Goal: Task Accomplishment & Management: Use online tool/utility

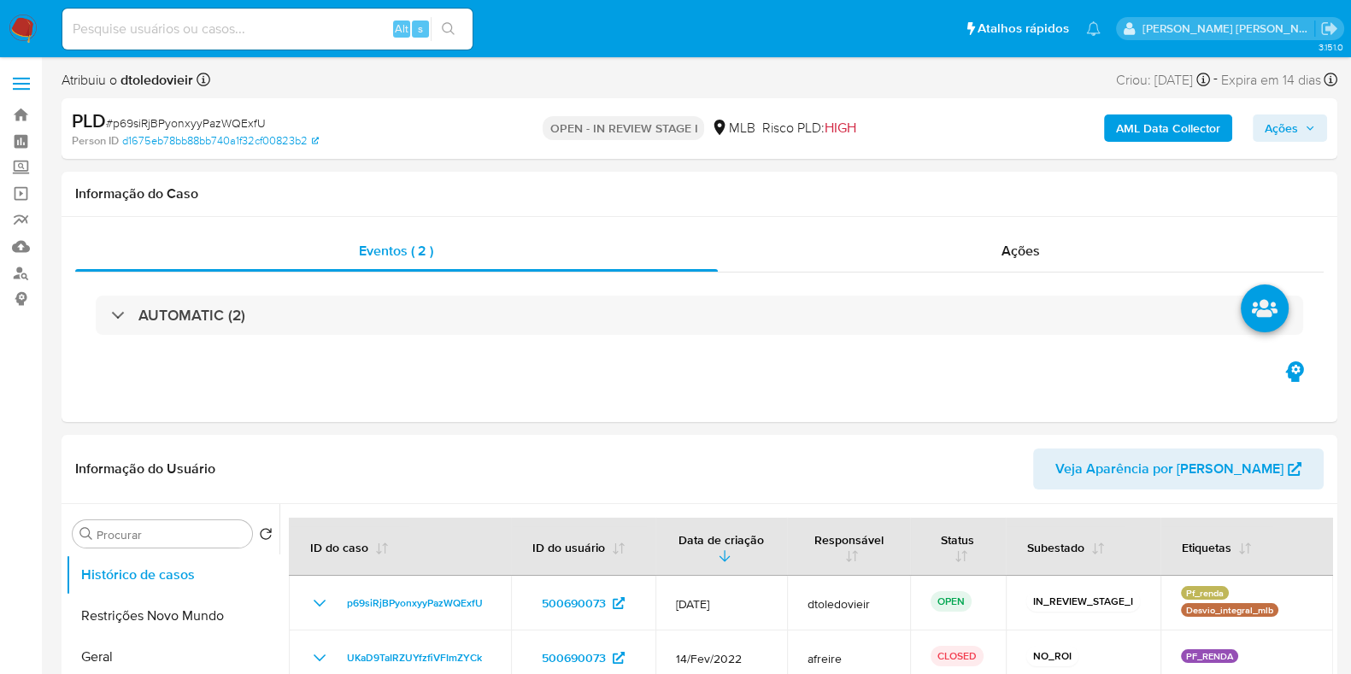
click at [26, 30] on img at bounding box center [23, 29] width 29 height 29
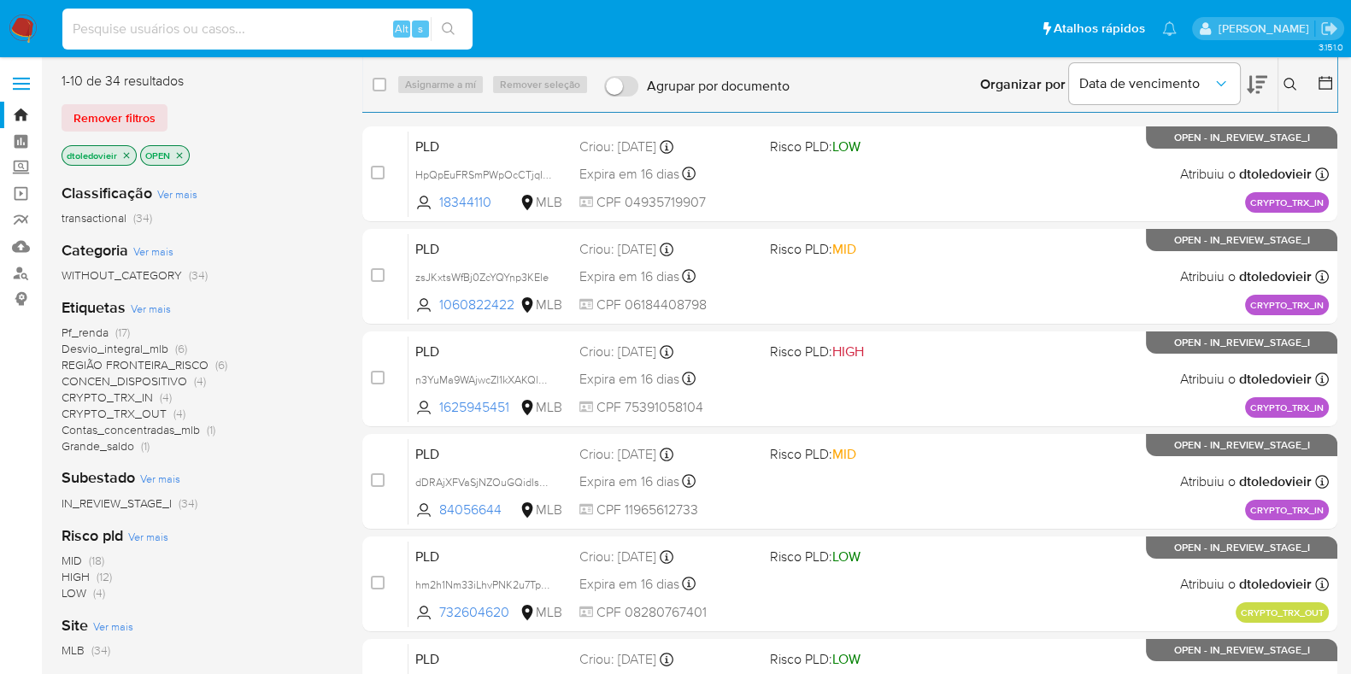
click at [247, 34] on input at bounding box center [267, 29] width 410 height 22
paste input "465478662"
type input "465478662"
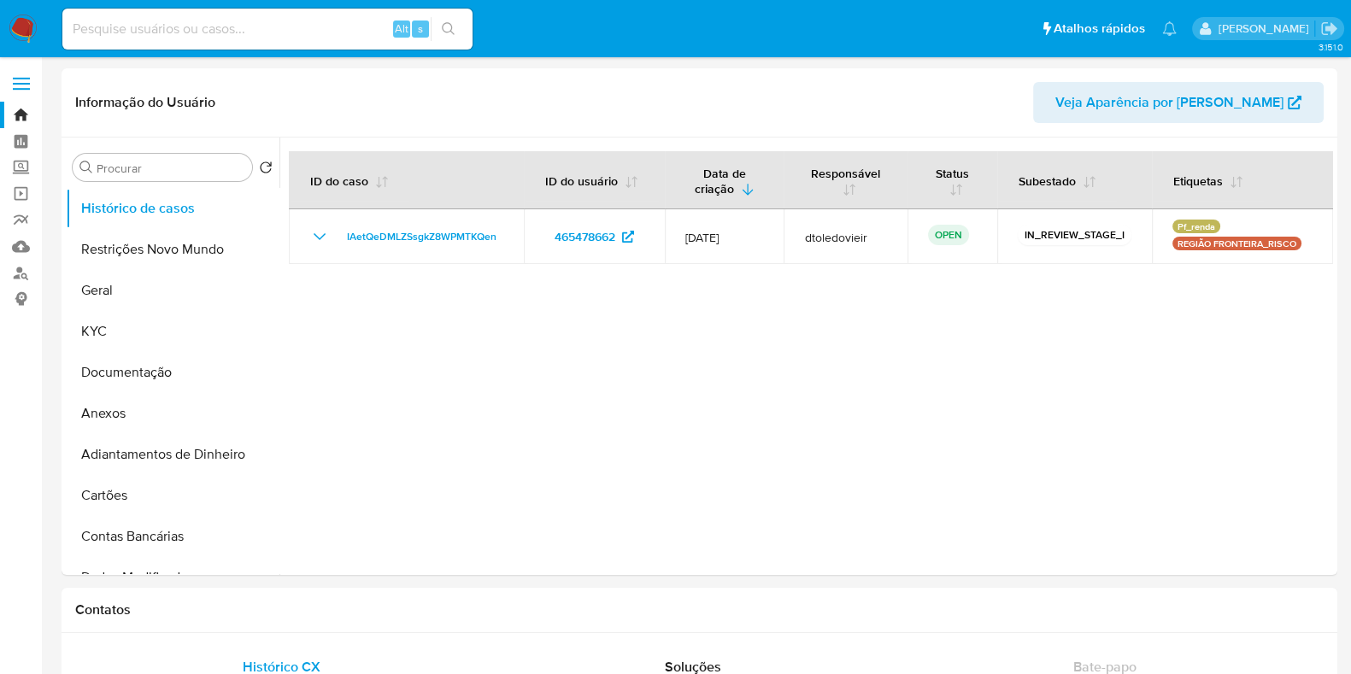
select select "10"
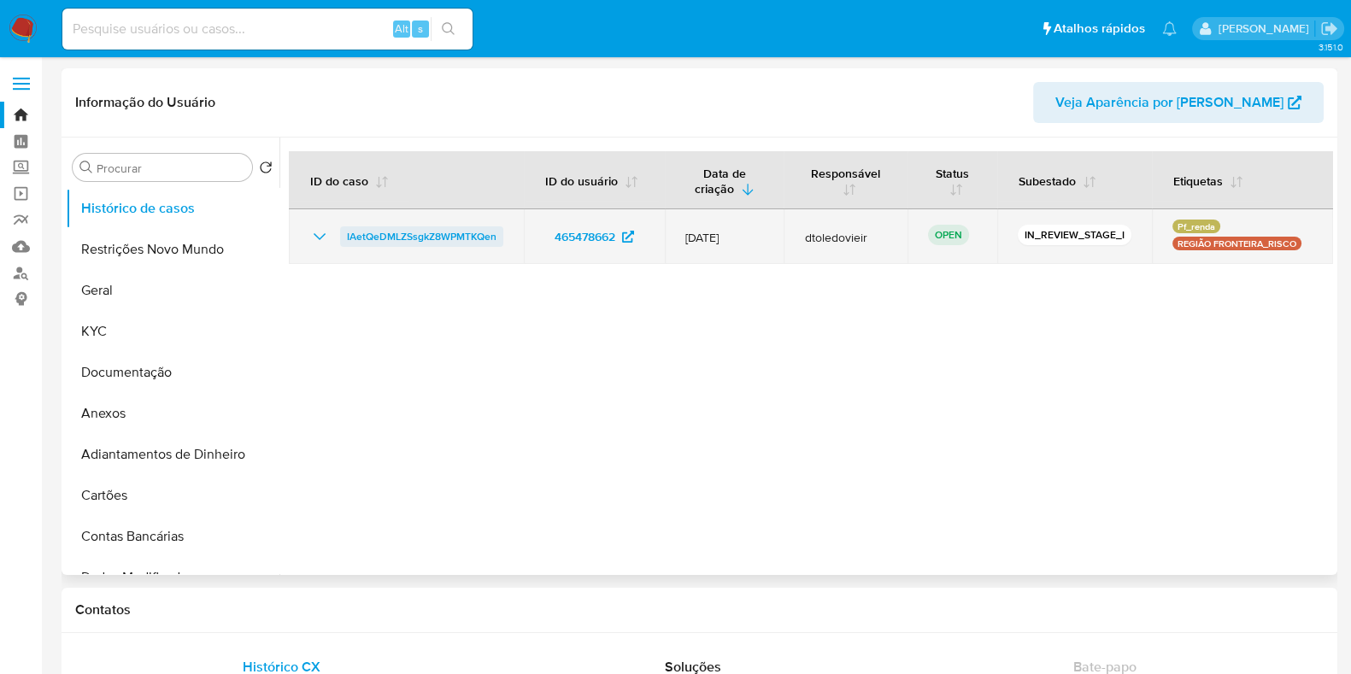
click at [462, 243] on span "IAetQeDMLZSsgkZ8WPMTKQen" at bounding box center [422, 237] width 150 height 21
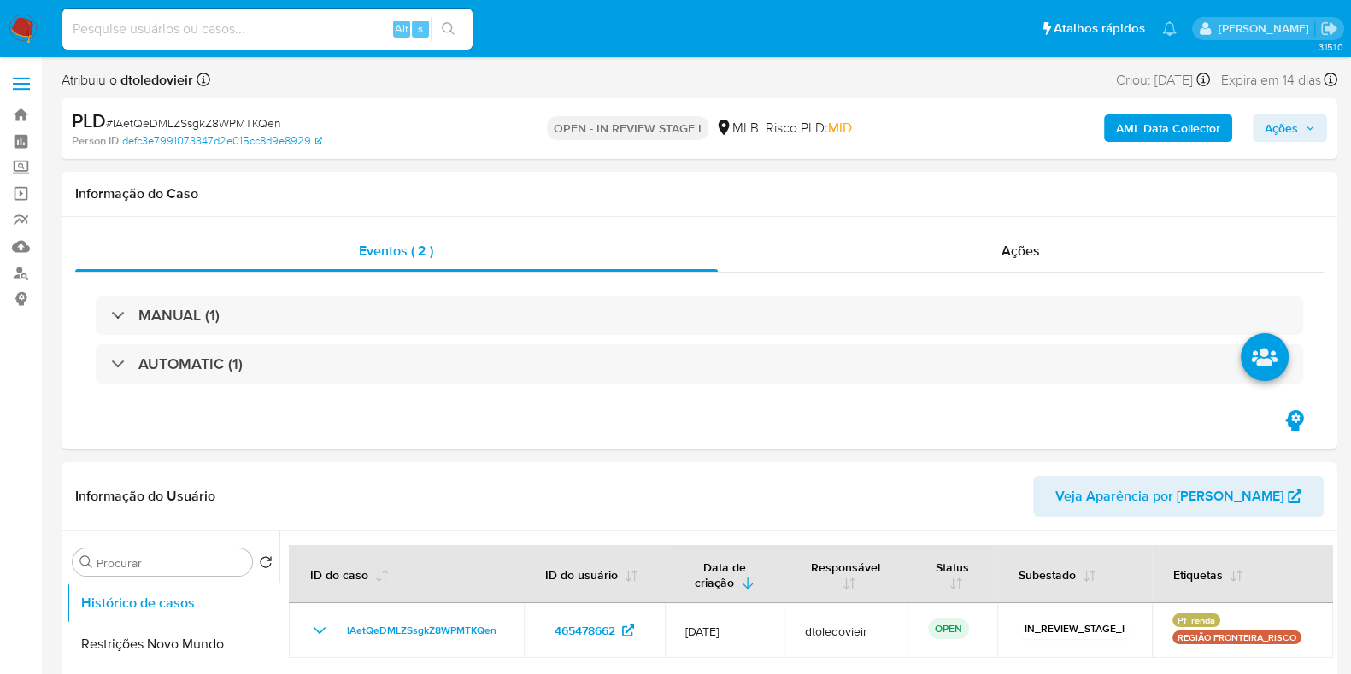
select select "10"
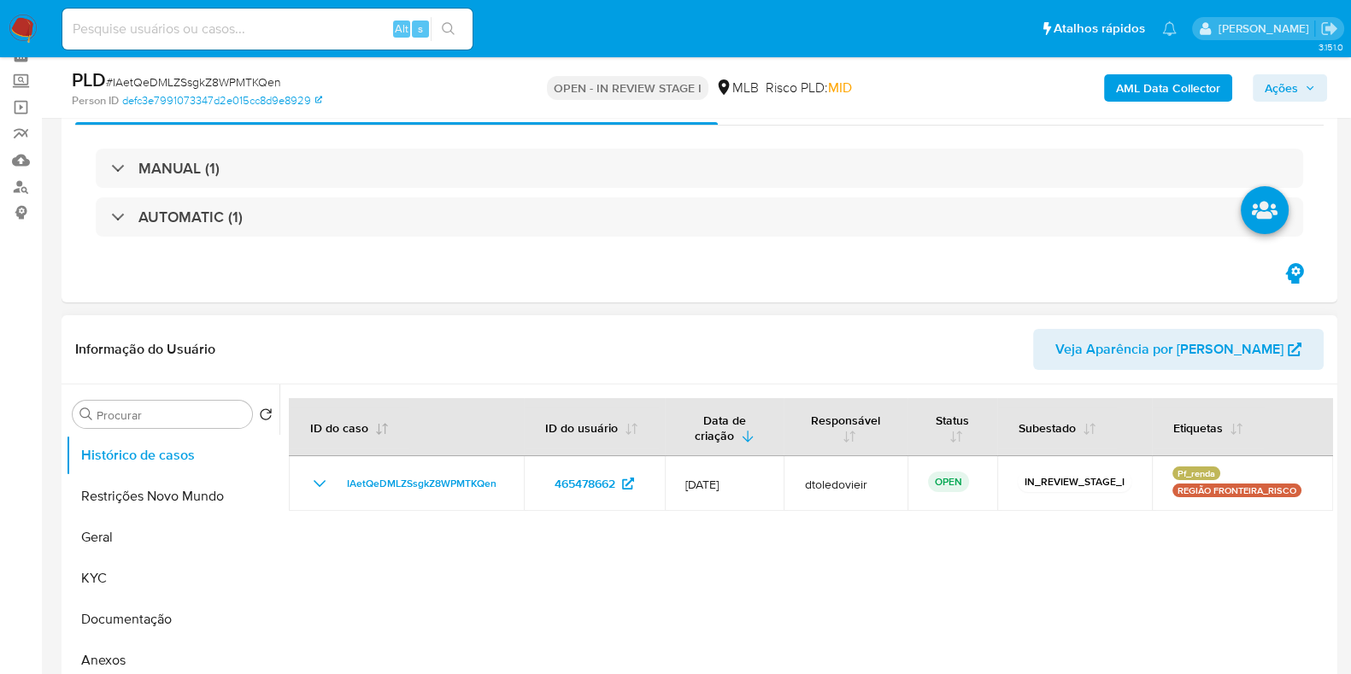
scroll to position [106, 0]
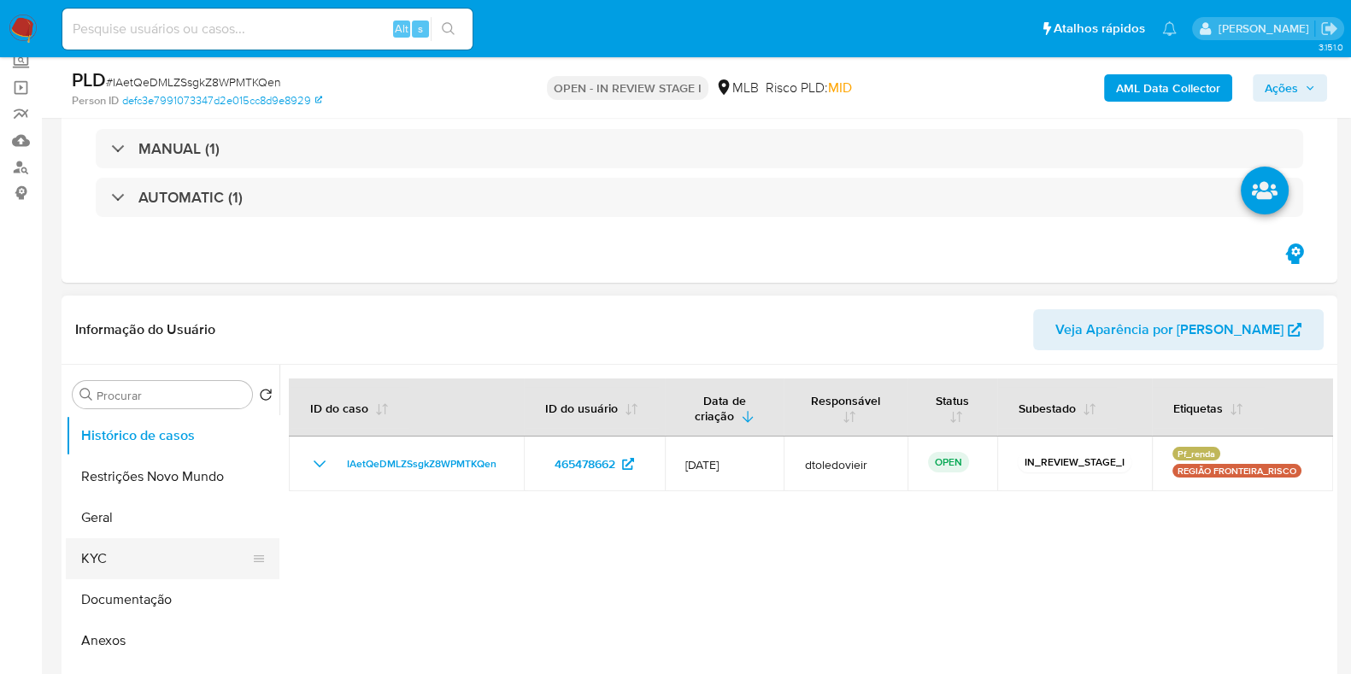
click at [121, 559] on button "KYC" at bounding box center [166, 558] width 200 height 41
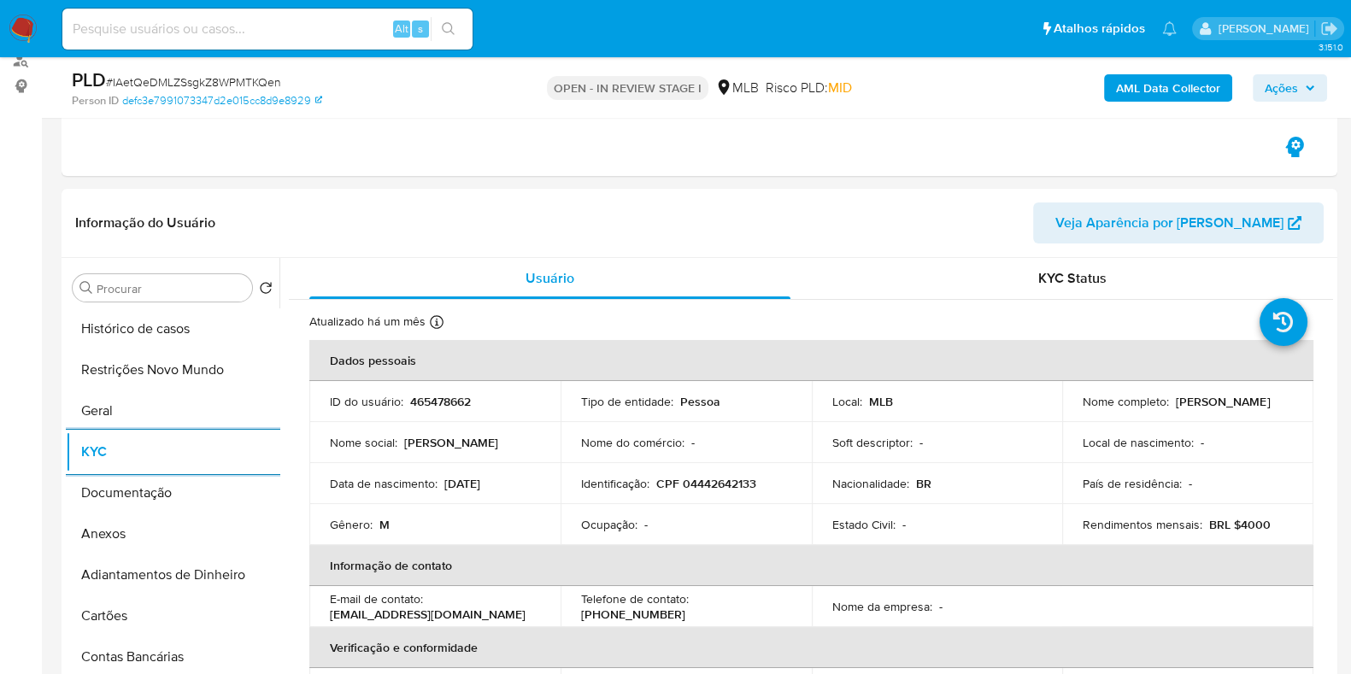
scroll to position [321, 0]
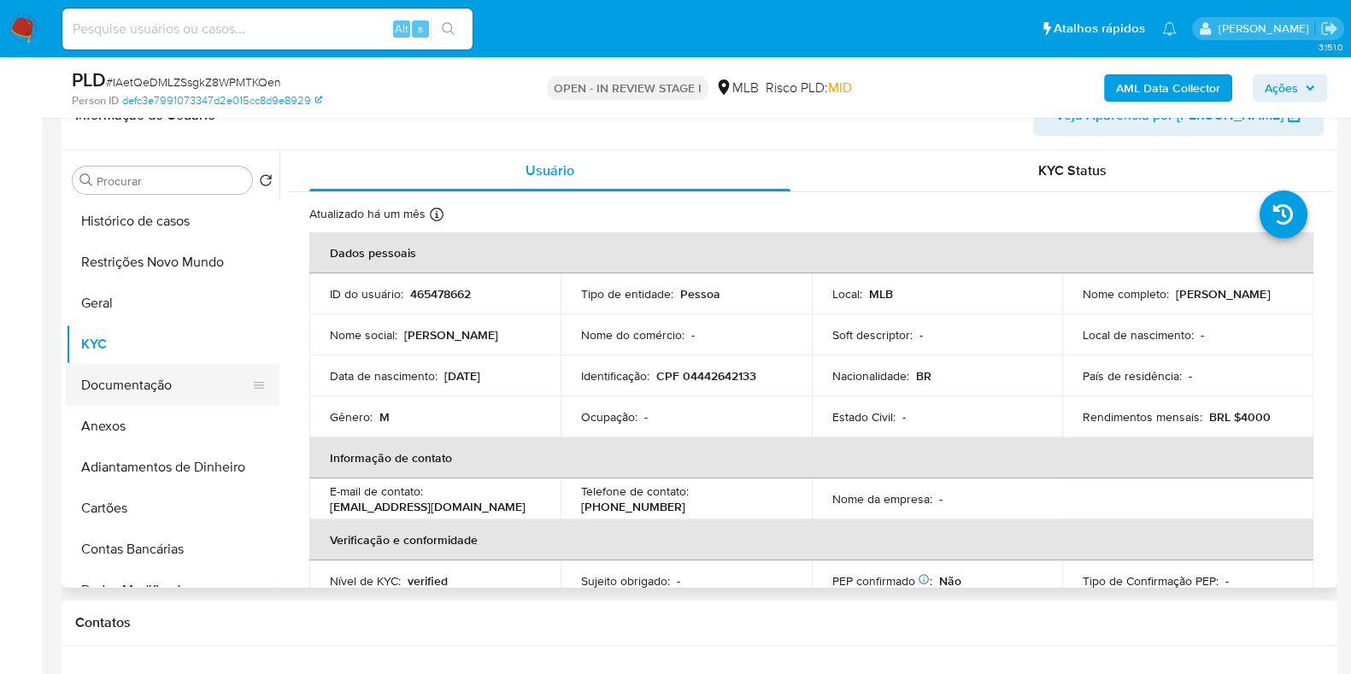
click at [156, 393] on button "Documentação" at bounding box center [166, 385] width 200 height 41
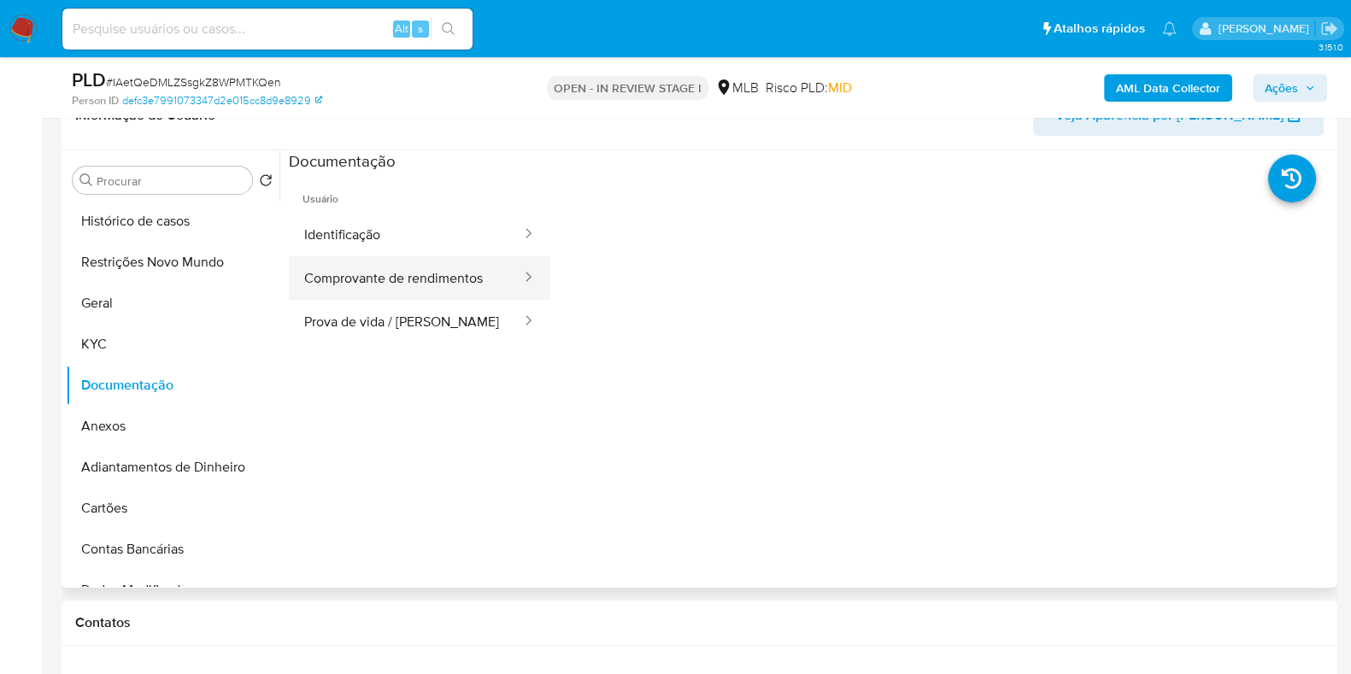
click at [398, 277] on button "Comprovante de rendimentos" at bounding box center [406, 278] width 234 height 44
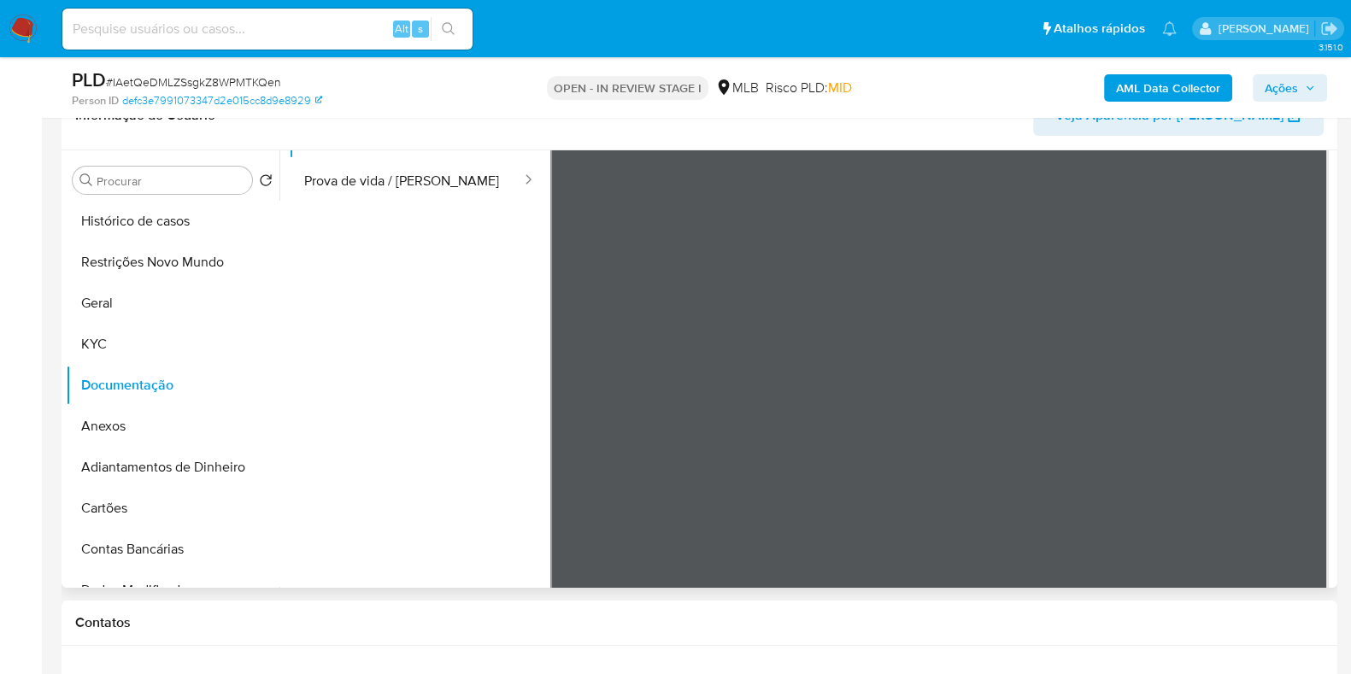
scroll to position [150, 0]
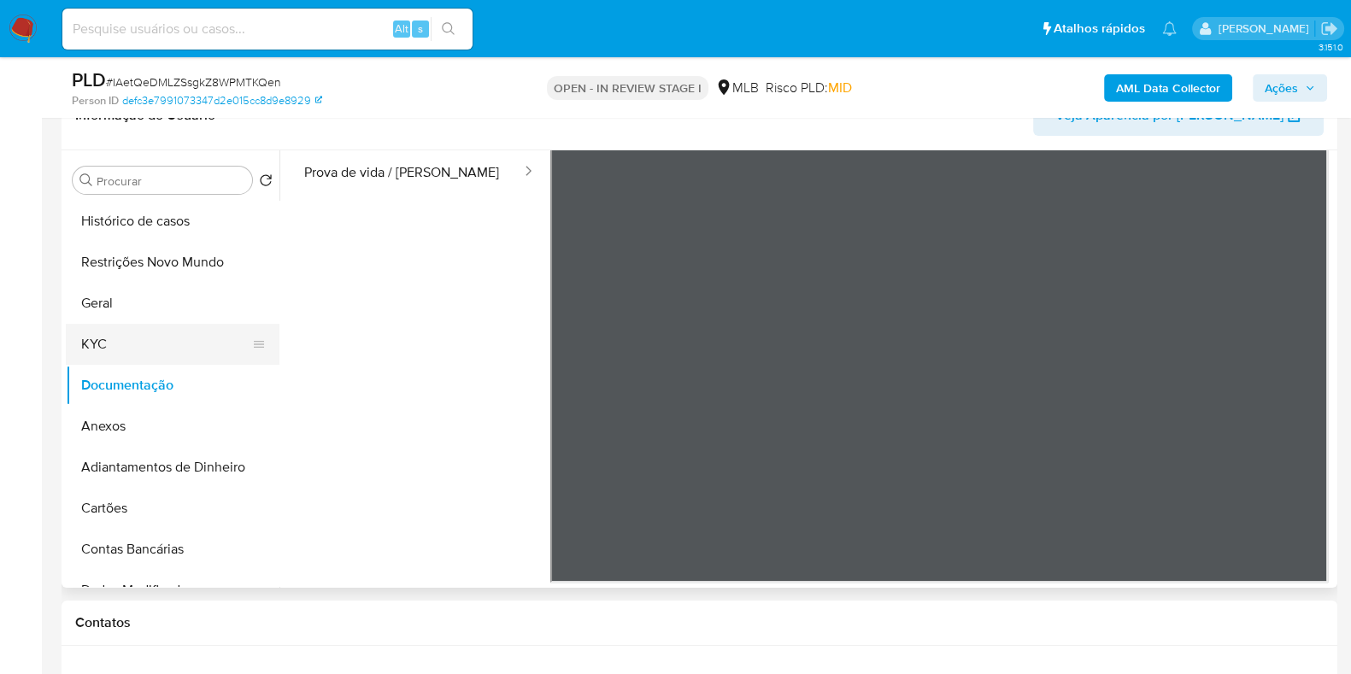
click at [138, 338] on button "KYC" at bounding box center [166, 344] width 200 height 41
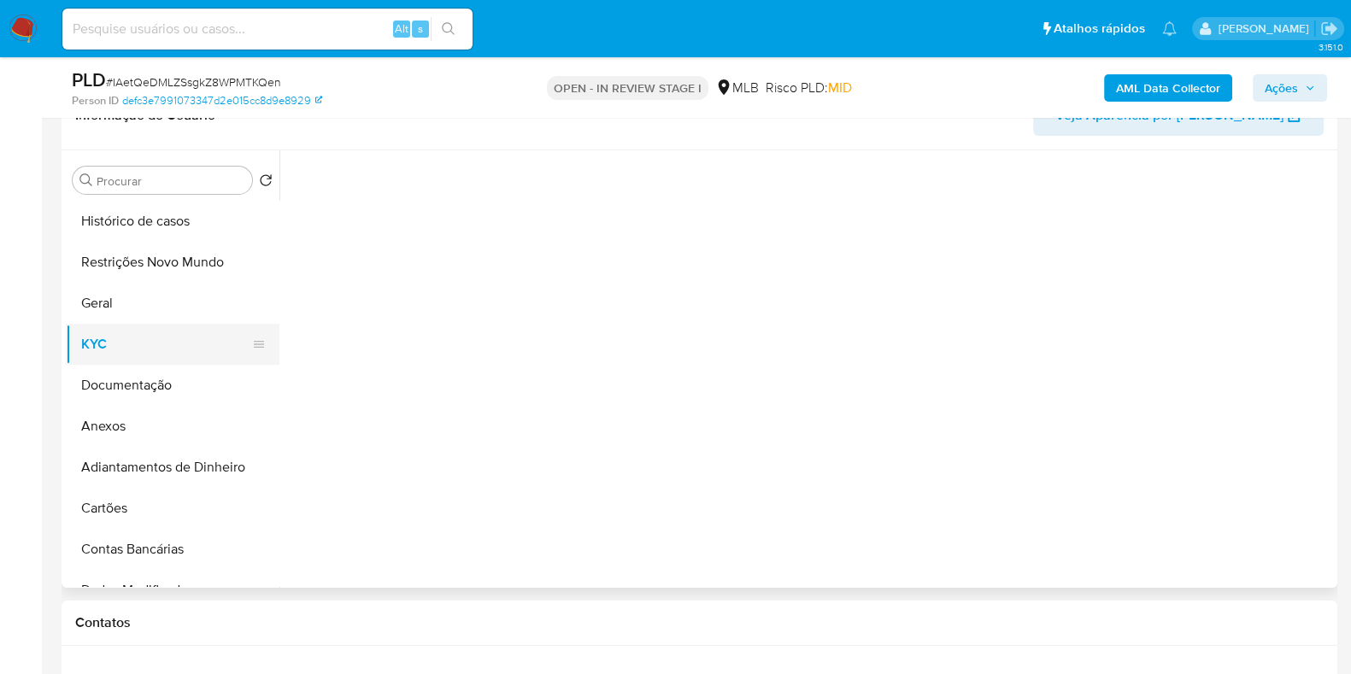
scroll to position [0, 0]
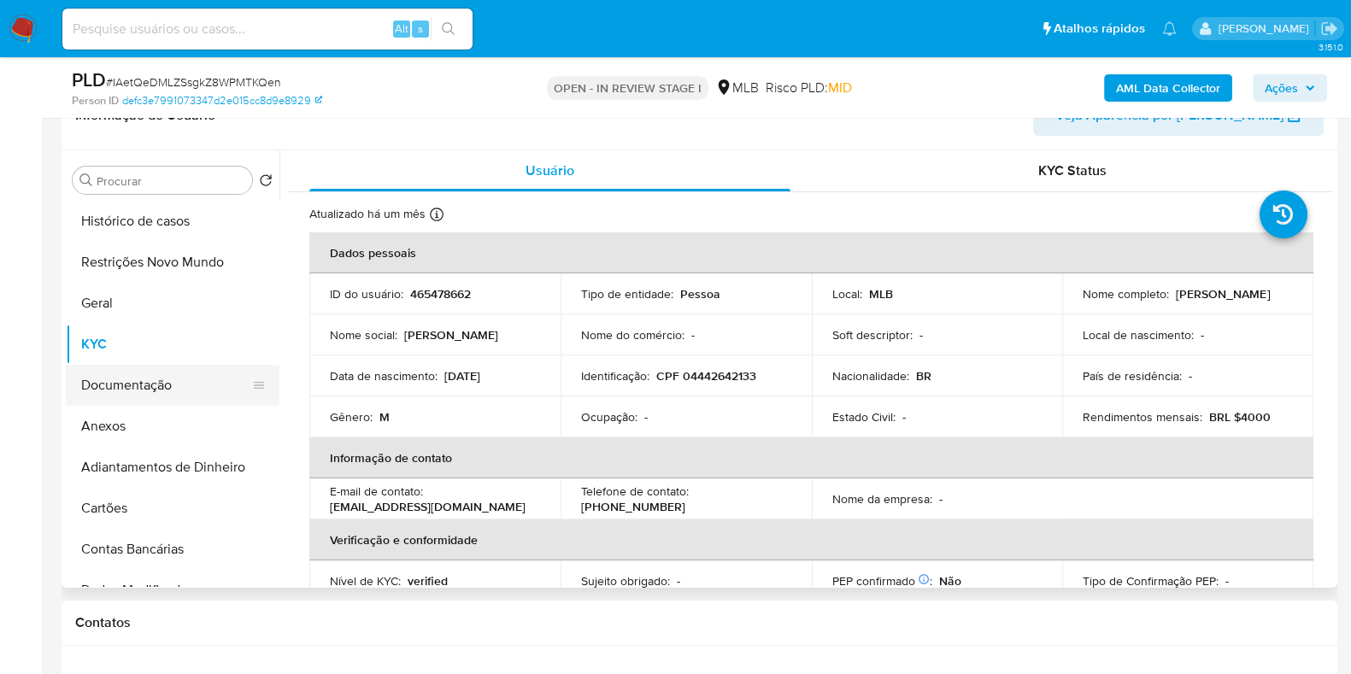
click at [163, 393] on button "Documentação" at bounding box center [166, 385] width 200 height 41
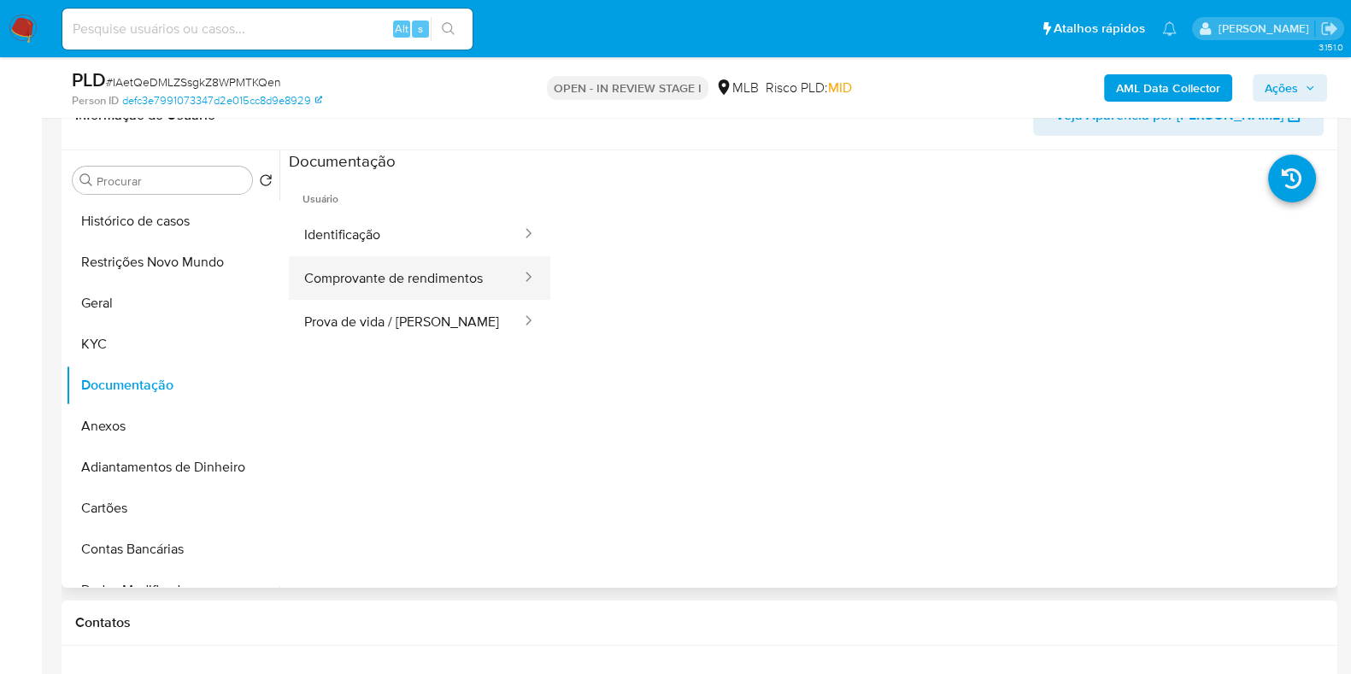
click at [421, 278] on button "Comprovante de rendimentos" at bounding box center [406, 278] width 234 height 44
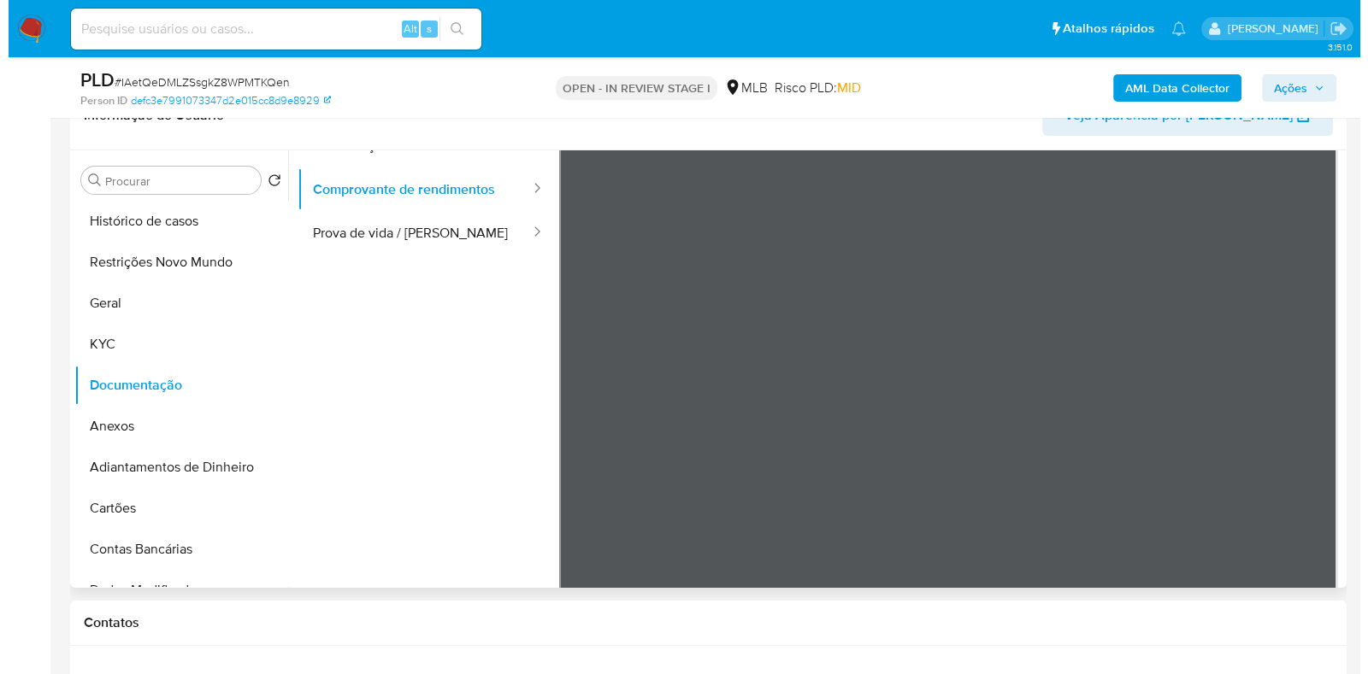
scroll to position [150, 0]
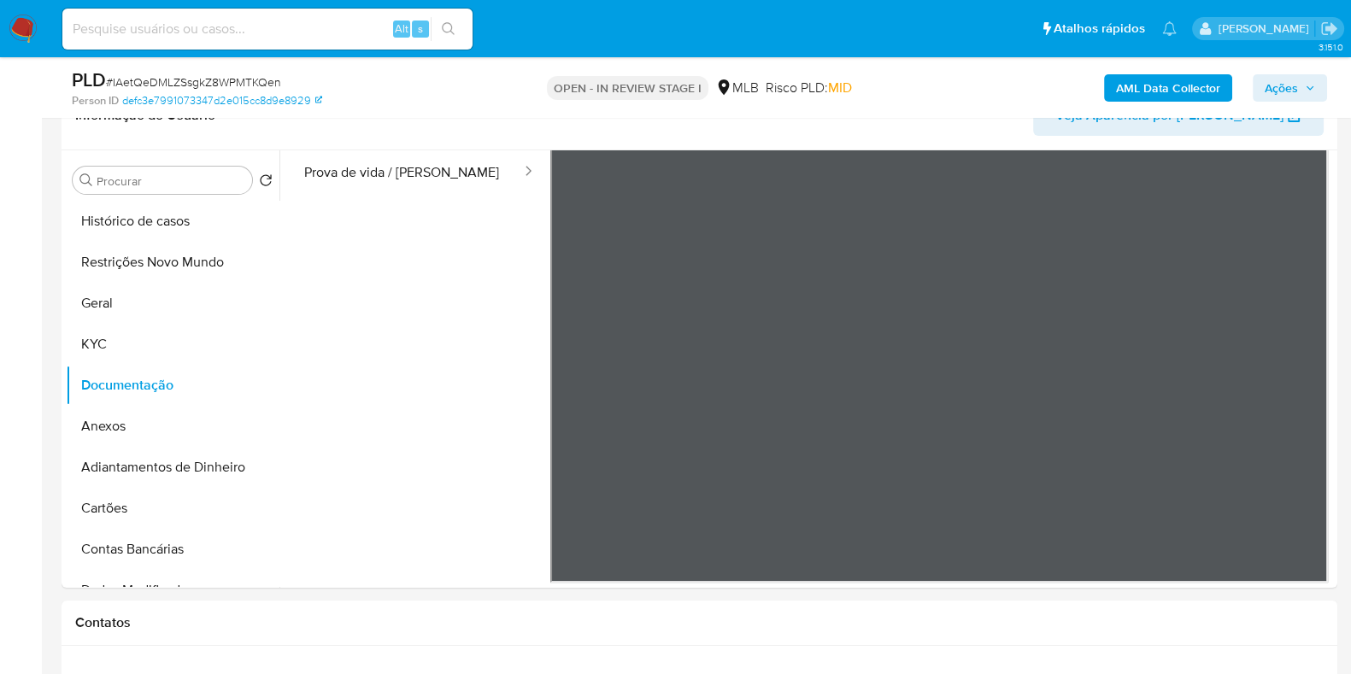
click at [1183, 80] on b "AML Data Collector" at bounding box center [1168, 87] width 104 height 27
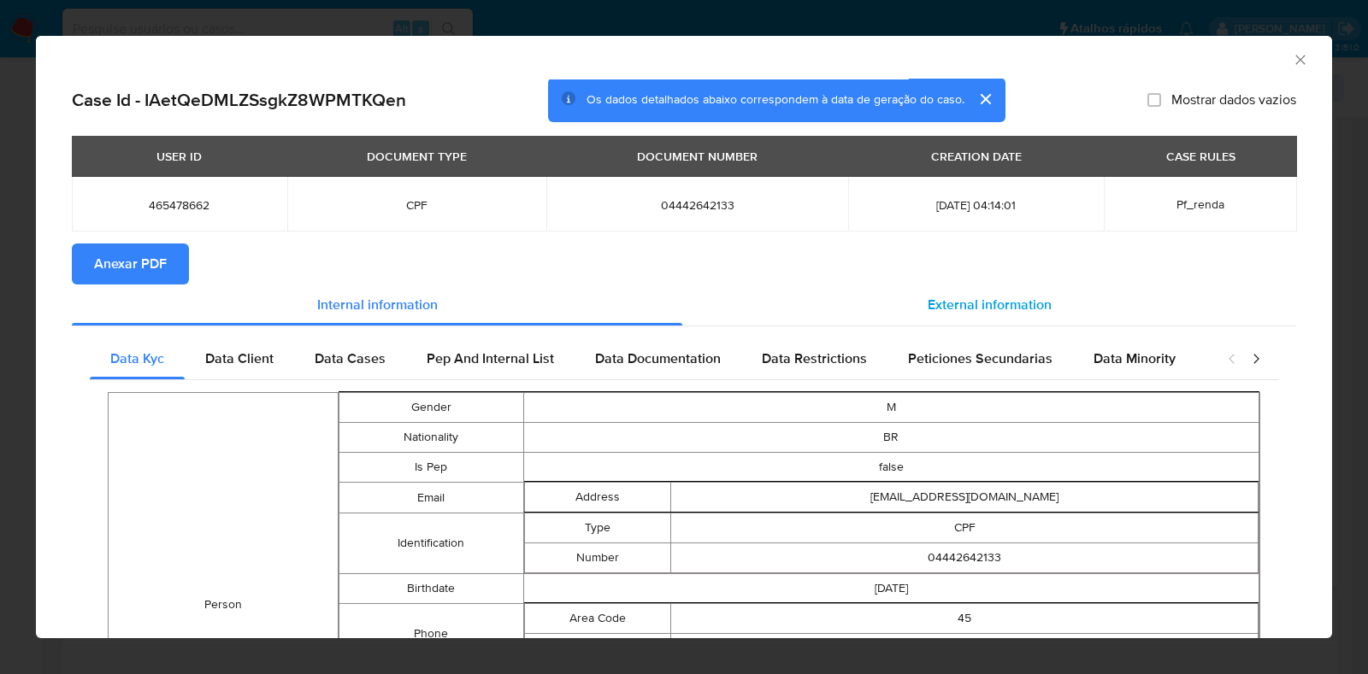
click at [985, 297] on span "External information" at bounding box center [989, 305] width 124 height 20
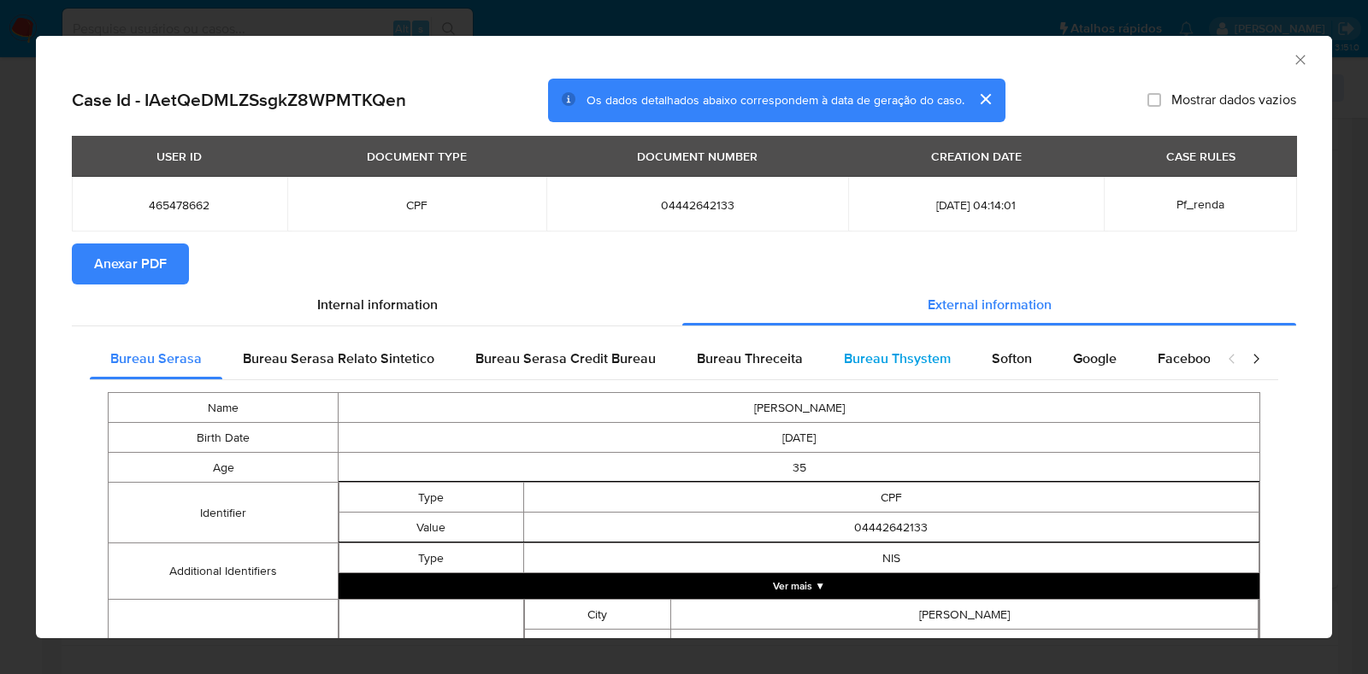
click at [921, 356] on span "Bureau Thsystem" at bounding box center [897, 359] width 107 height 20
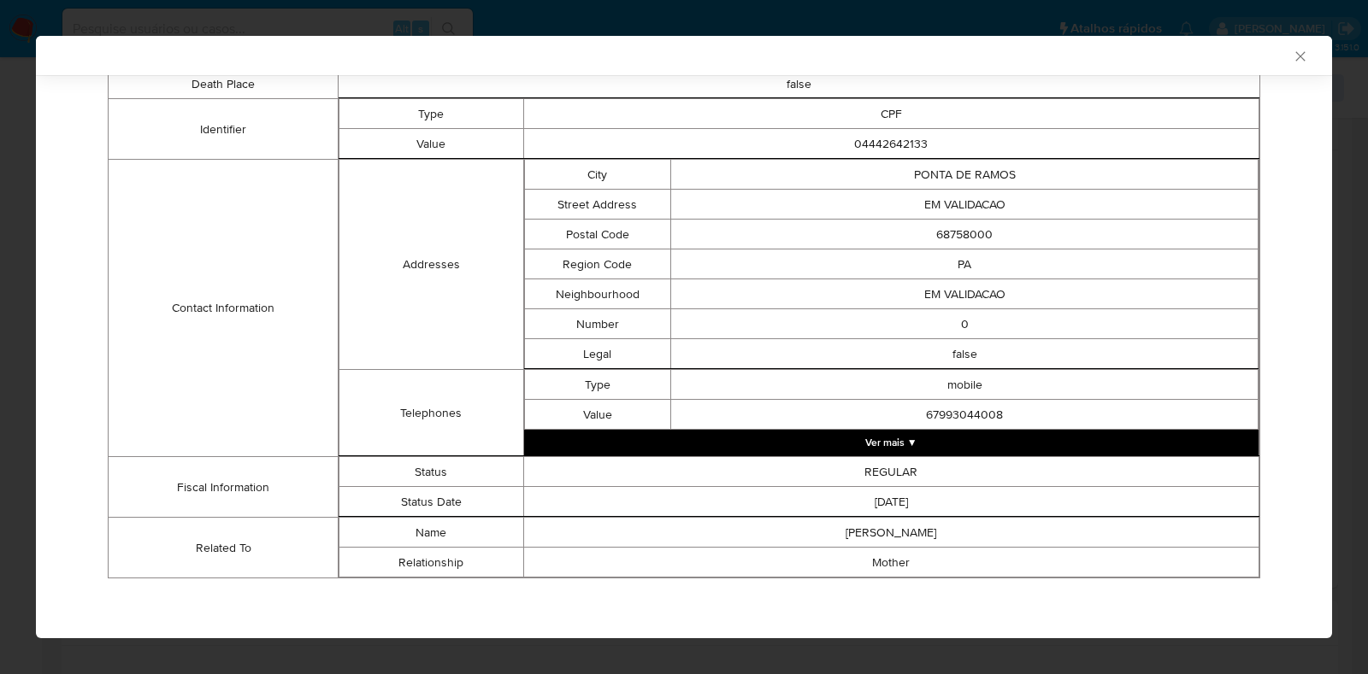
scroll to position [0, 0]
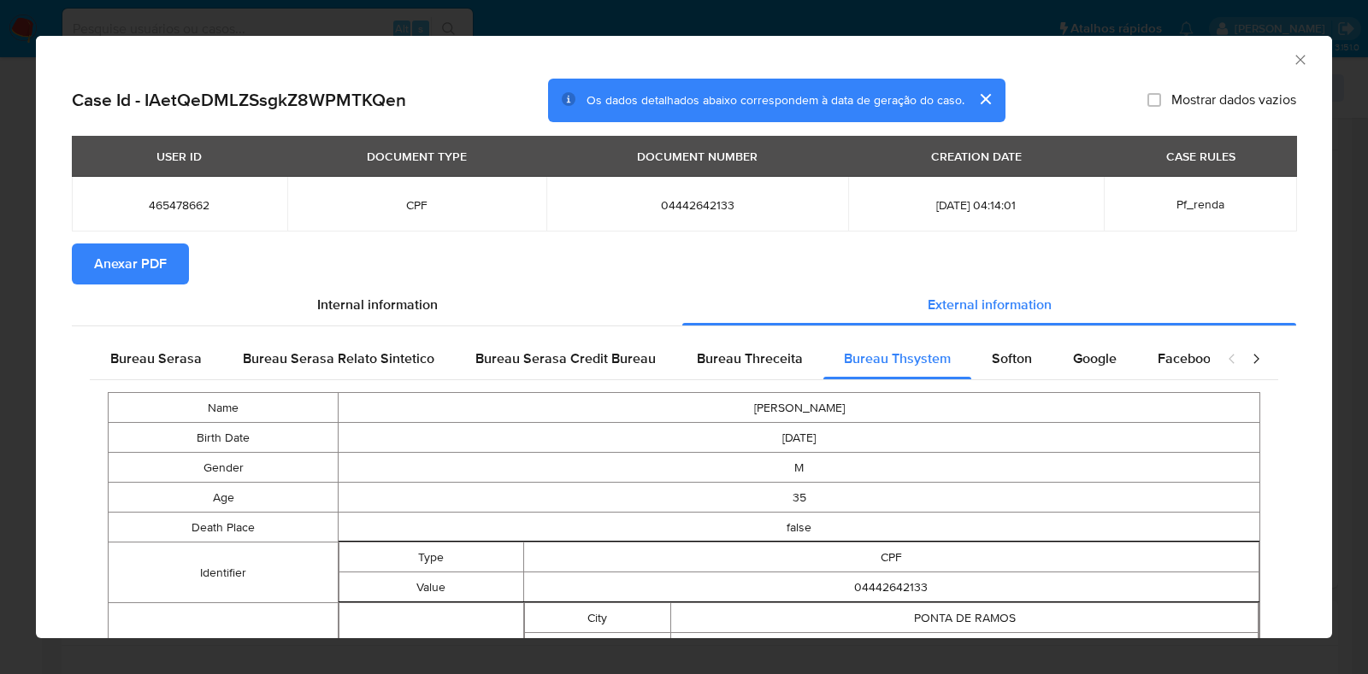
click at [663, 194] on td "04442642133" at bounding box center [697, 204] width 303 height 55
click at [659, 204] on span "04442642133" at bounding box center [698, 204] width 262 height 15
copy span "04442642133"
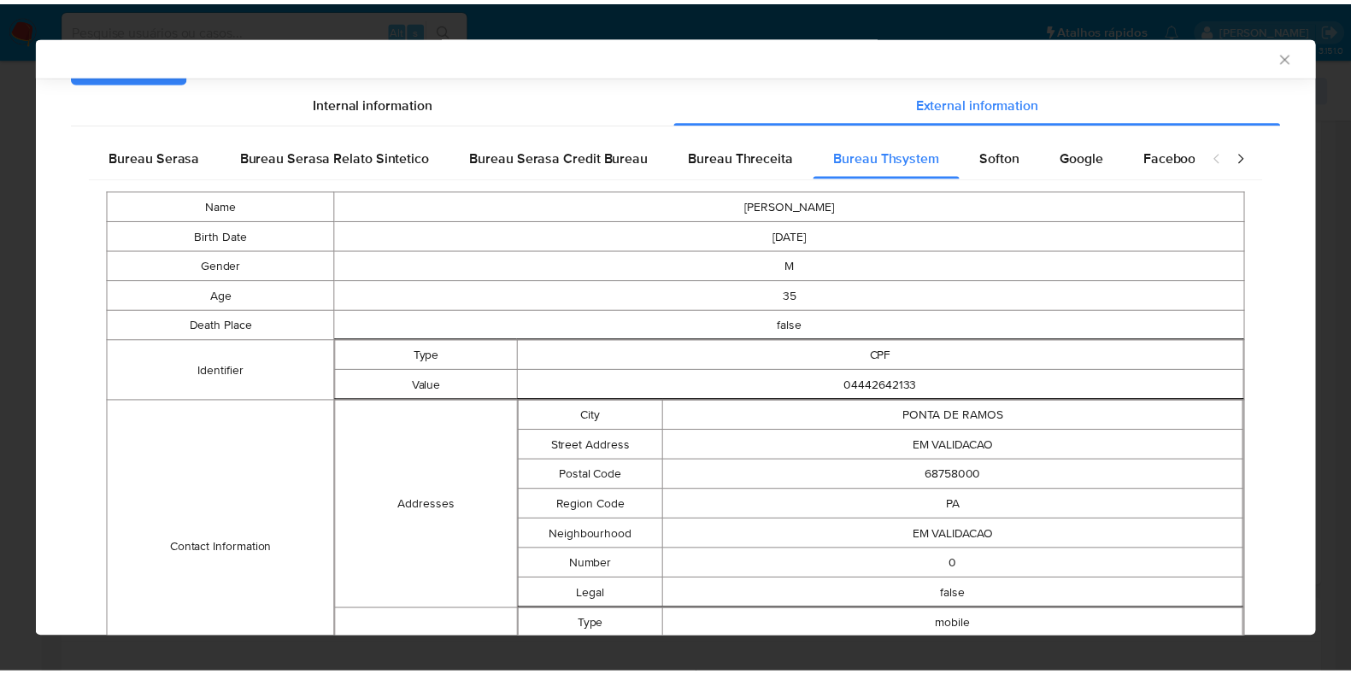
scroll to position [444, 0]
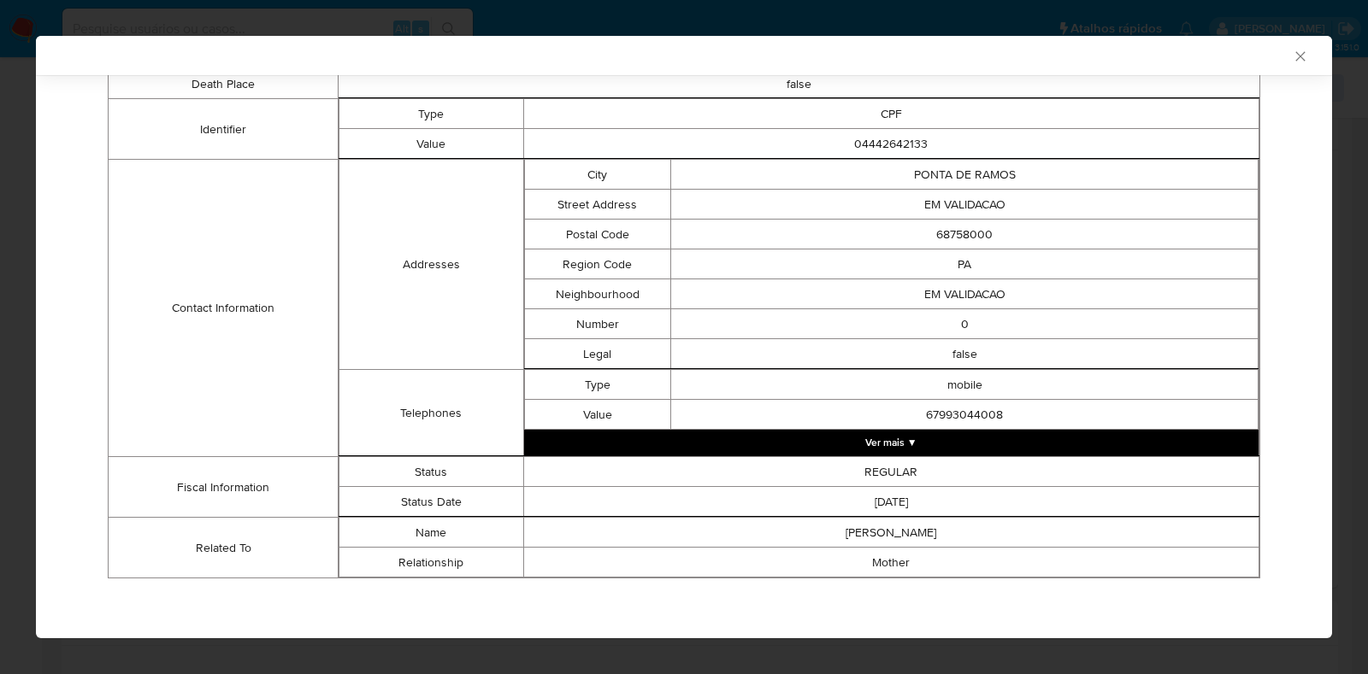
click at [31, 411] on div "AML Data Collector Case Id - IAetQeDMLZSsgkZ8WPMTKQen Os dados detalhados abaix…" at bounding box center [684, 337] width 1368 height 674
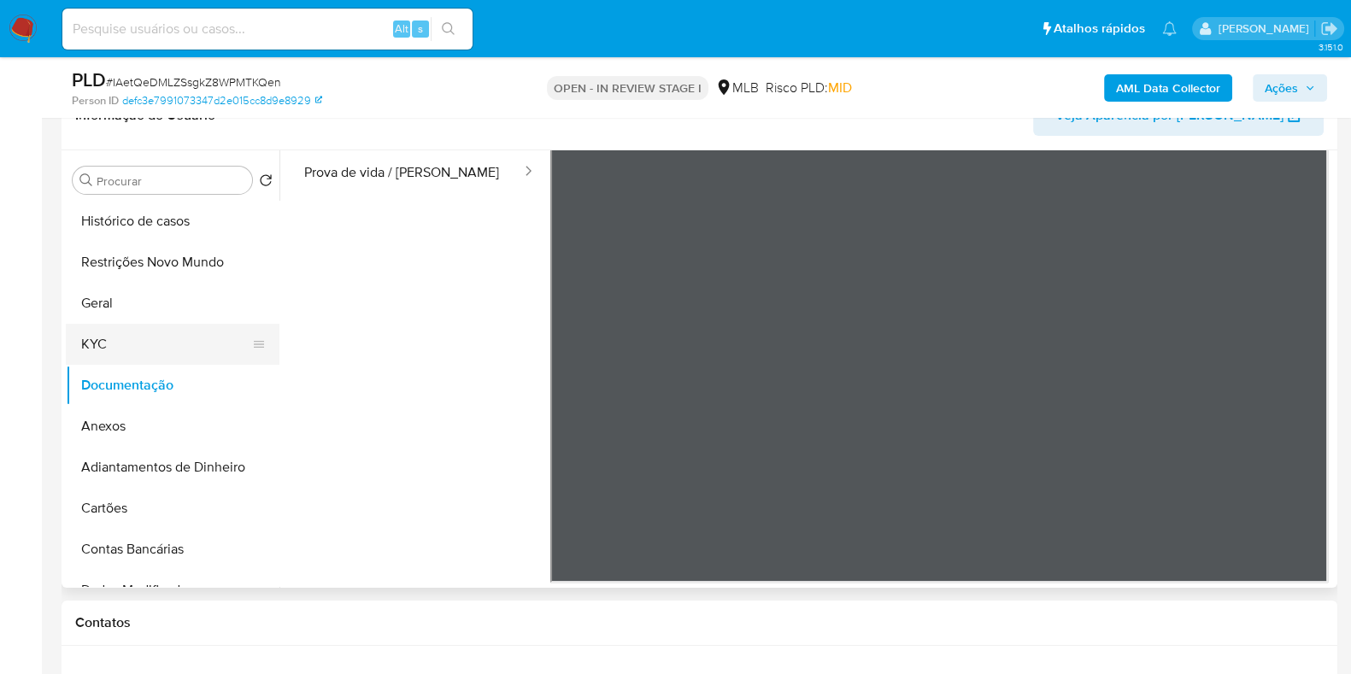
click at [154, 359] on button "KYC" at bounding box center [166, 344] width 200 height 41
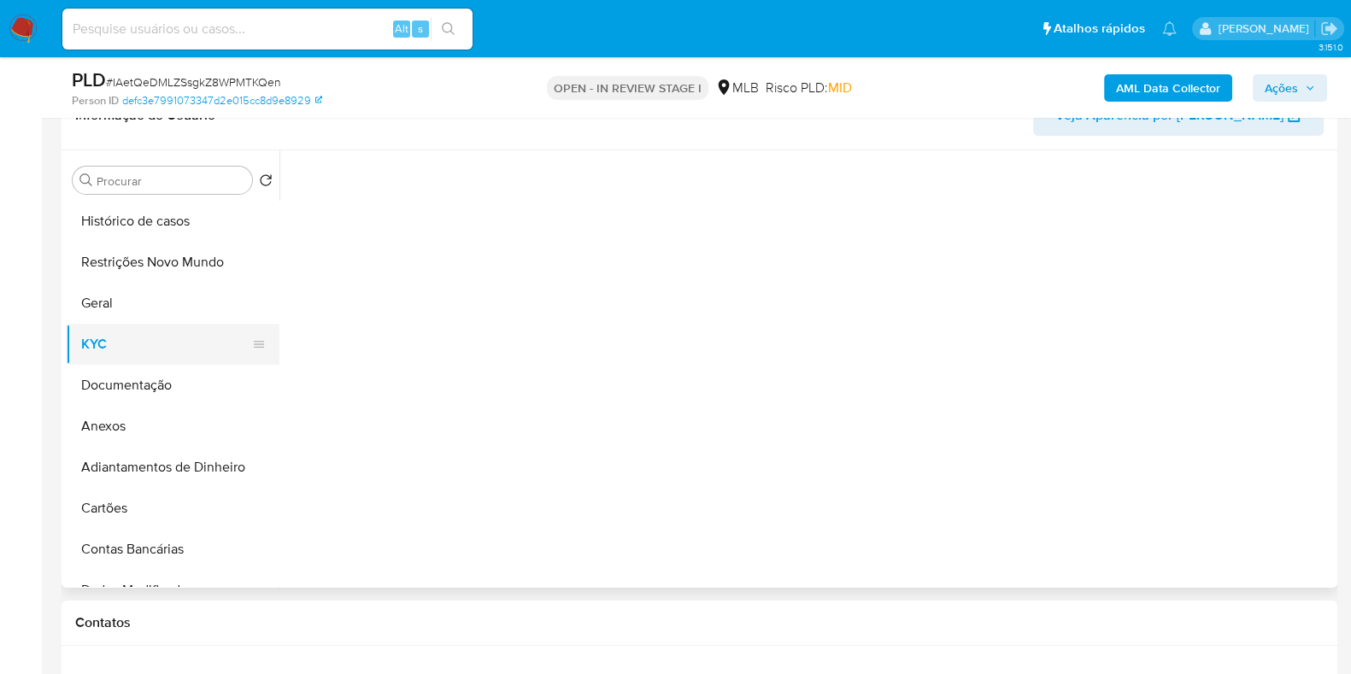
scroll to position [0, 0]
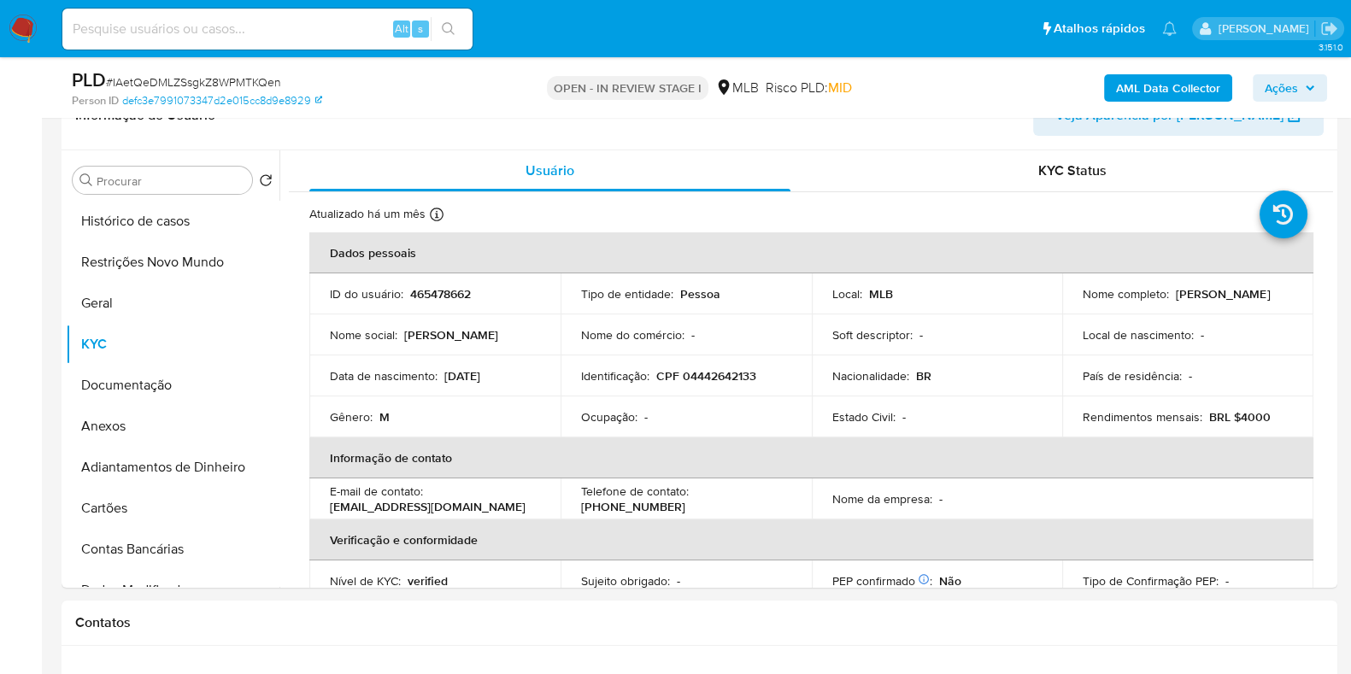
click at [1294, 87] on span "Ações" at bounding box center [1281, 87] width 33 height 27
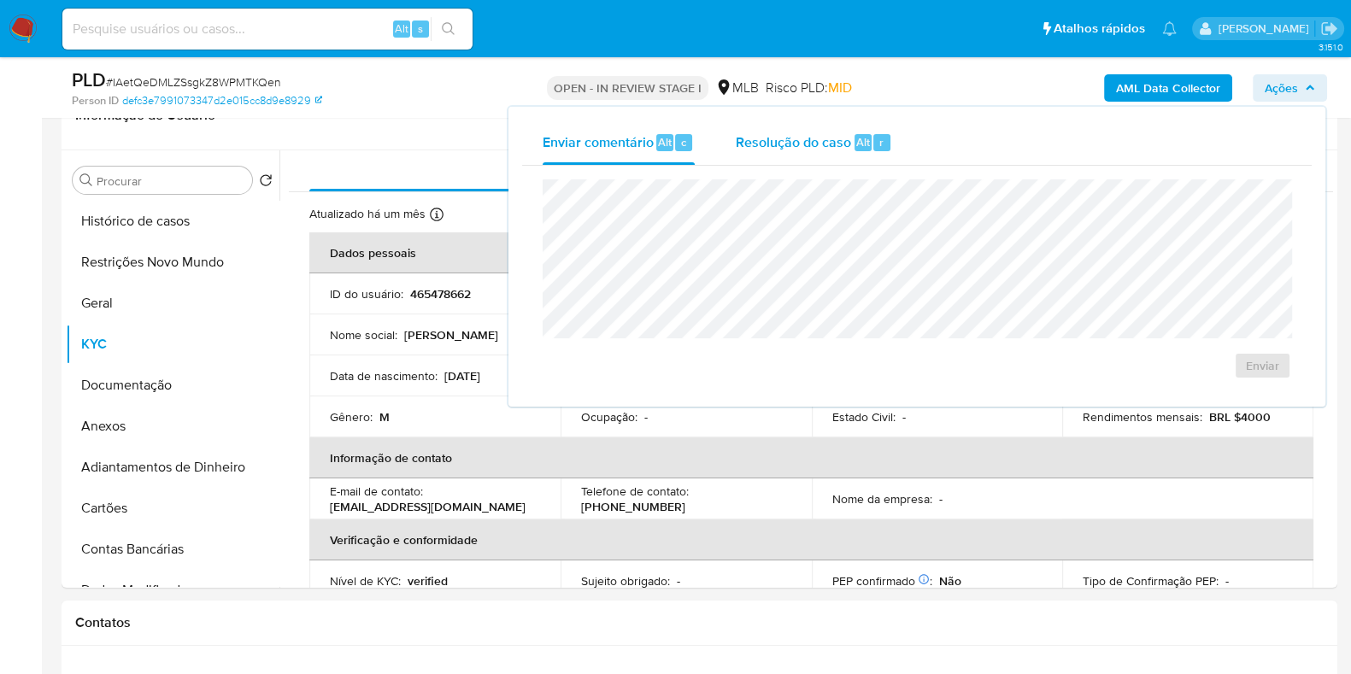
click at [823, 156] on div "Resolução do caso Alt r" at bounding box center [814, 143] width 156 height 44
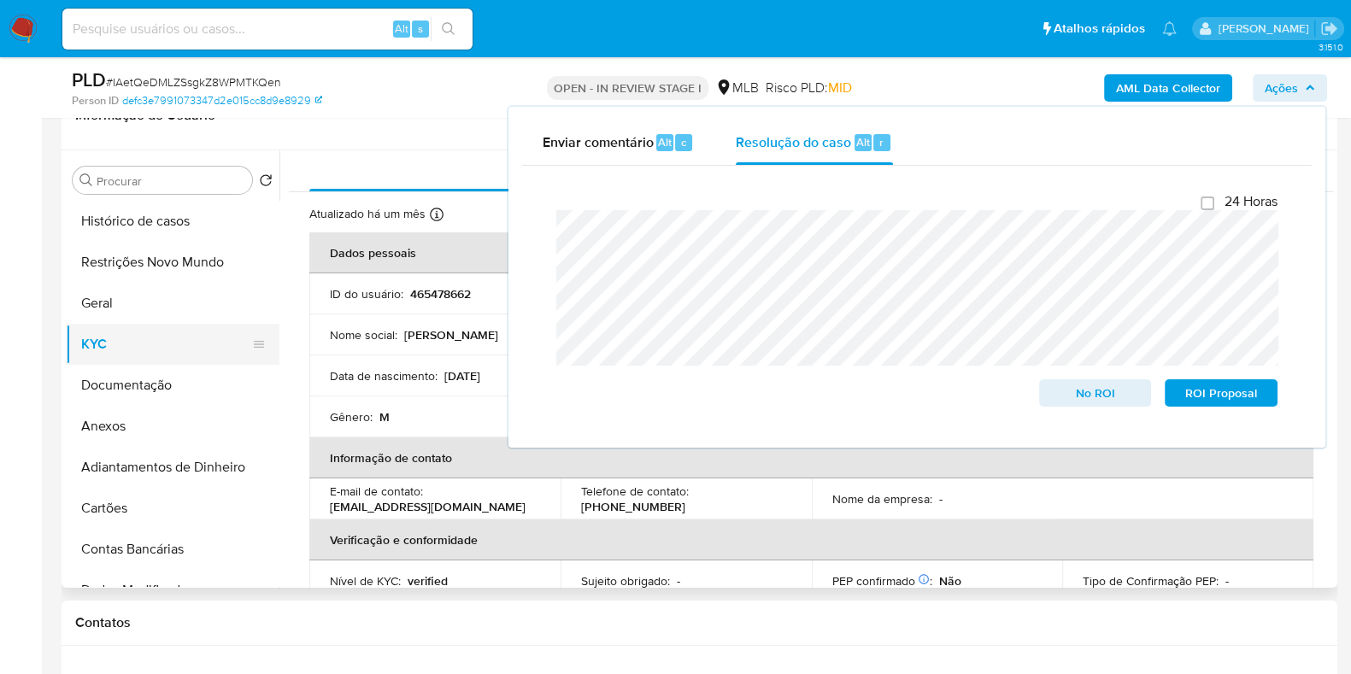
click at [170, 350] on button "KYC" at bounding box center [166, 344] width 200 height 41
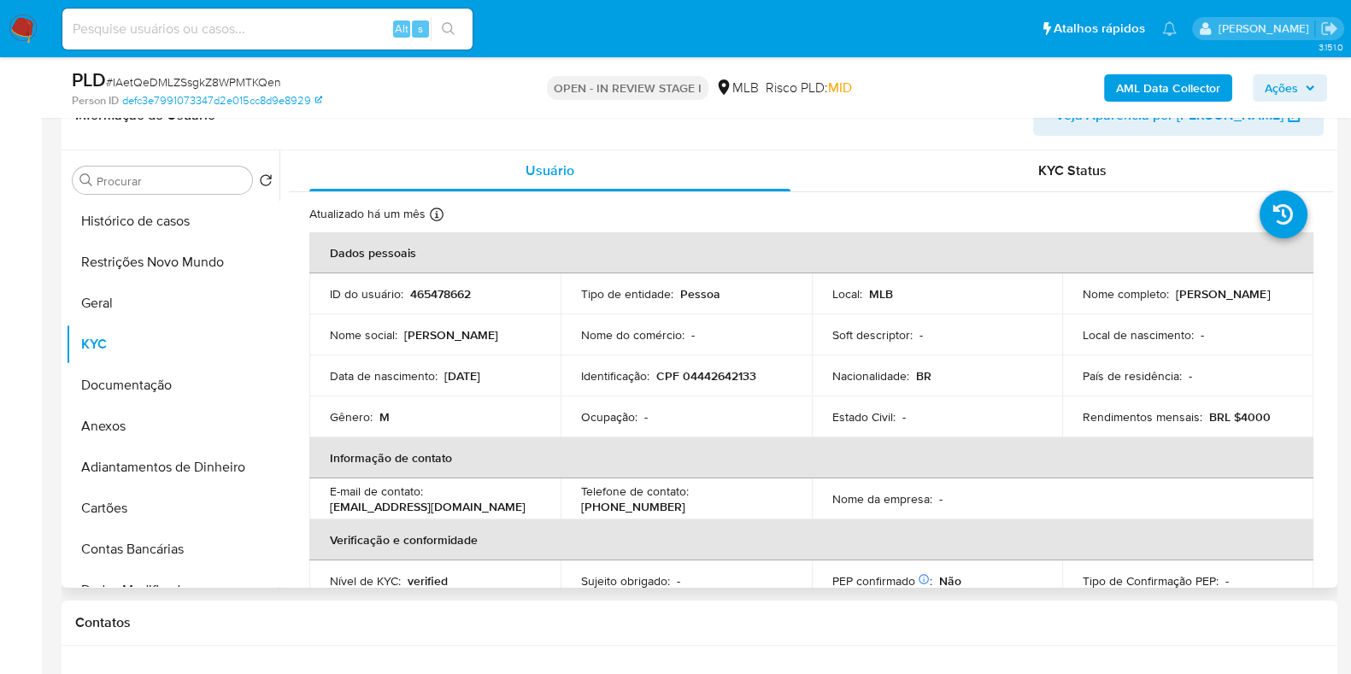
drag, startPoint x: 1205, startPoint y: 308, endPoint x: 1073, endPoint y: 308, distance: 132.5
click at [1073, 308] on td "Nome completo : Rafael Rocha Batista" at bounding box center [1187, 294] width 251 height 41
copy p "[PERSON_NAME]"
click at [724, 374] on p "CPF 04442642133" at bounding box center [706, 375] width 100 height 15
click at [725, 374] on p "CPF 04442642133" at bounding box center [706, 375] width 100 height 15
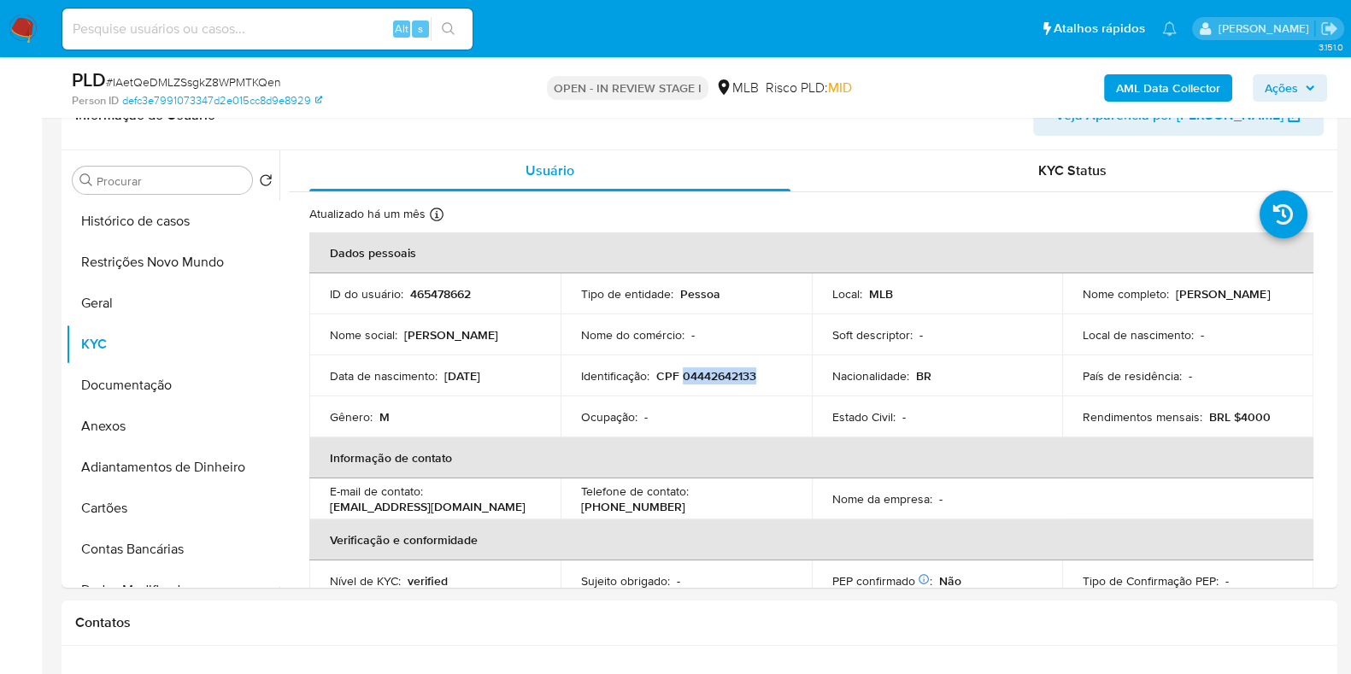
copy p "04442642133"
click at [196, 259] on button "Restrições Novo Mundo" at bounding box center [166, 262] width 200 height 41
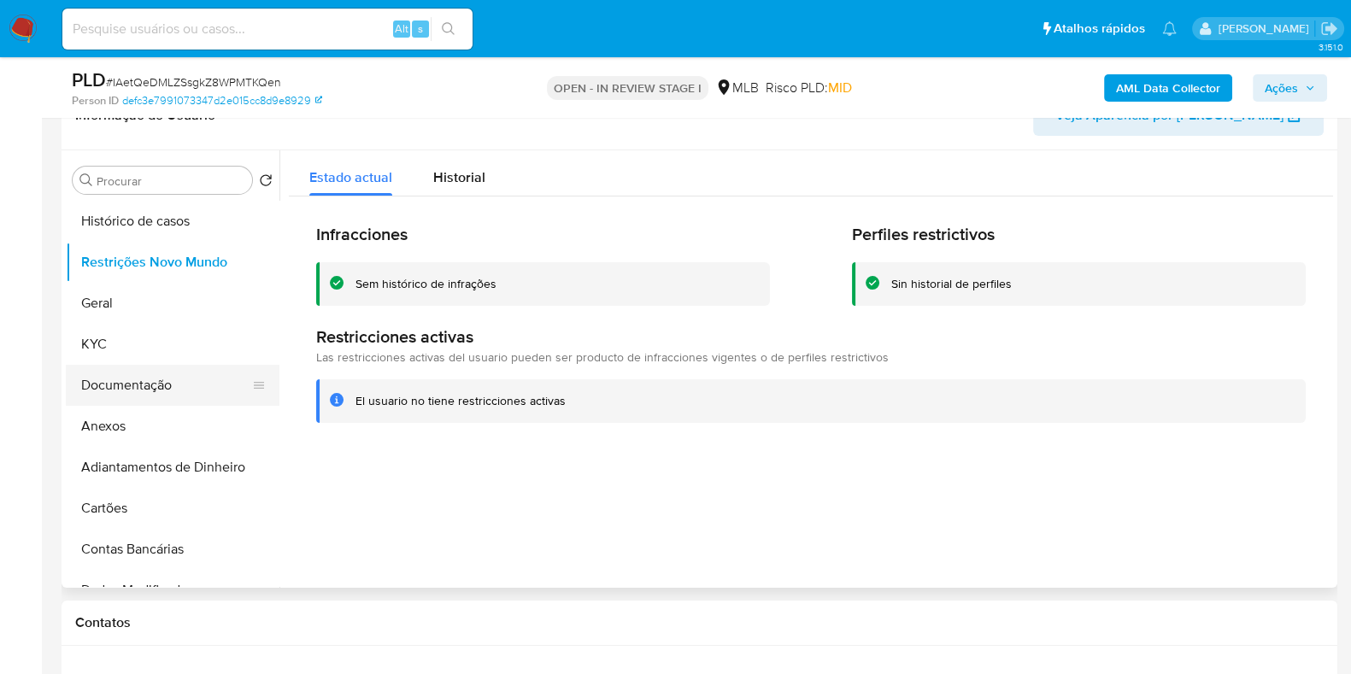
click at [168, 368] on button "Documentação" at bounding box center [166, 385] width 200 height 41
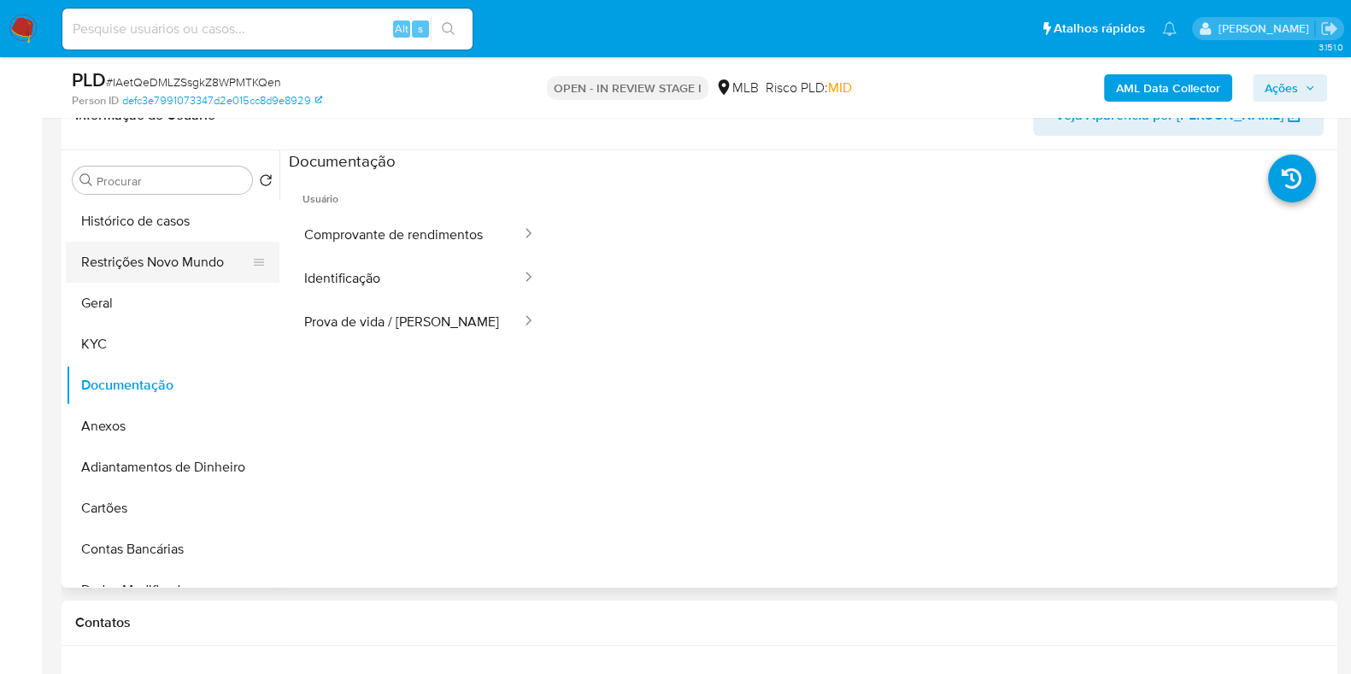
click at [184, 261] on button "Restrições Novo Mundo" at bounding box center [166, 262] width 200 height 41
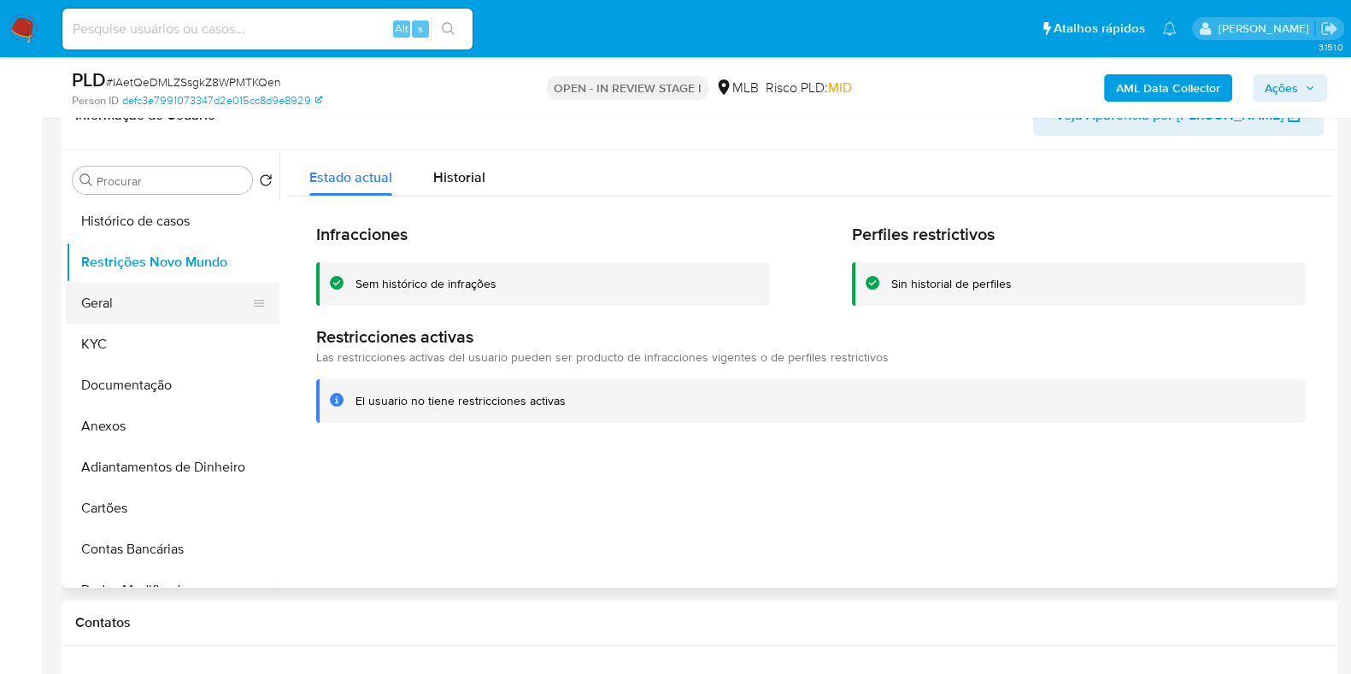
click at [100, 301] on button "Geral" at bounding box center [166, 303] width 200 height 41
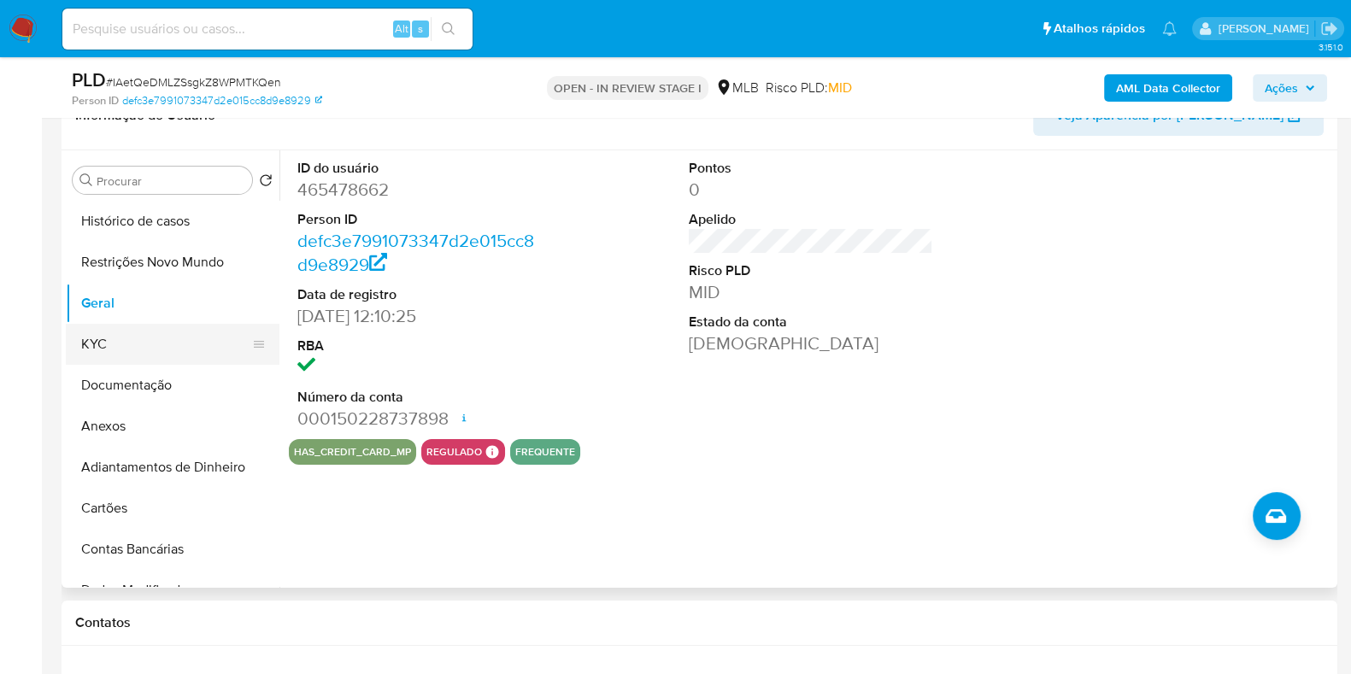
click at [145, 353] on button "KYC" at bounding box center [166, 344] width 200 height 41
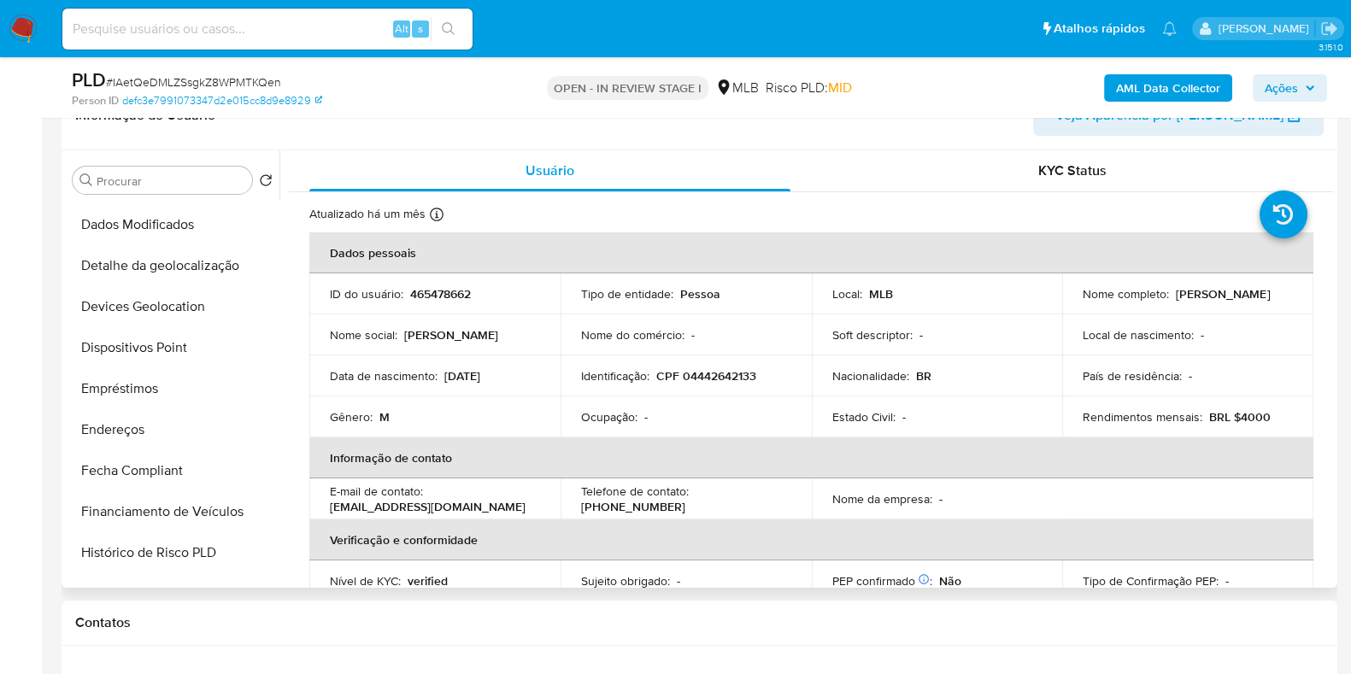
scroll to position [427, 0]
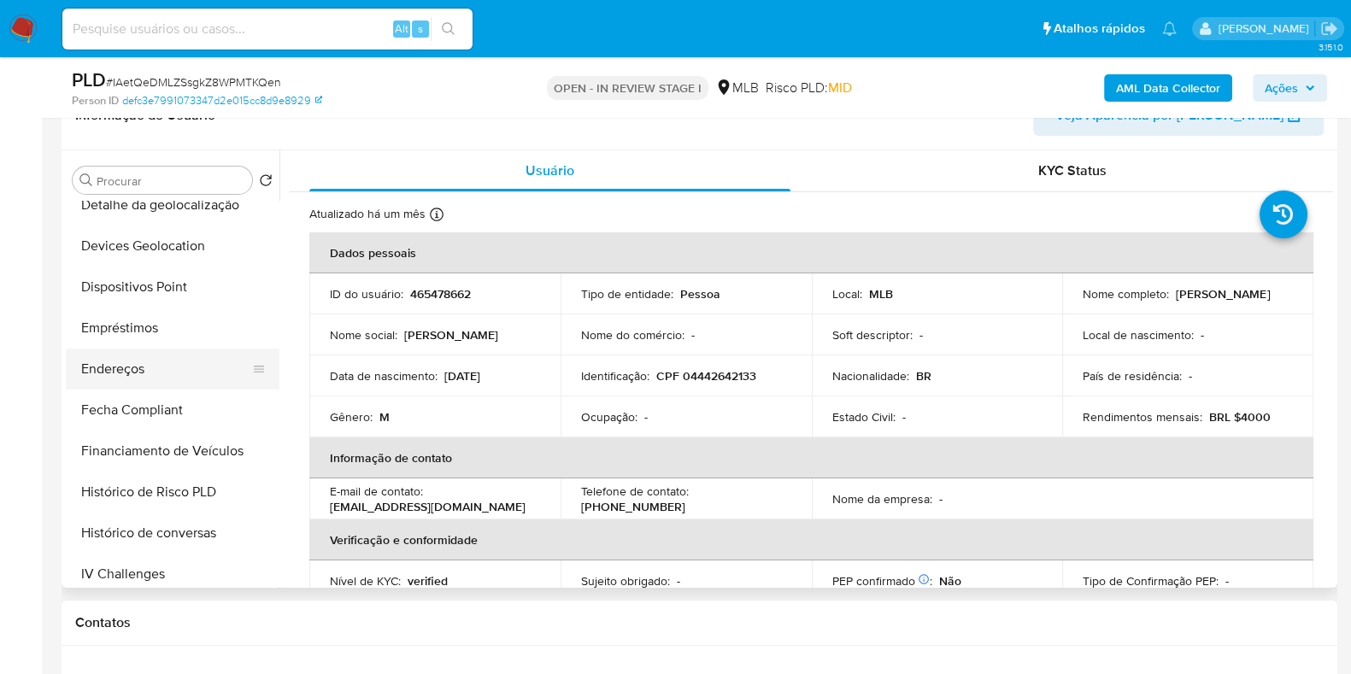
click at [157, 378] on button "Endereços" at bounding box center [166, 369] width 200 height 41
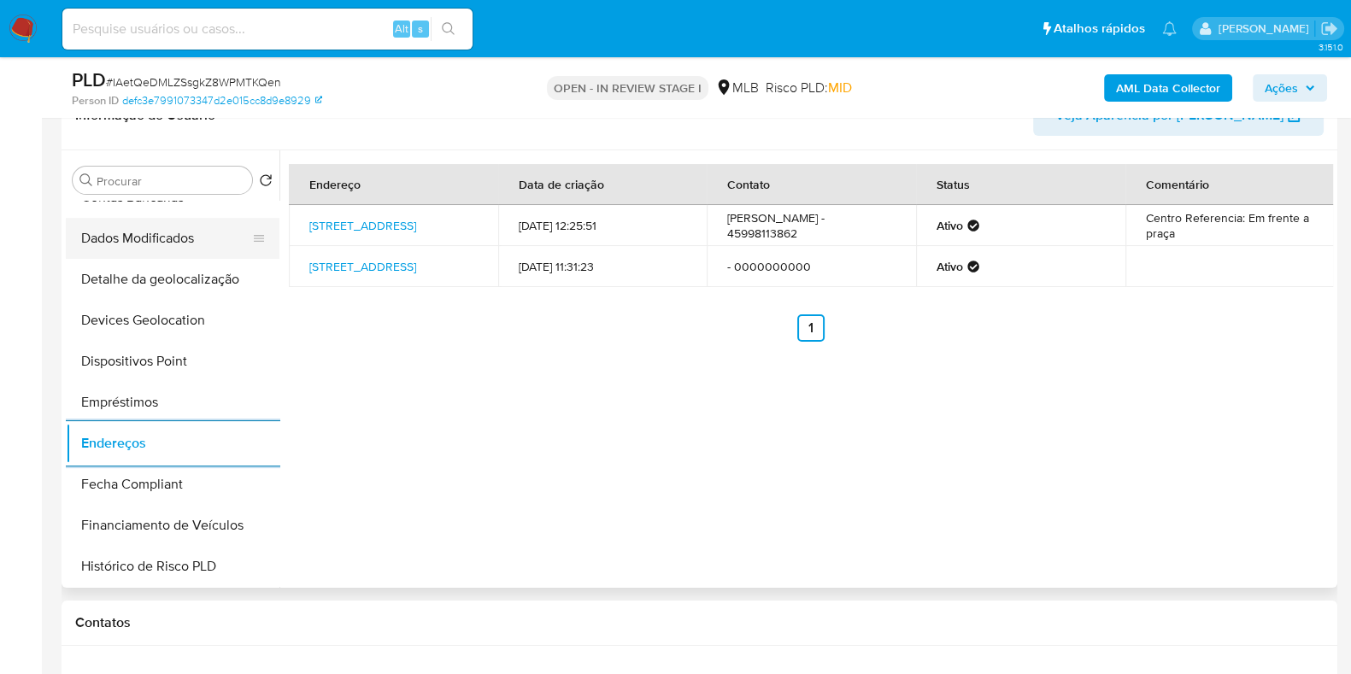
scroll to position [321, 0]
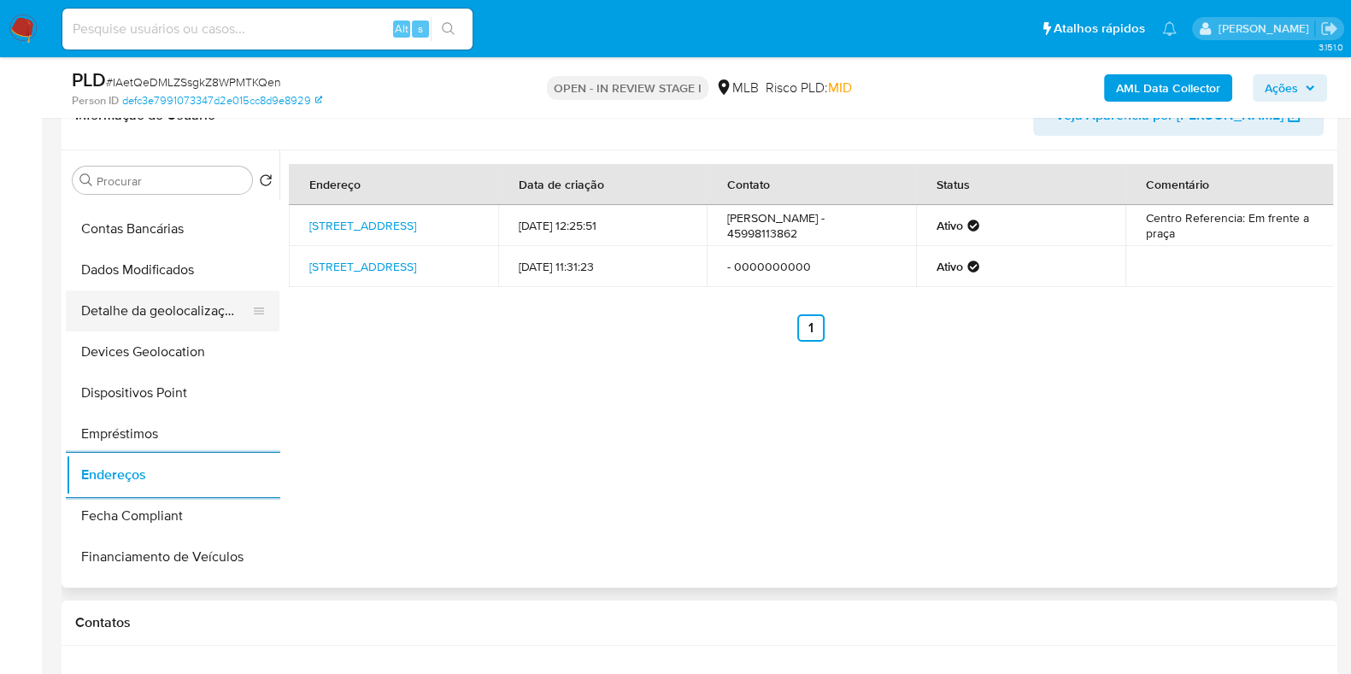
click at [187, 305] on button "Detalhe da geolocalização" at bounding box center [166, 311] width 200 height 41
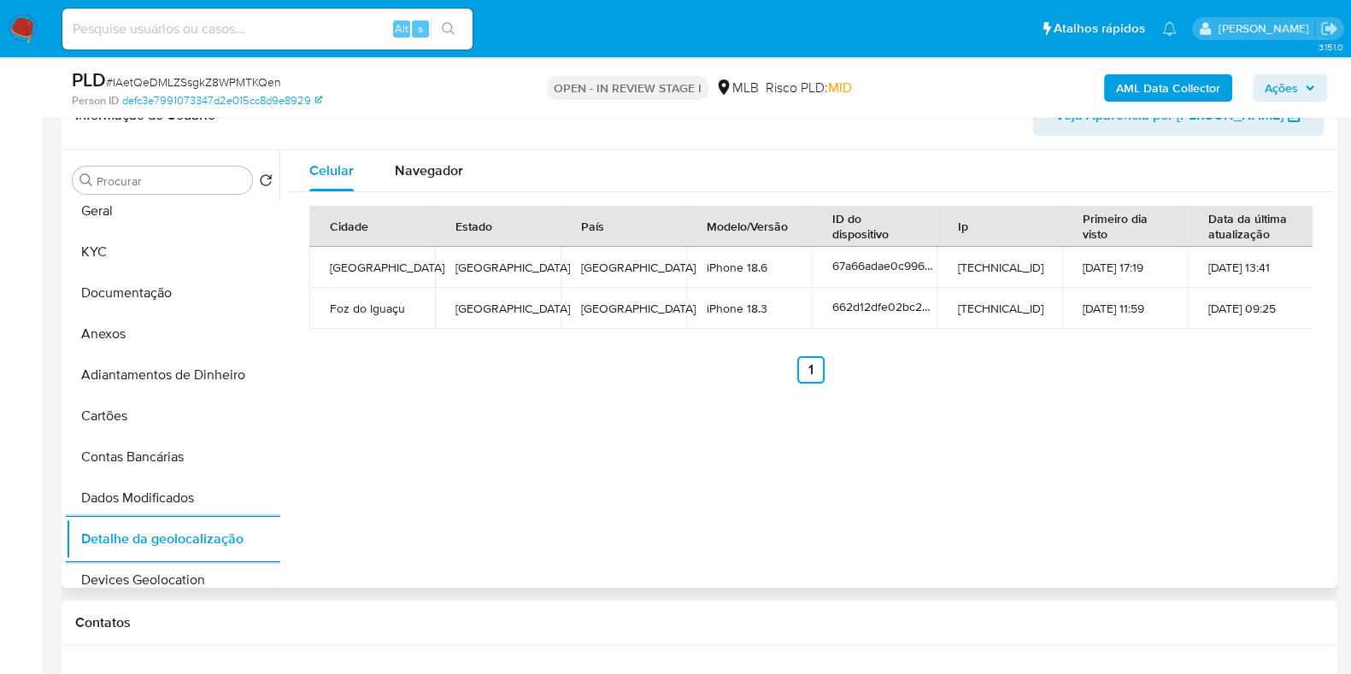
scroll to position [0, 0]
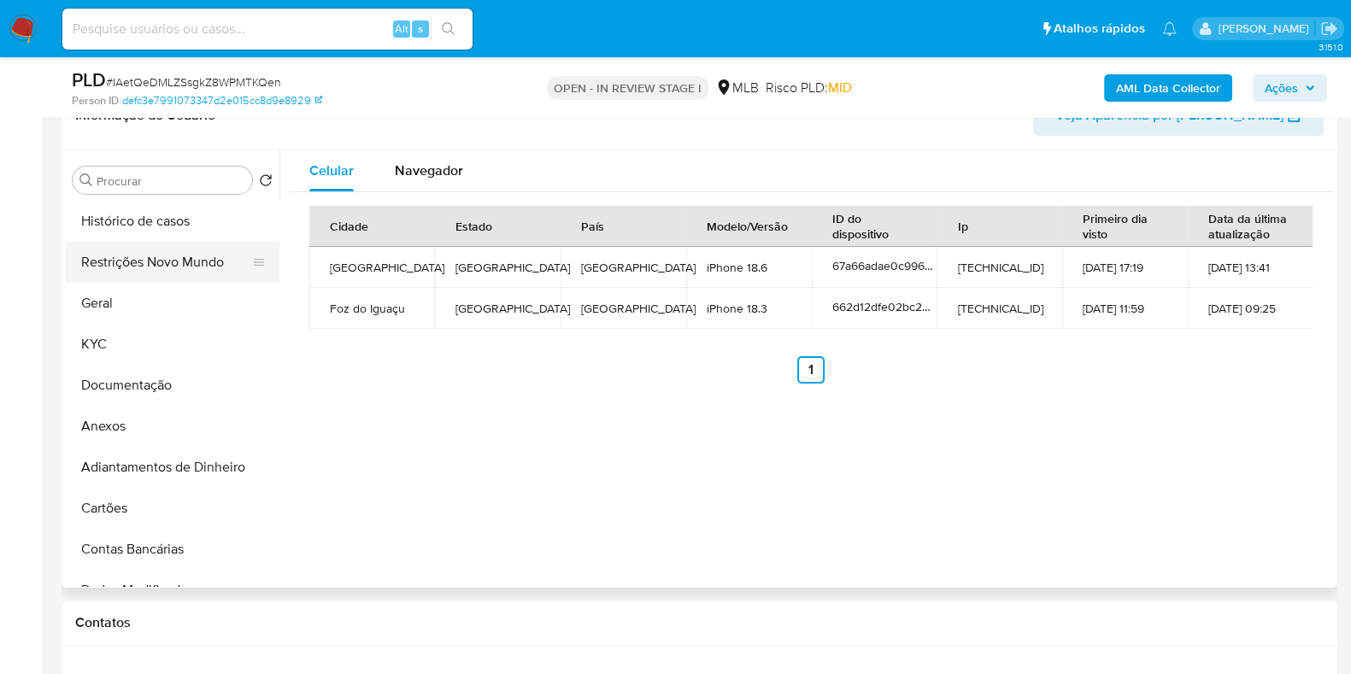
click at [144, 276] on button "Restrições Novo Mundo" at bounding box center [166, 262] width 200 height 41
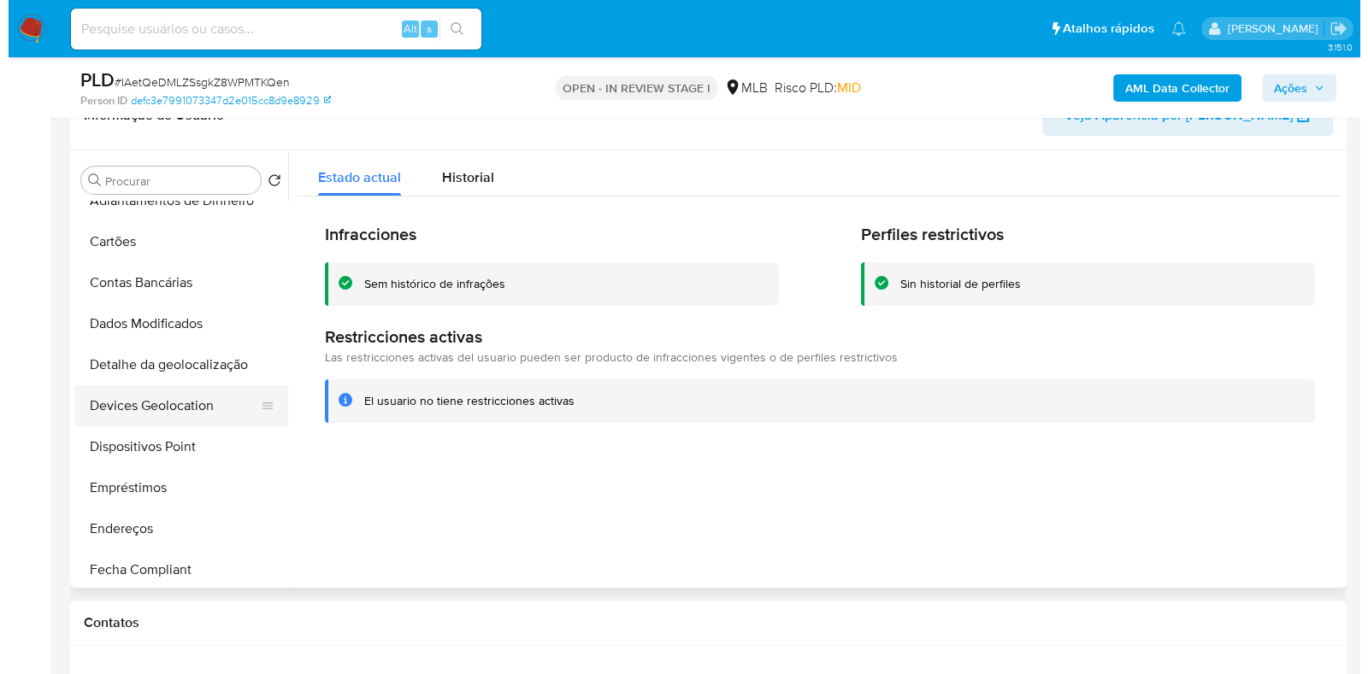
scroll to position [321, 0]
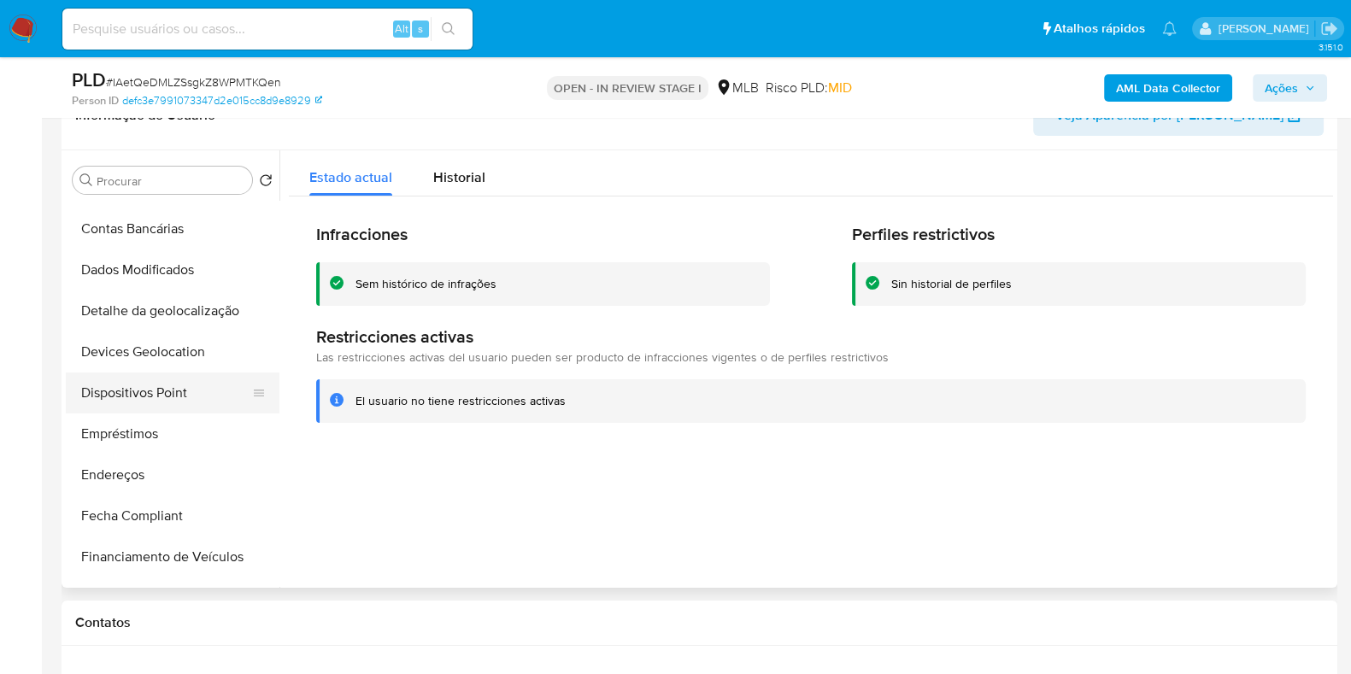
click at [152, 391] on button "Dispositivos Point" at bounding box center [166, 393] width 200 height 41
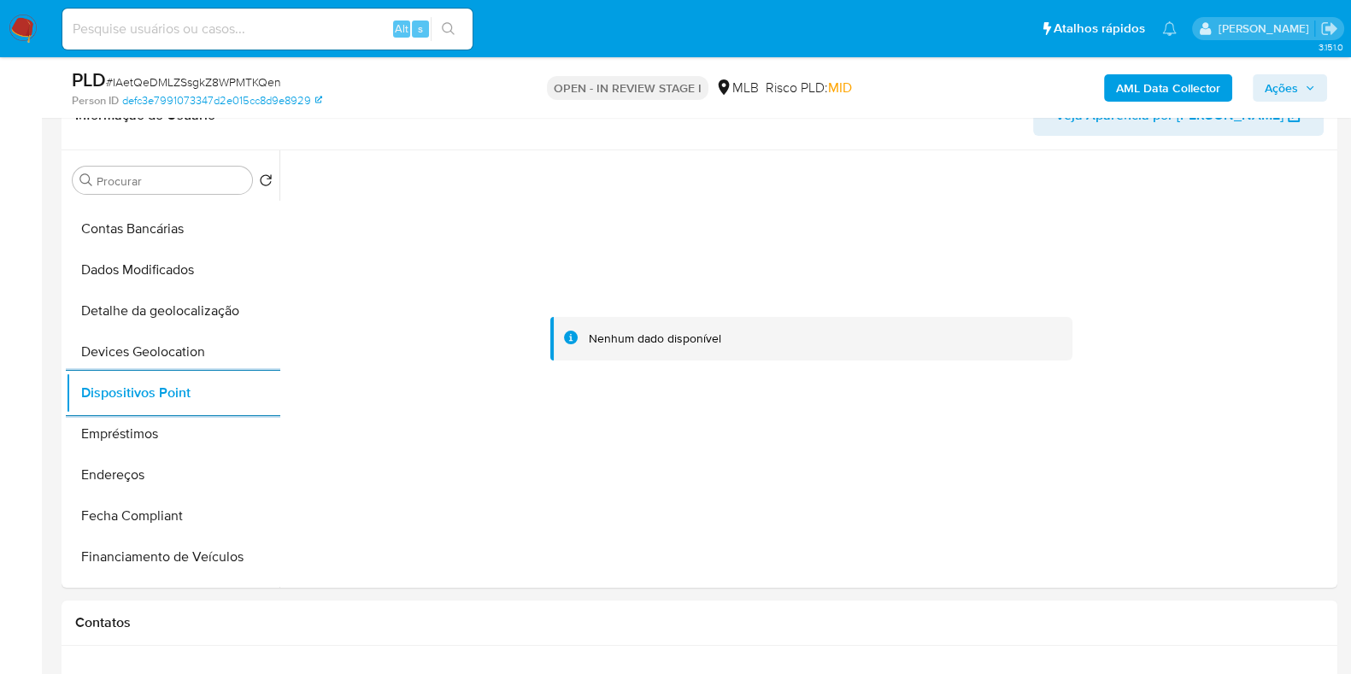
click at [1152, 96] on b "AML Data Collector" at bounding box center [1168, 87] width 104 height 27
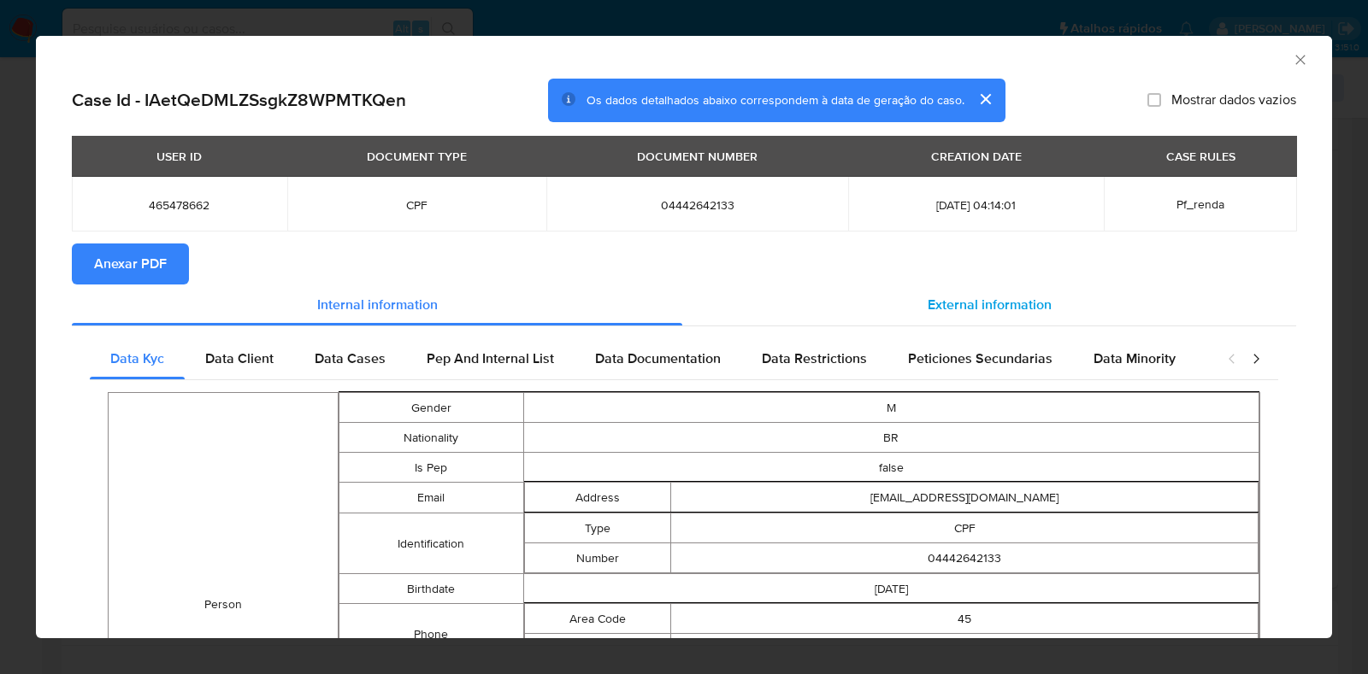
click at [985, 300] on span "External information" at bounding box center [989, 305] width 124 height 20
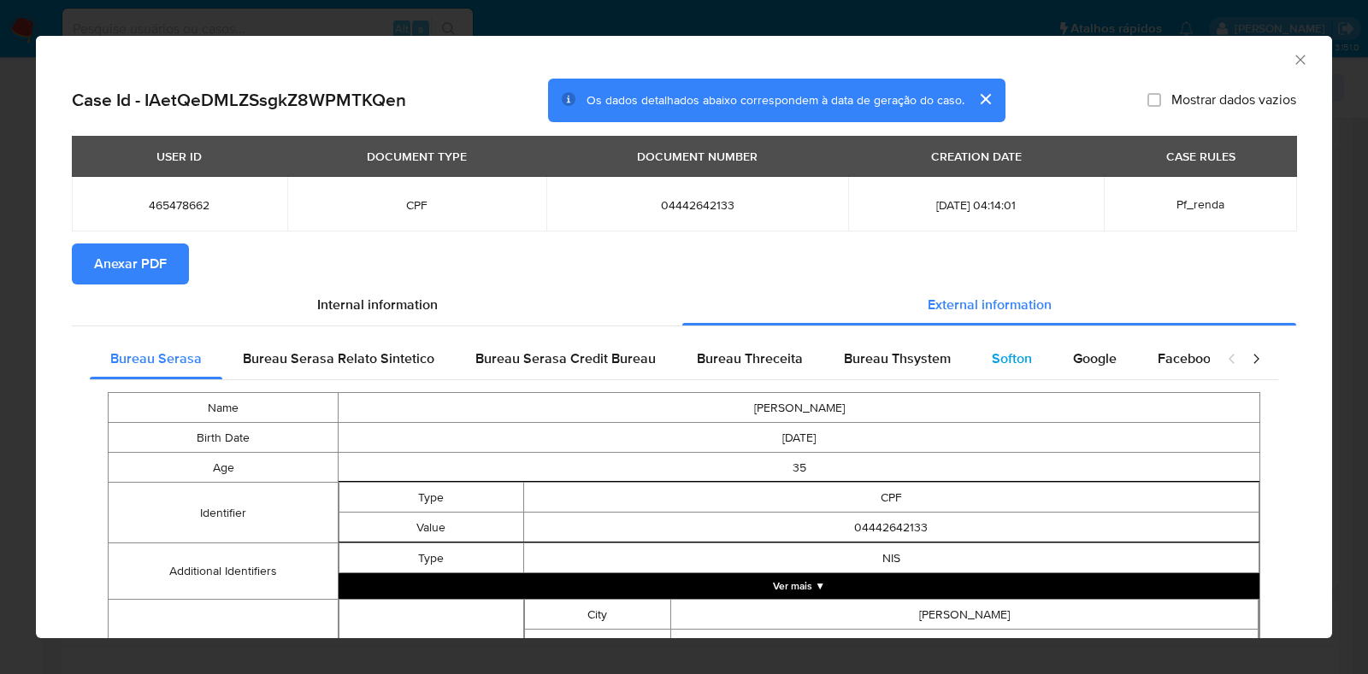
click at [1016, 368] on span "Softon" at bounding box center [1011, 359] width 40 height 20
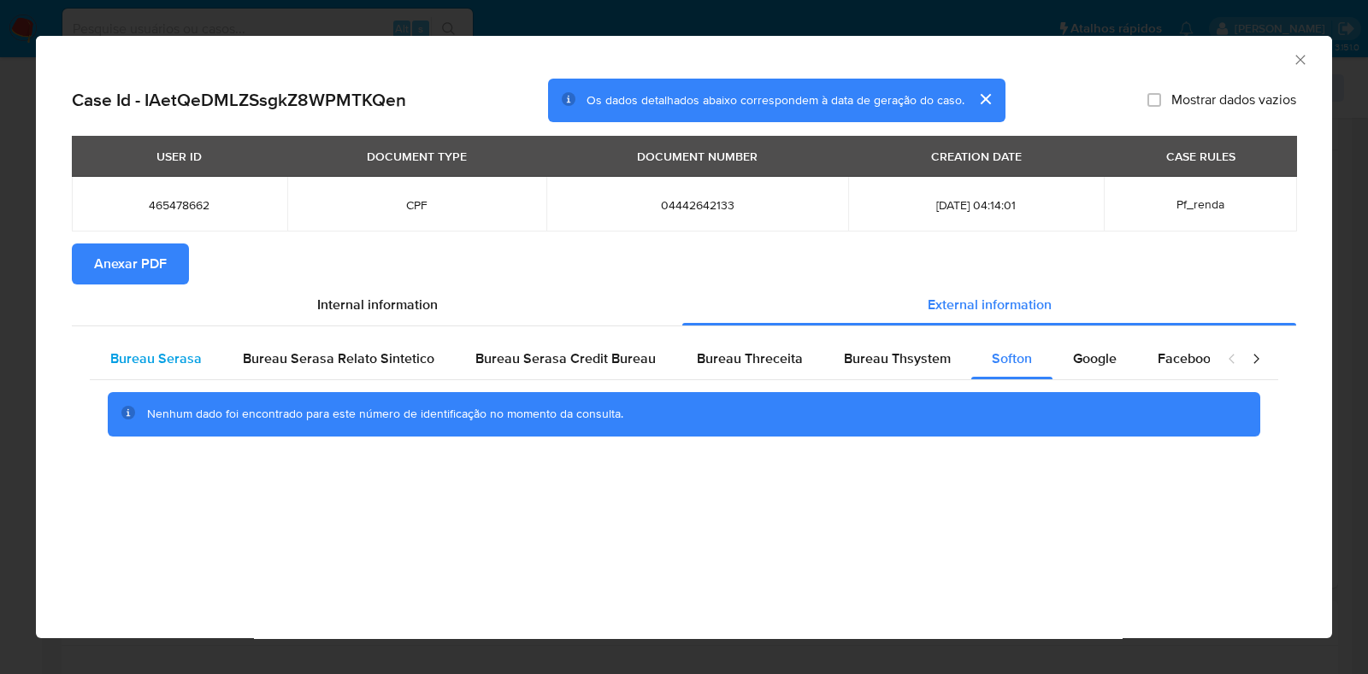
click at [141, 364] on span "Bureau Serasa" at bounding box center [155, 359] width 91 height 20
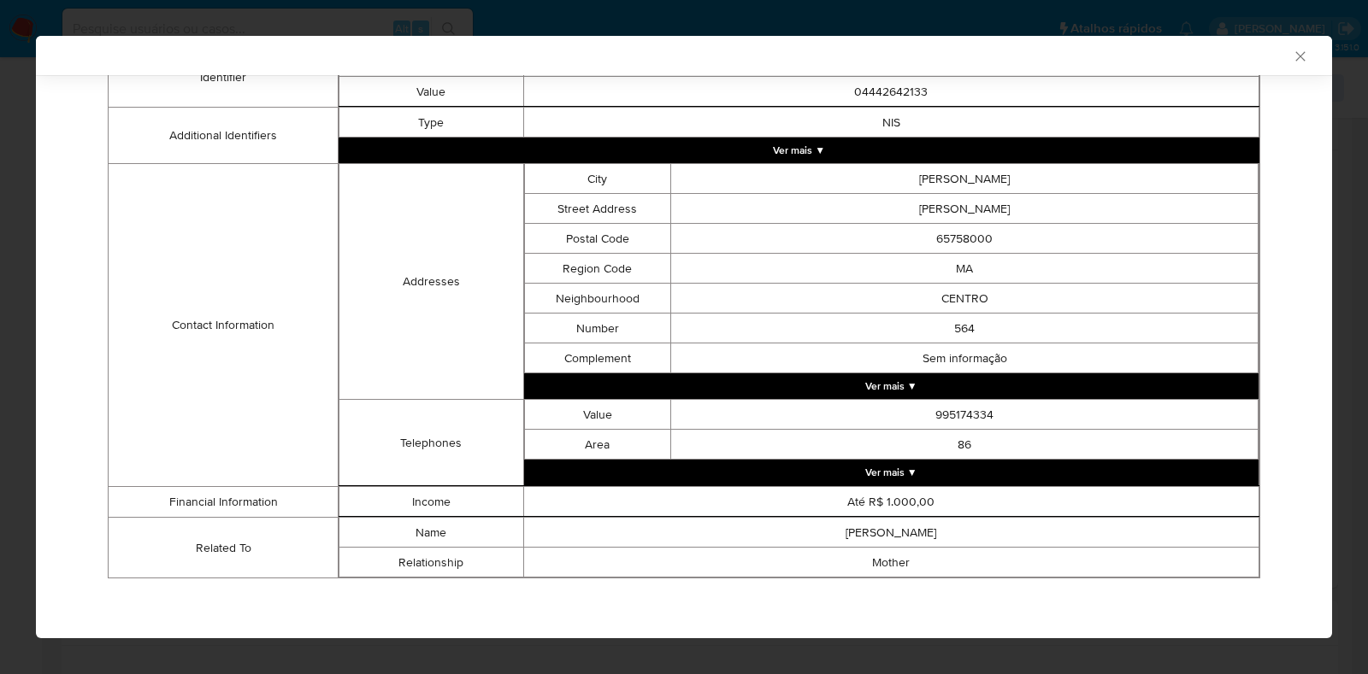
scroll to position [0, 0]
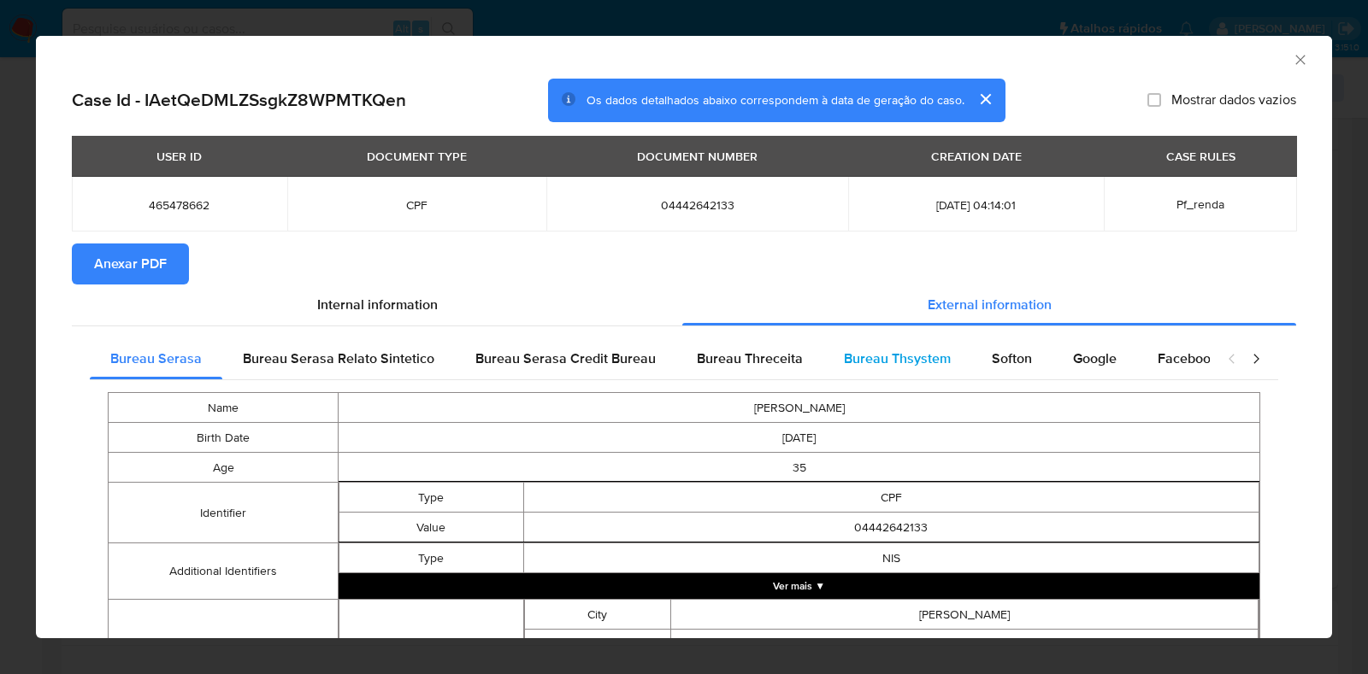
click at [906, 344] on div "Bureau Thsystem" at bounding box center [897, 358] width 148 height 41
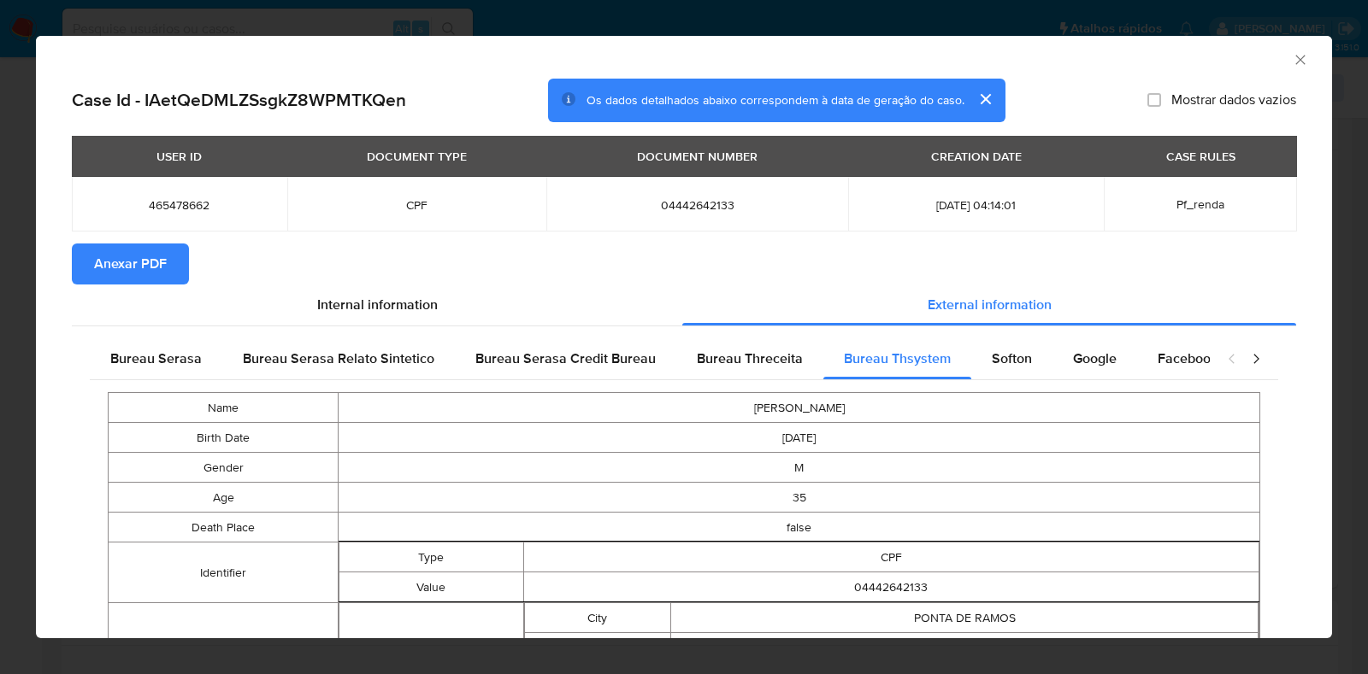
click at [0, 350] on div "AML Data Collector Case Id - IAetQeDMLZSsgkZ8WPMTKQen Os dados detalhados abaix…" at bounding box center [684, 337] width 1368 height 674
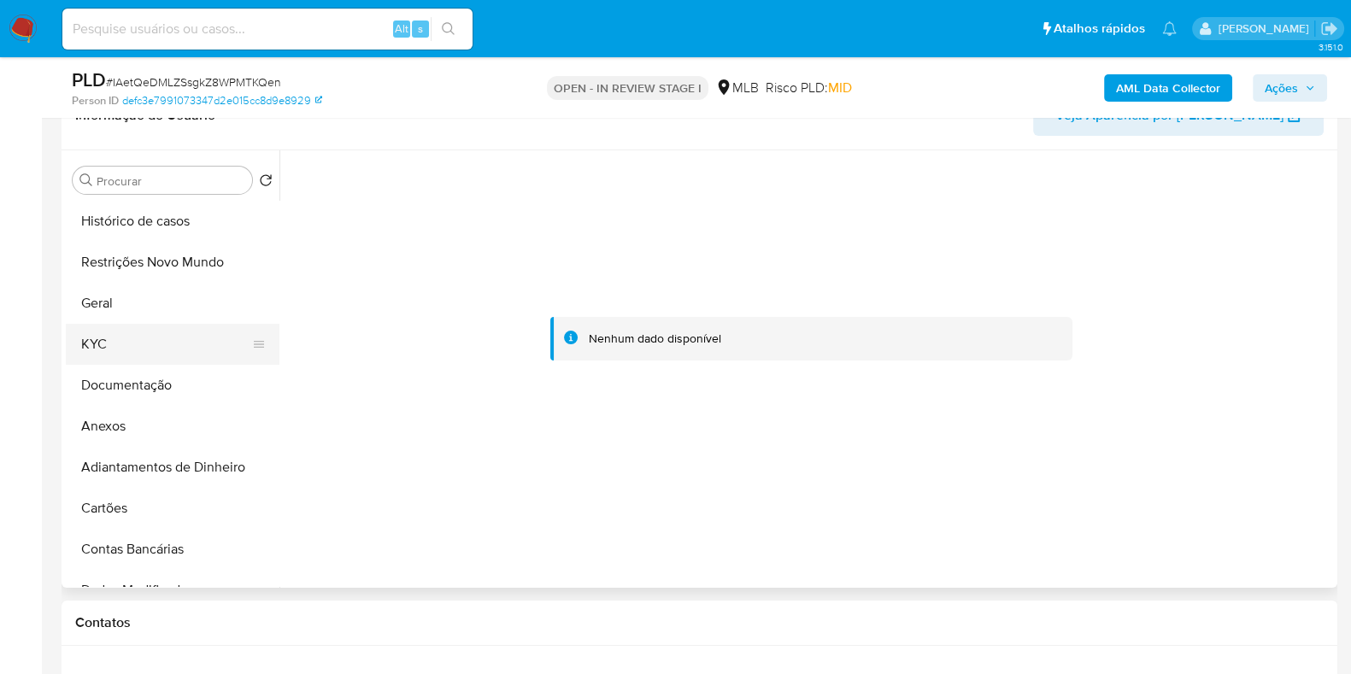
click at [132, 354] on button "KYC" at bounding box center [166, 344] width 200 height 41
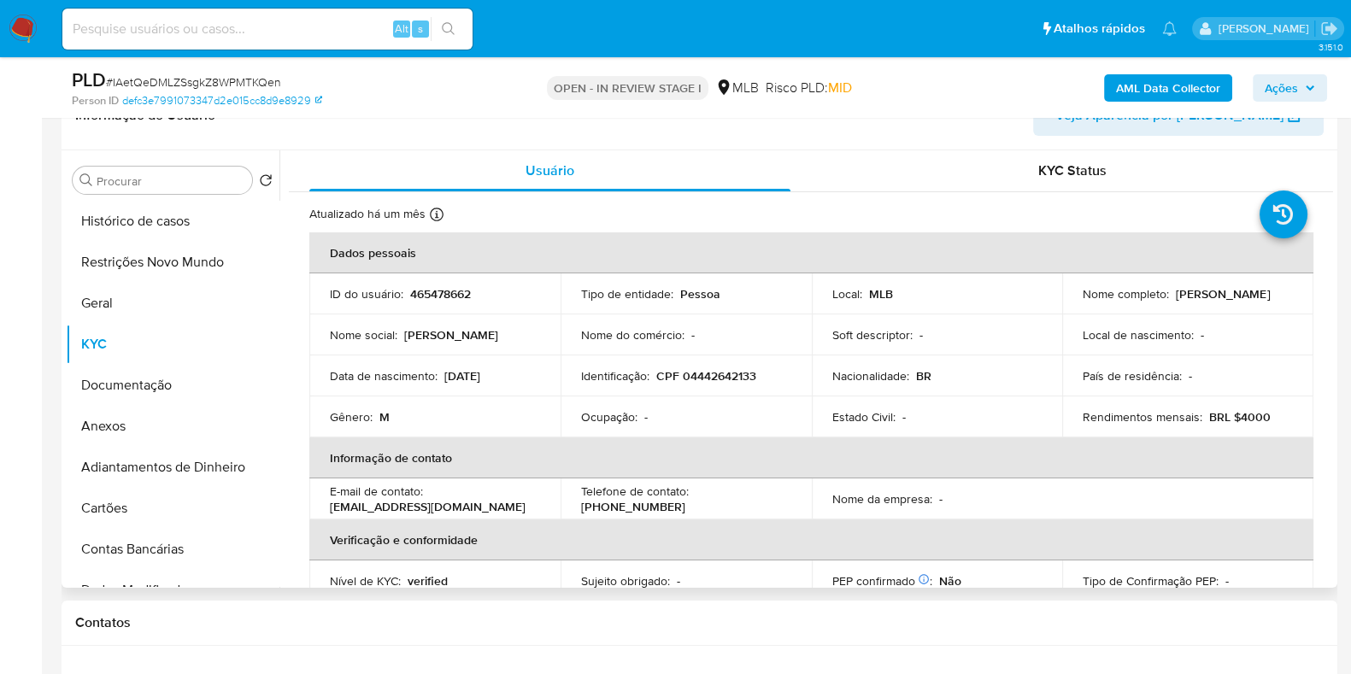
drag, startPoint x: 1170, startPoint y: 305, endPoint x: 1036, endPoint y: 306, distance: 134.2
click at [1036, 306] on tr "ID do usuário : 465478662 Tipo de entidade : Pessoa Local : MLB Nome completo :…" at bounding box center [811, 294] width 1004 height 41
click at [1182, 301] on p "Rafael Rocha Batista" at bounding box center [1223, 293] width 94 height 15
drag, startPoint x: 1201, startPoint y: 301, endPoint x: 1077, endPoint y: 304, distance: 124.0
click at [1083, 302] on div "Nome completo : Rafael Rocha Batista" at bounding box center [1188, 293] width 210 height 15
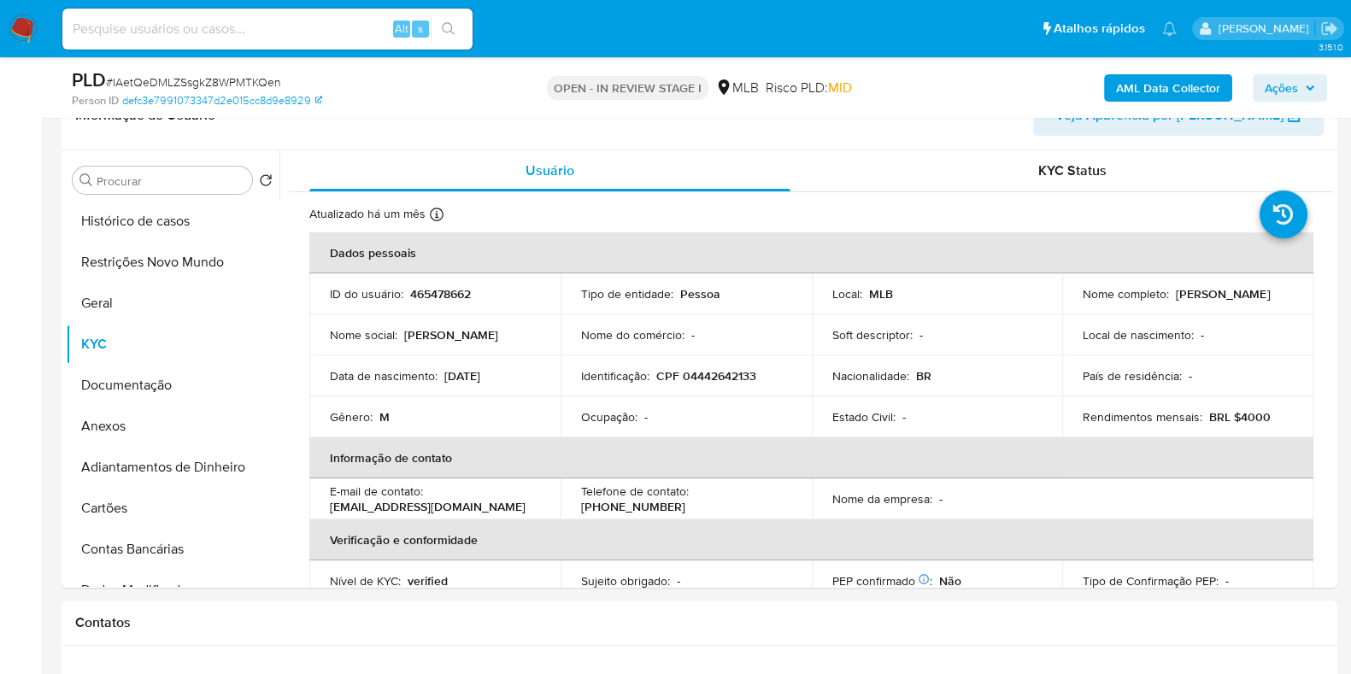
copy p "Rafael Rocha Batista"
click at [97, 217] on button "Histórico de casos" at bounding box center [166, 221] width 200 height 41
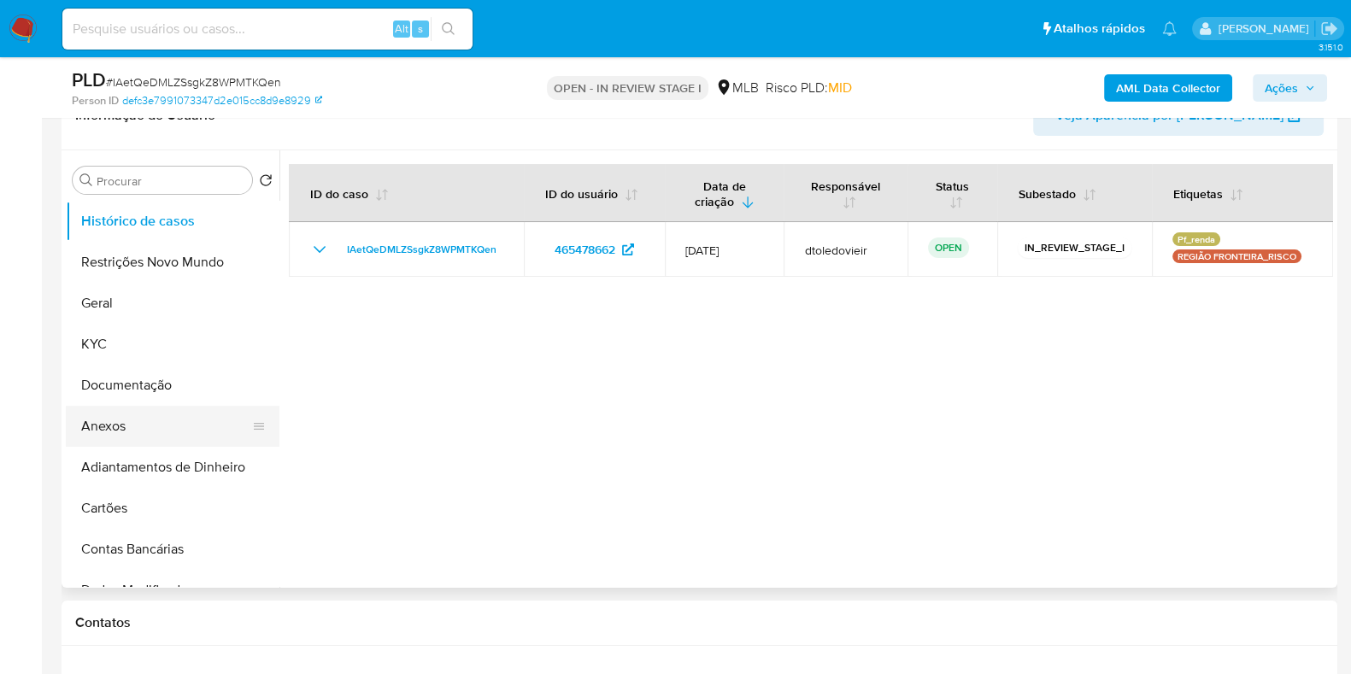
click at [171, 435] on button "Anexos" at bounding box center [166, 426] width 200 height 41
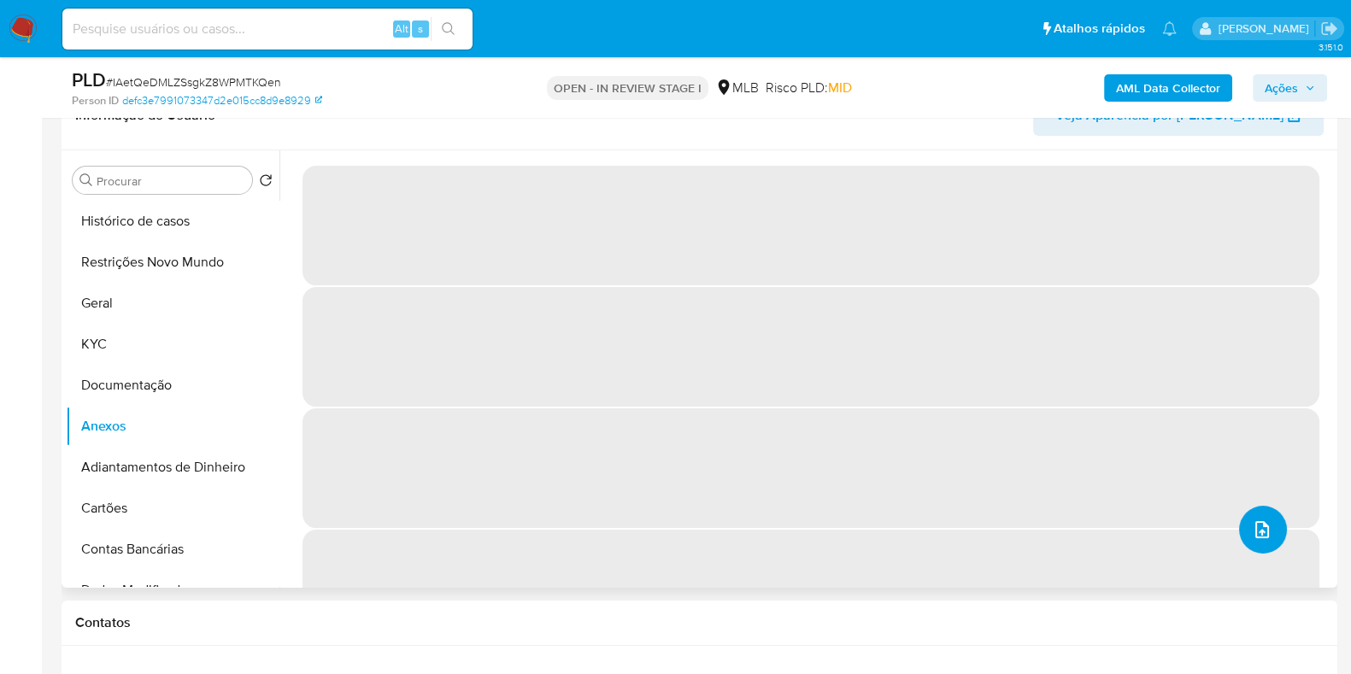
click at [1262, 527] on icon "upload-file" at bounding box center [1262, 530] width 21 height 21
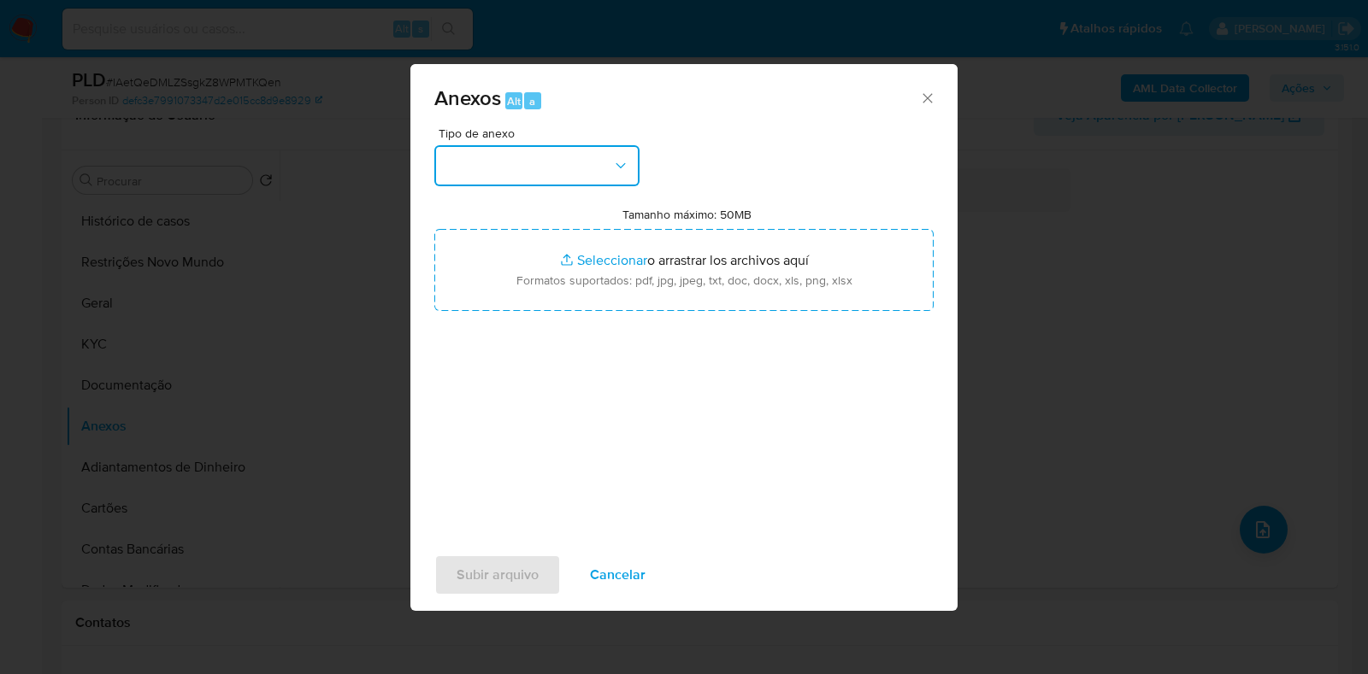
click at [561, 155] on button "button" at bounding box center [536, 165] width 205 height 41
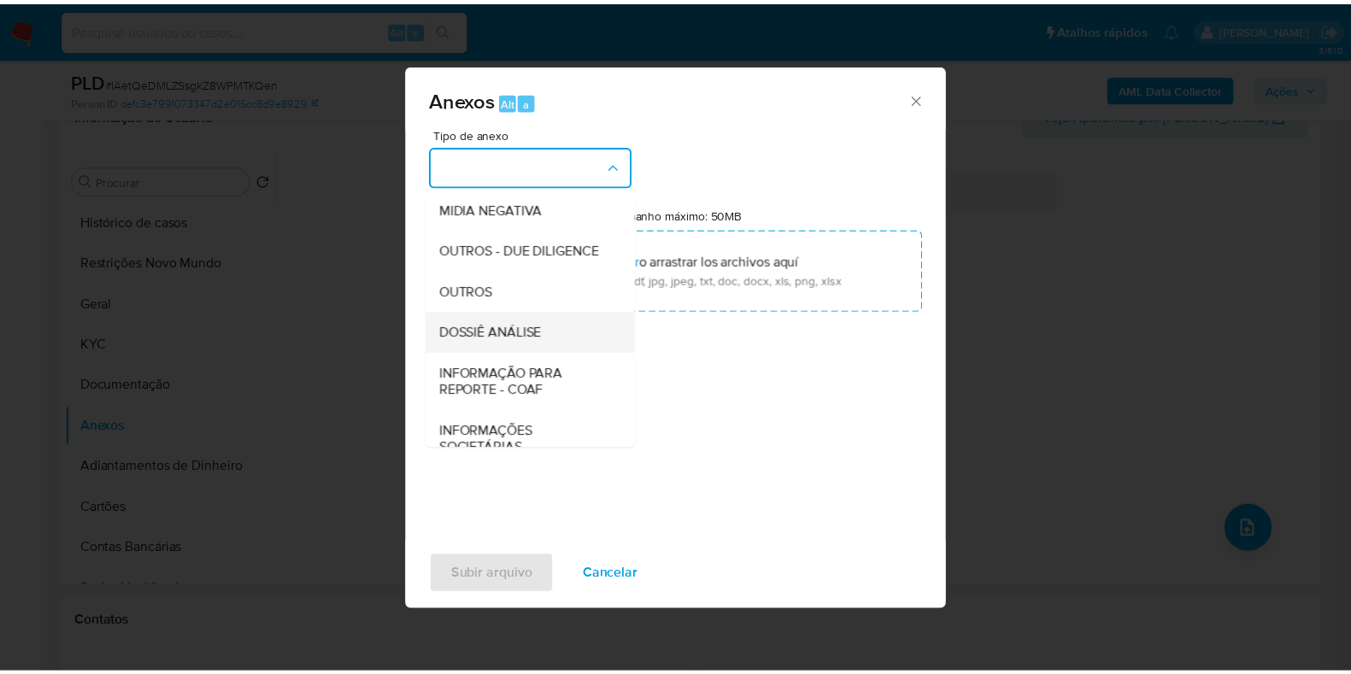
scroll to position [263, 0]
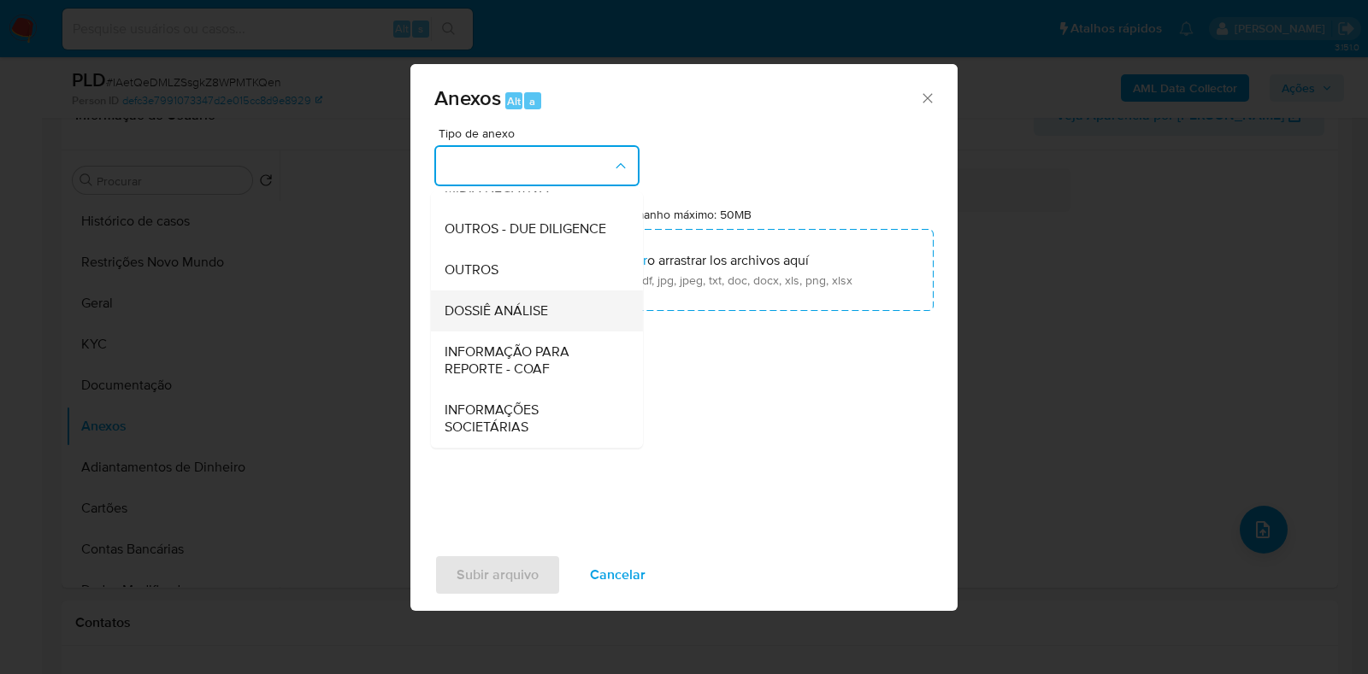
click at [516, 322] on div "DOSSIÊ ANÁLISE" at bounding box center [531, 311] width 174 height 41
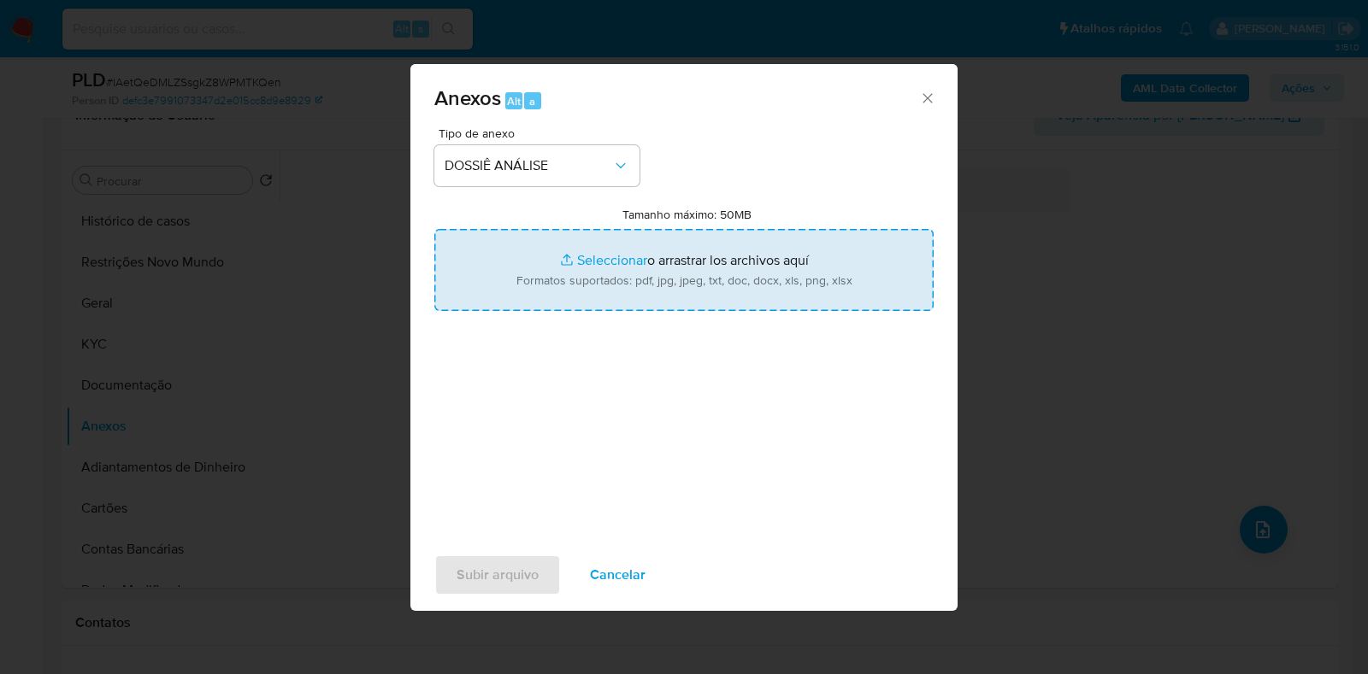
type input "C:\fakepath\SAR - CPF 04442642133 - RAFAEL ROCHA BATISTA.pdf"
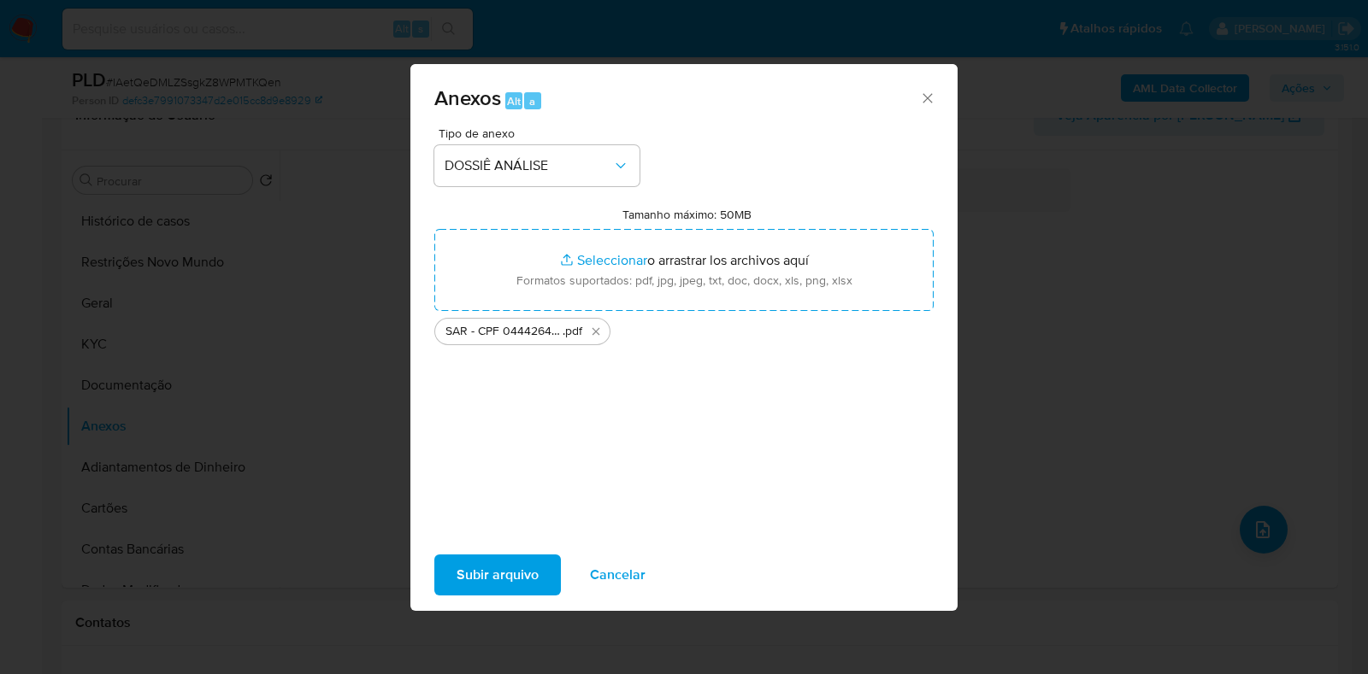
click at [505, 564] on span "Subir arquivo" at bounding box center [497, 575] width 82 height 38
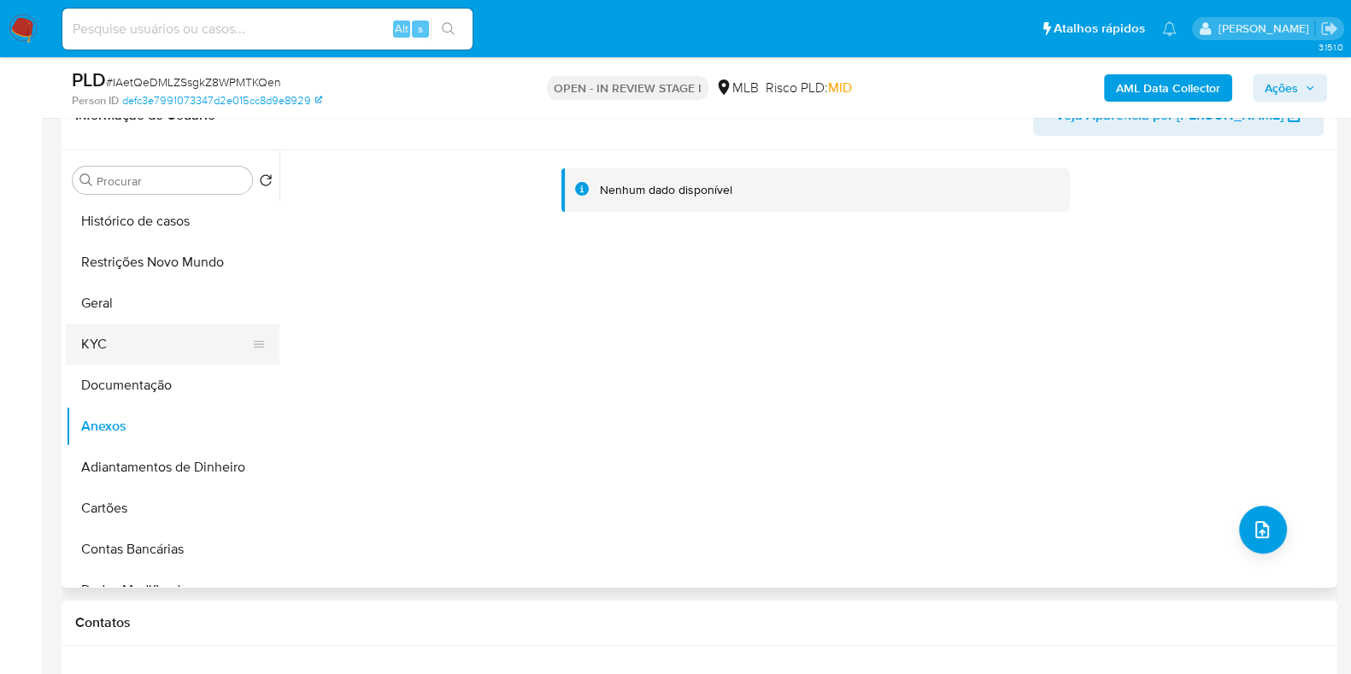
click at [161, 339] on button "KYC" at bounding box center [166, 344] width 200 height 41
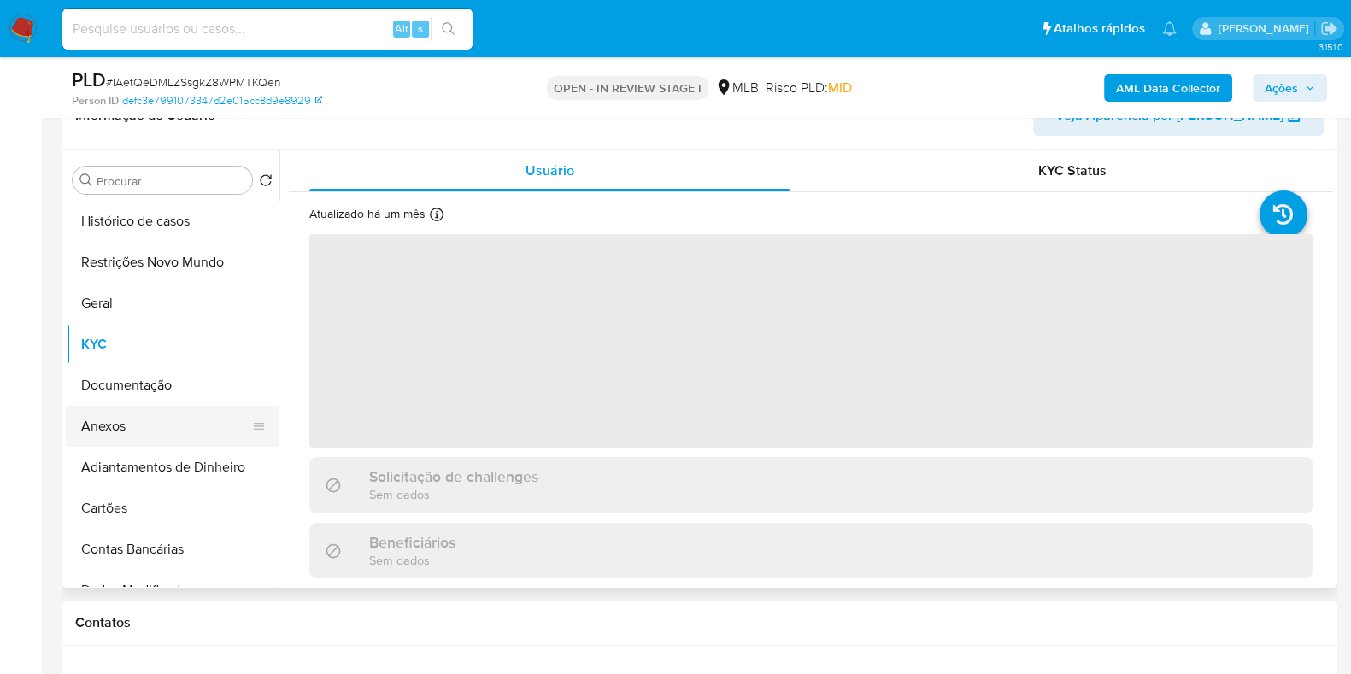
click at [145, 411] on button "Anexos" at bounding box center [166, 426] width 200 height 41
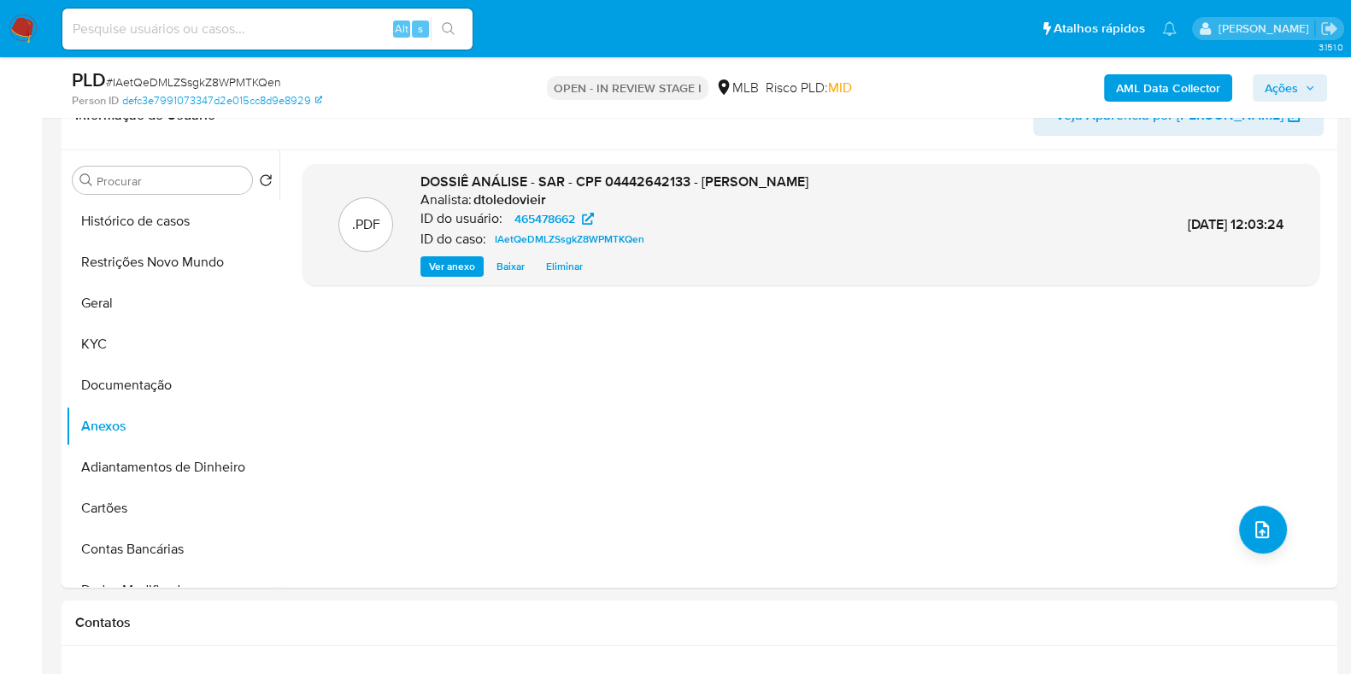
click at [1291, 87] on span "Ações" at bounding box center [1281, 87] width 33 height 27
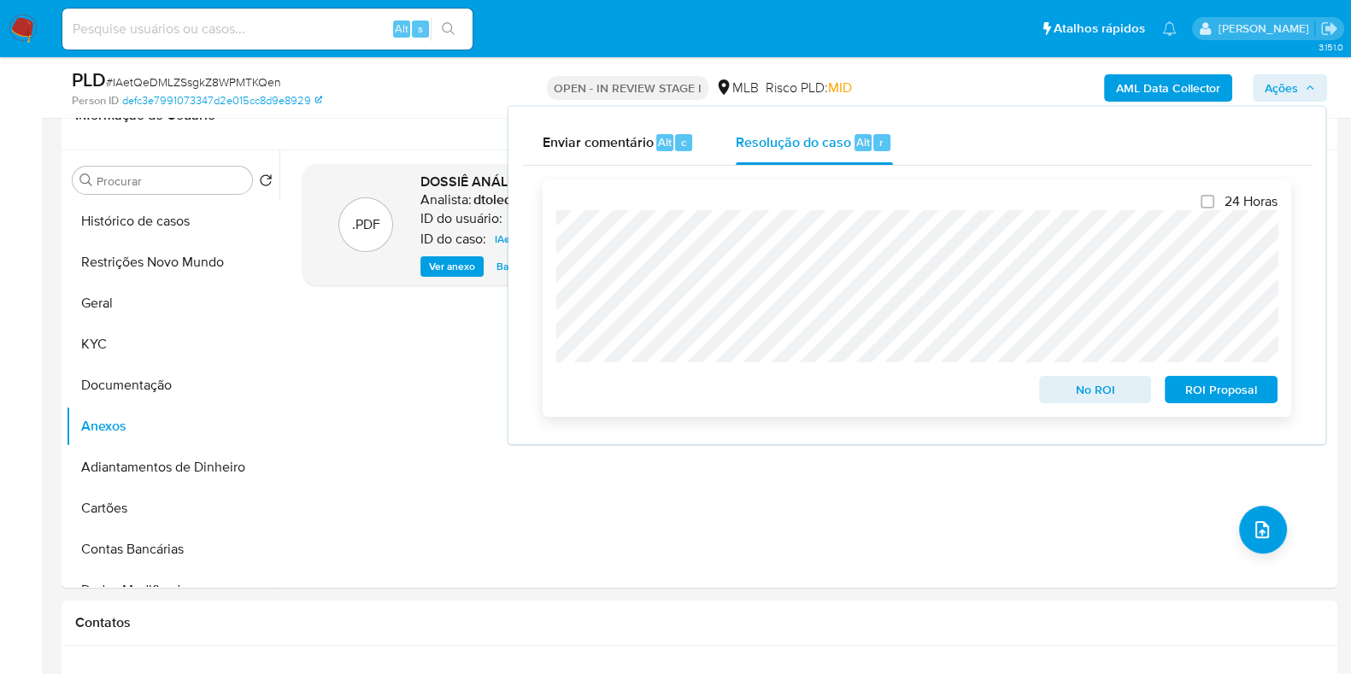
click at [1208, 390] on span "ROI Proposal" at bounding box center [1221, 390] width 89 height 24
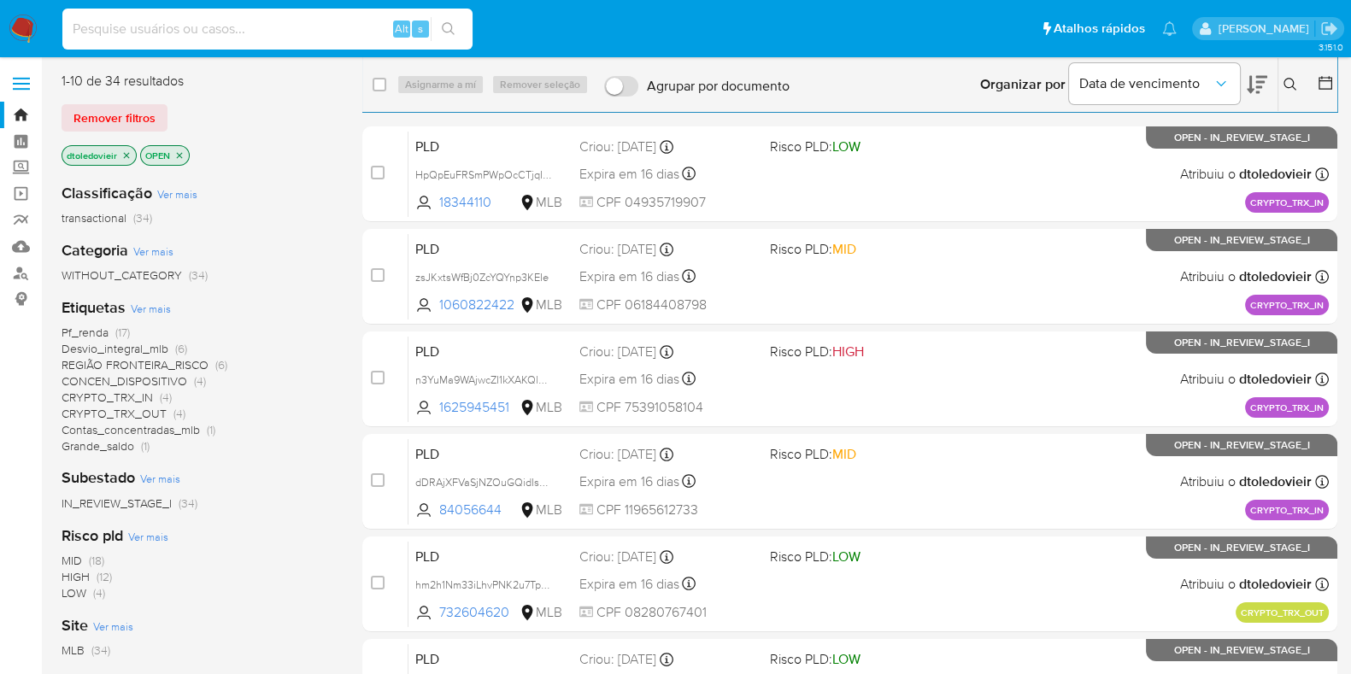
click at [145, 32] on input at bounding box center [267, 29] width 410 height 22
paste input "1863506800"
type input "1863506800"
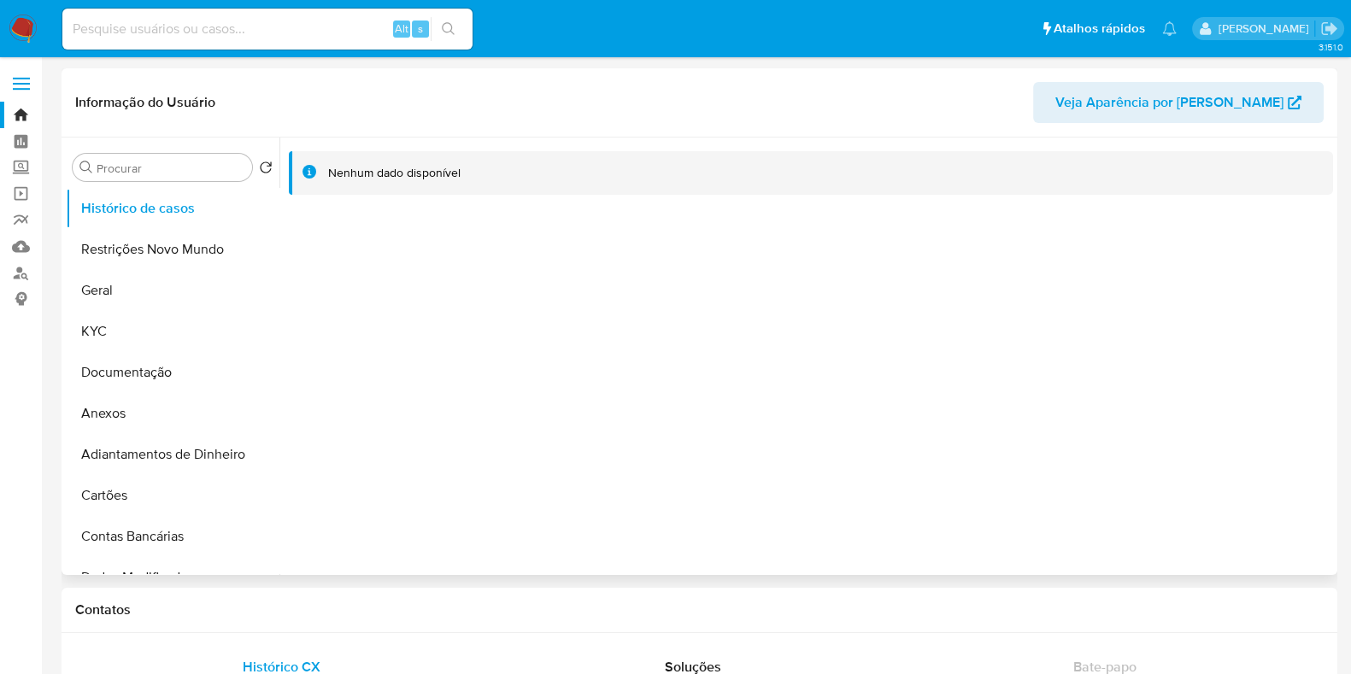
select select "10"
click at [94, 339] on button "KYC" at bounding box center [166, 331] width 200 height 41
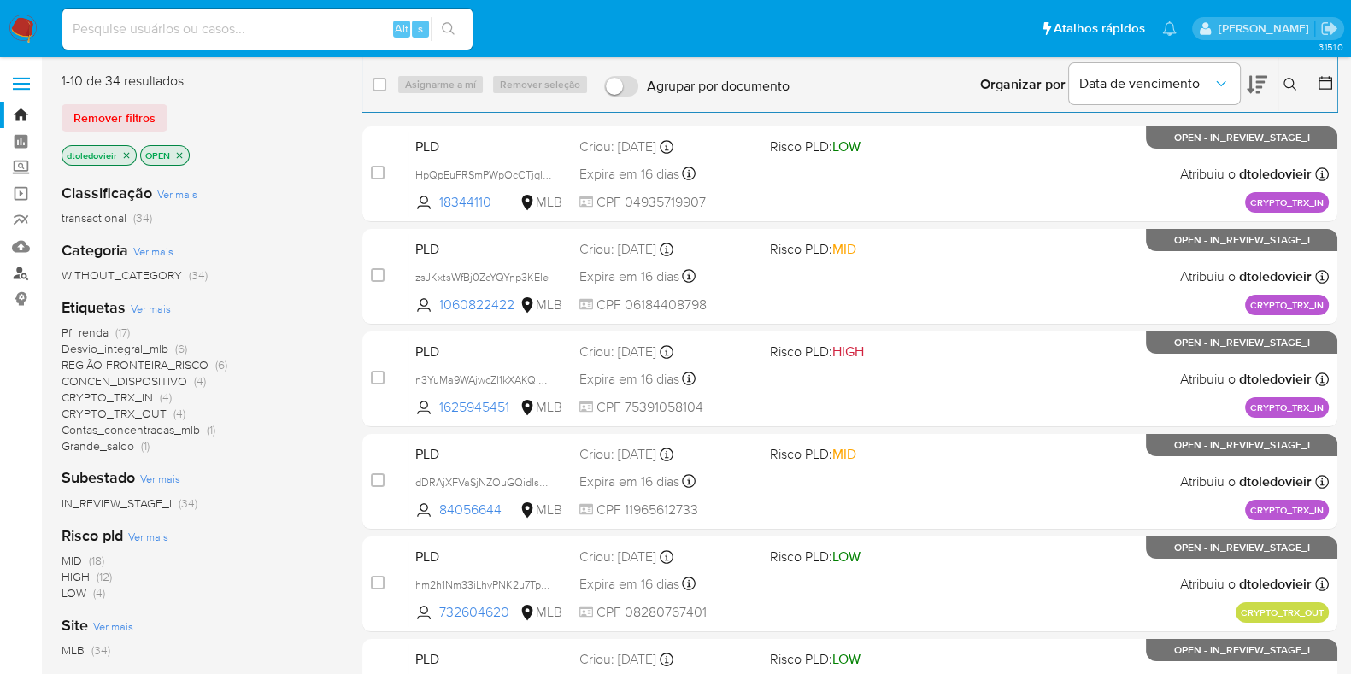
click at [21, 272] on link "Localizador de pessoas" at bounding box center [101, 273] width 203 height 26
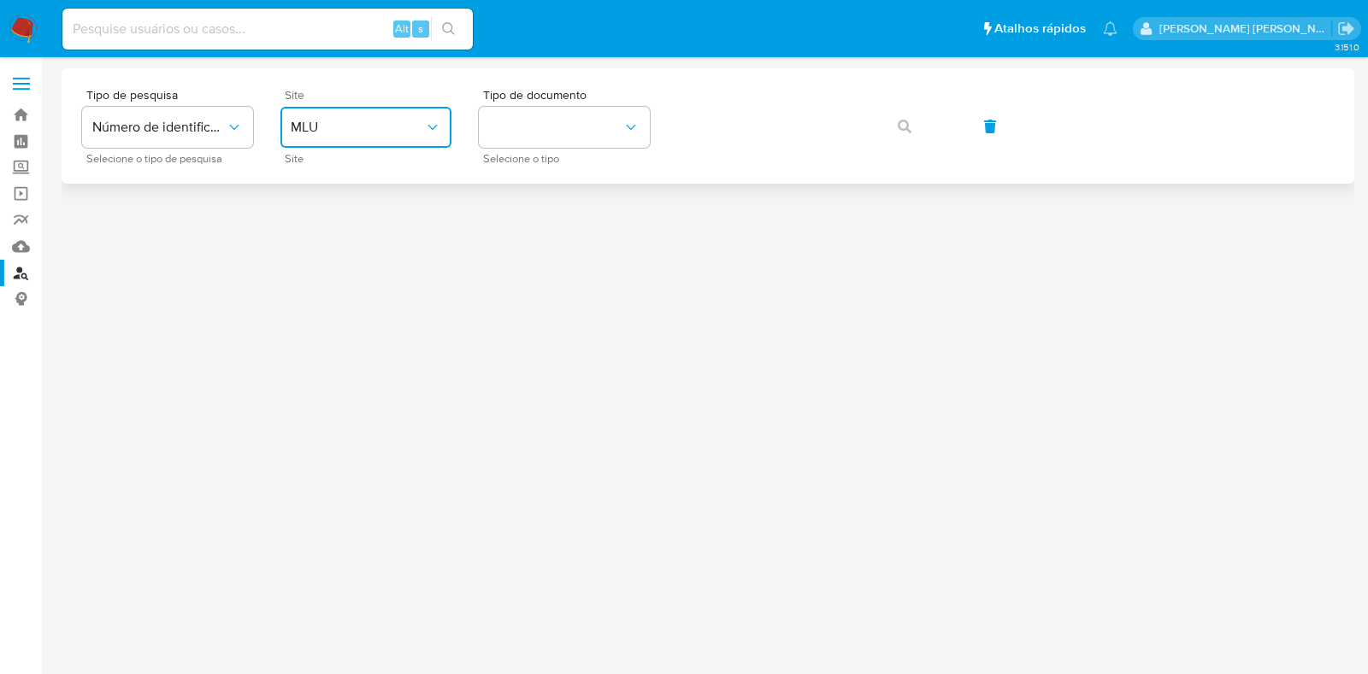
click at [359, 130] on span "MLU" at bounding box center [357, 127] width 133 height 17
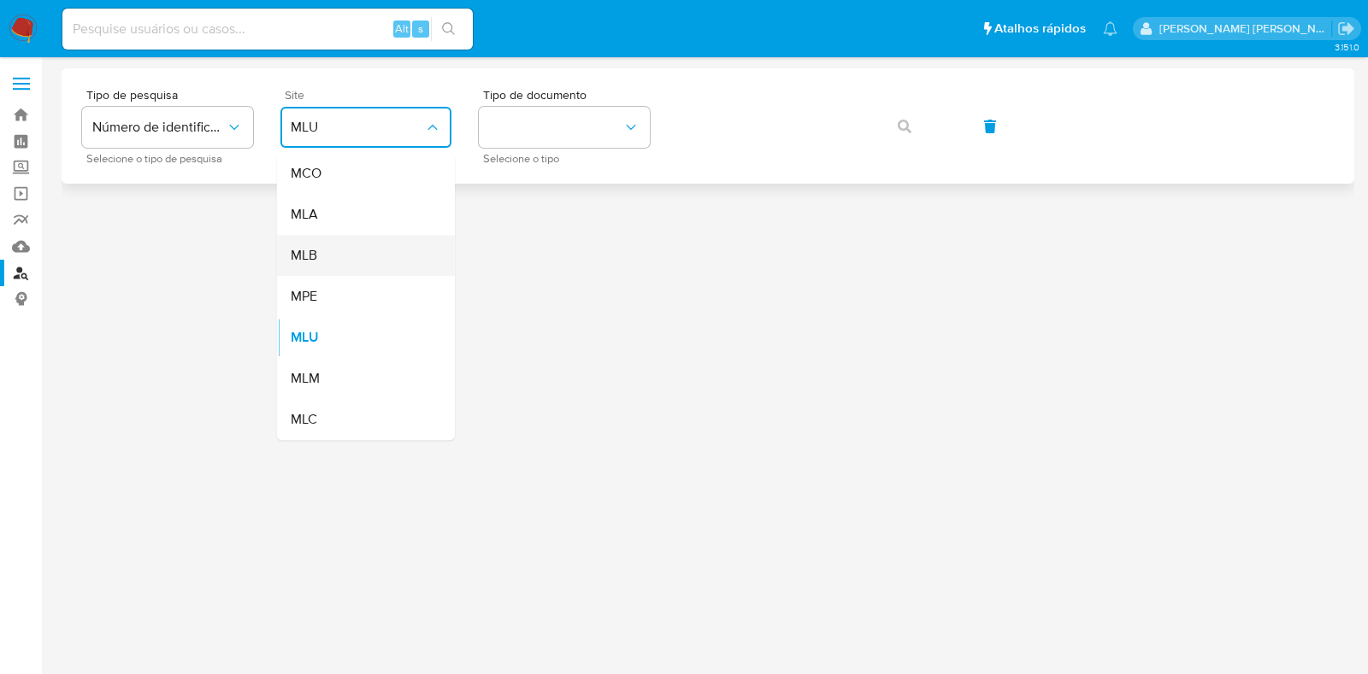
click at [338, 251] on div "MLB" at bounding box center [361, 255] width 140 height 41
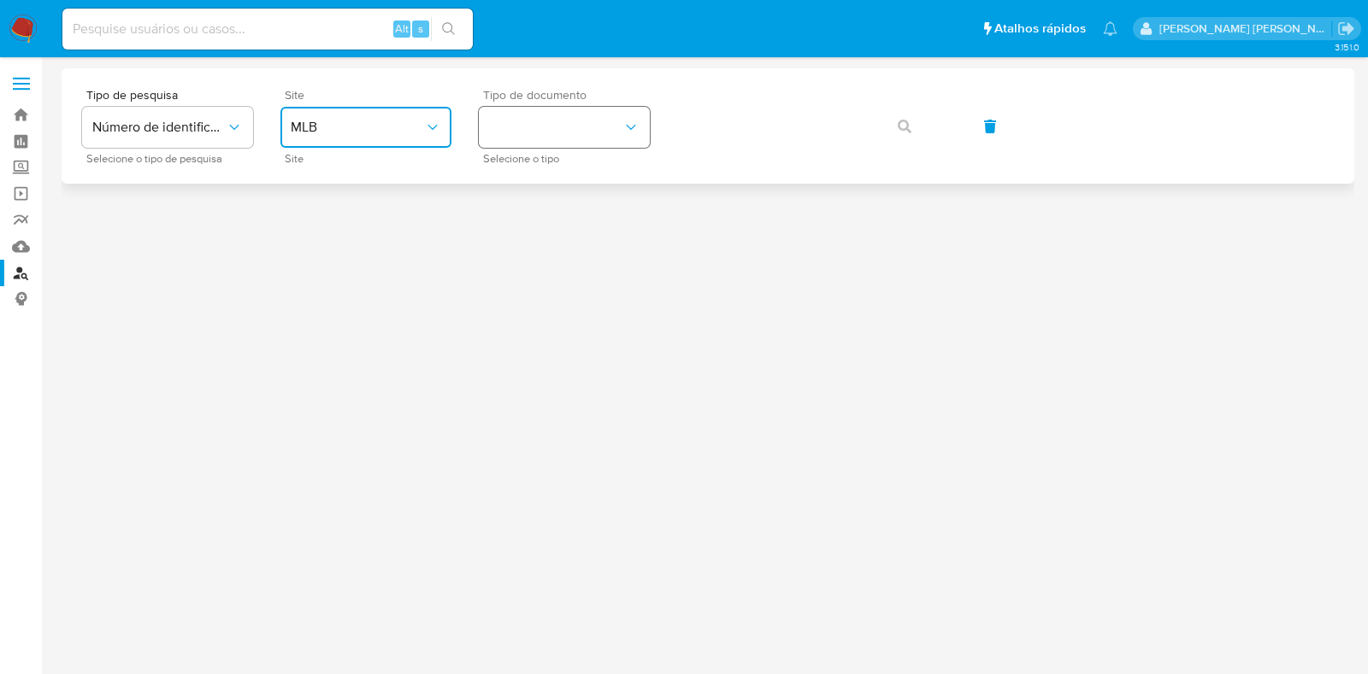
click at [600, 136] on button "identificationType" at bounding box center [564, 127] width 171 height 41
click at [560, 232] on div "CPF CPF" at bounding box center [559, 240] width 140 height 58
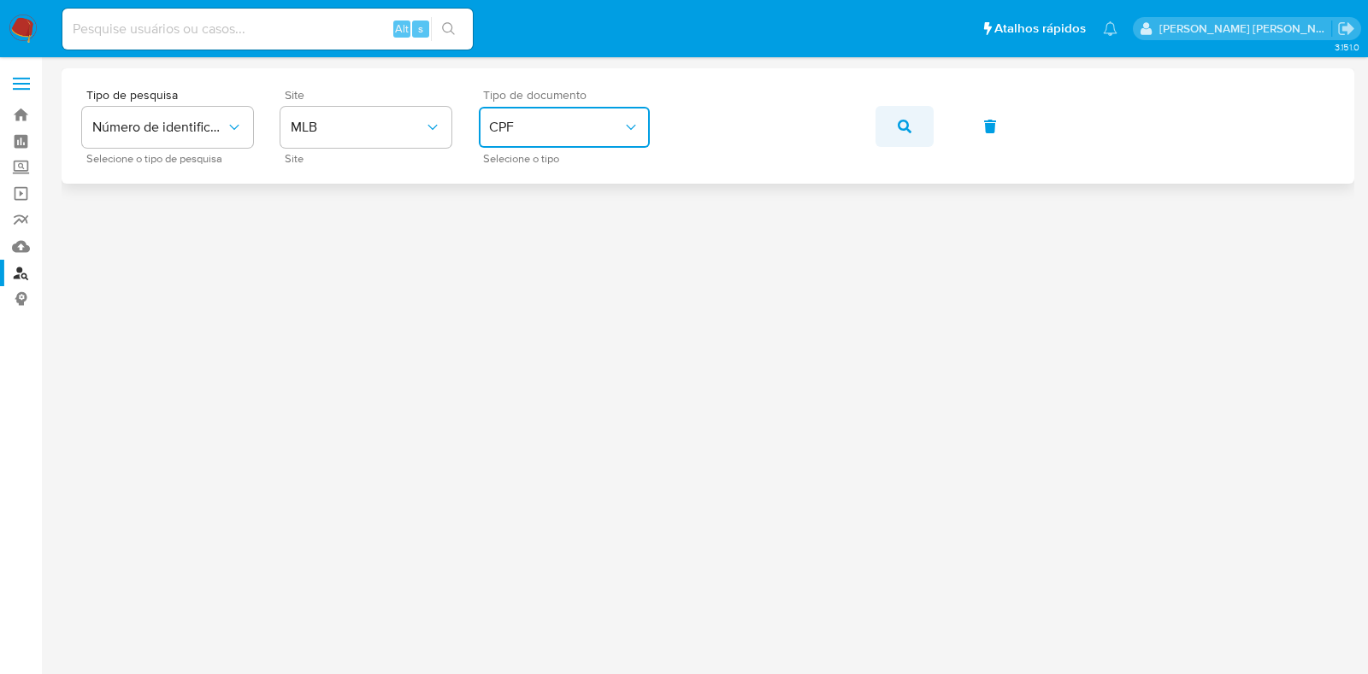
click at [915, 121] on button "button" at bounding box center [904, 126] width 58 height 41
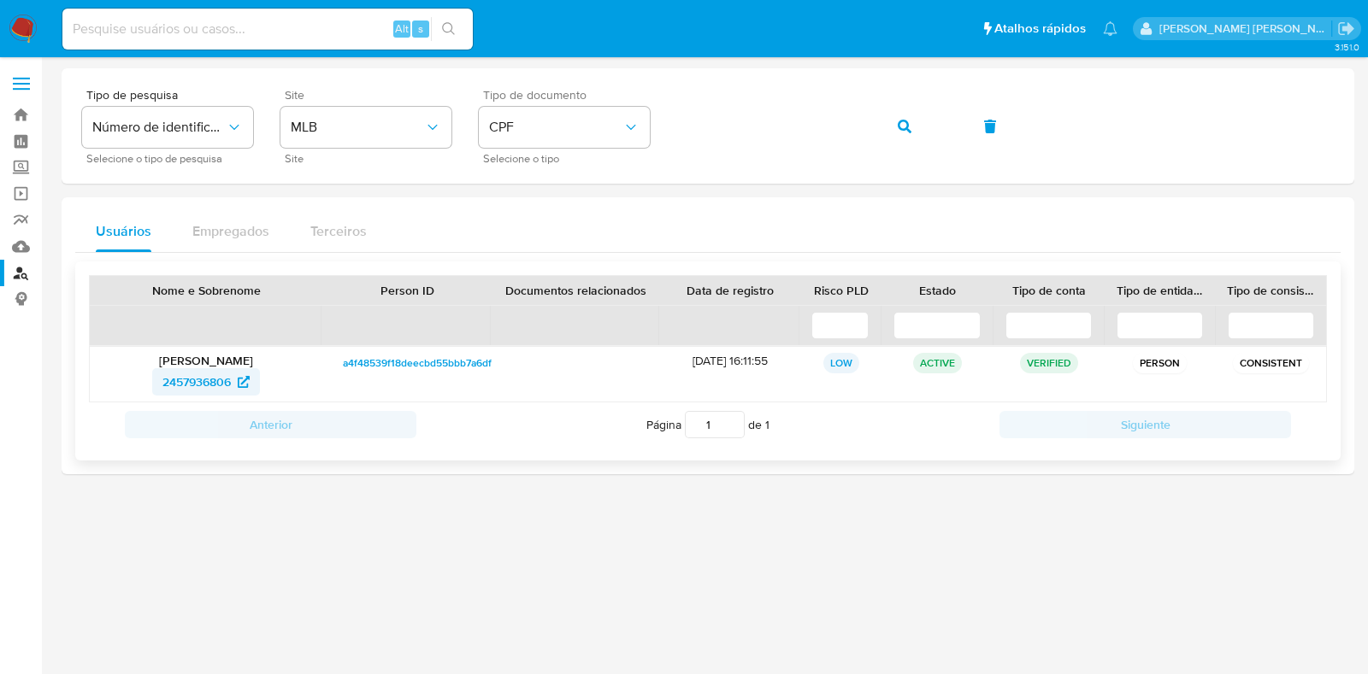
click at [180, 374] on span "2457936806" at bounding box center [196, 381] width 68 height 27
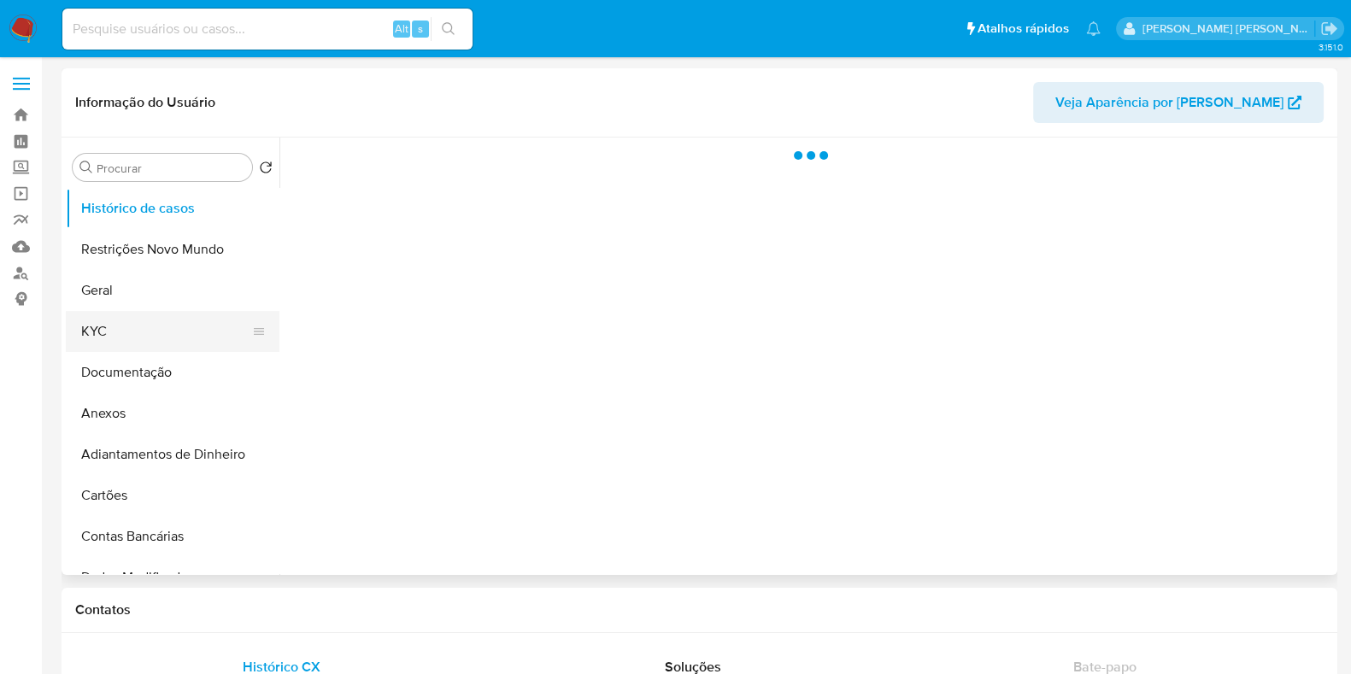
click at [154, 319] on button "KYC" at bounding box center [166, 331] width 200 height 41
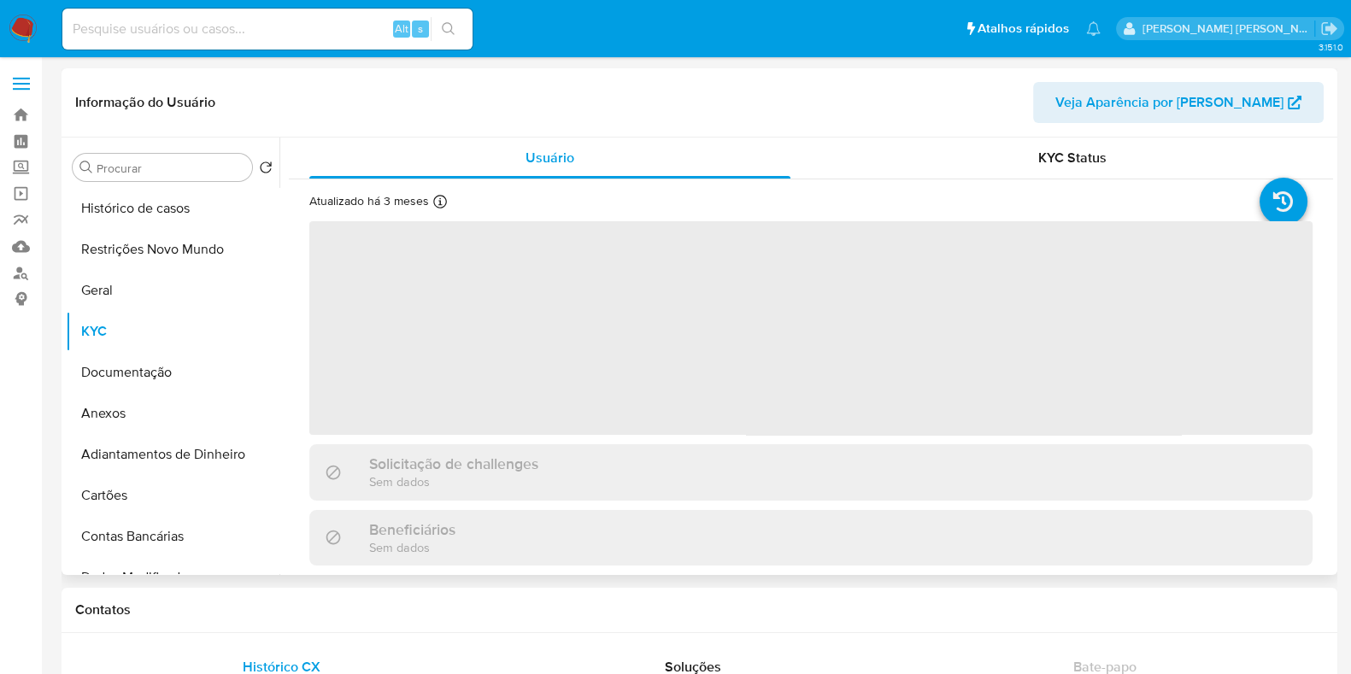
select select "10"
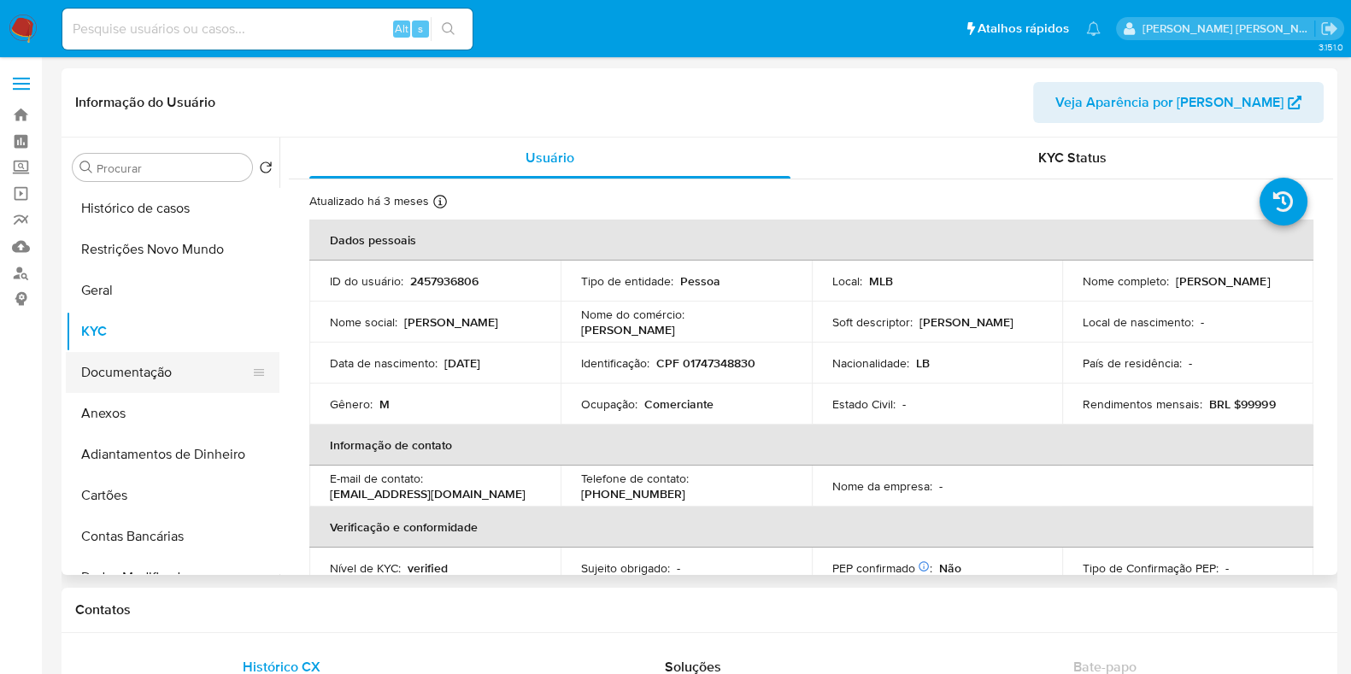
click at [157, 374] on button "Documentação" at bounding box center [166, 372] width 200 height 41
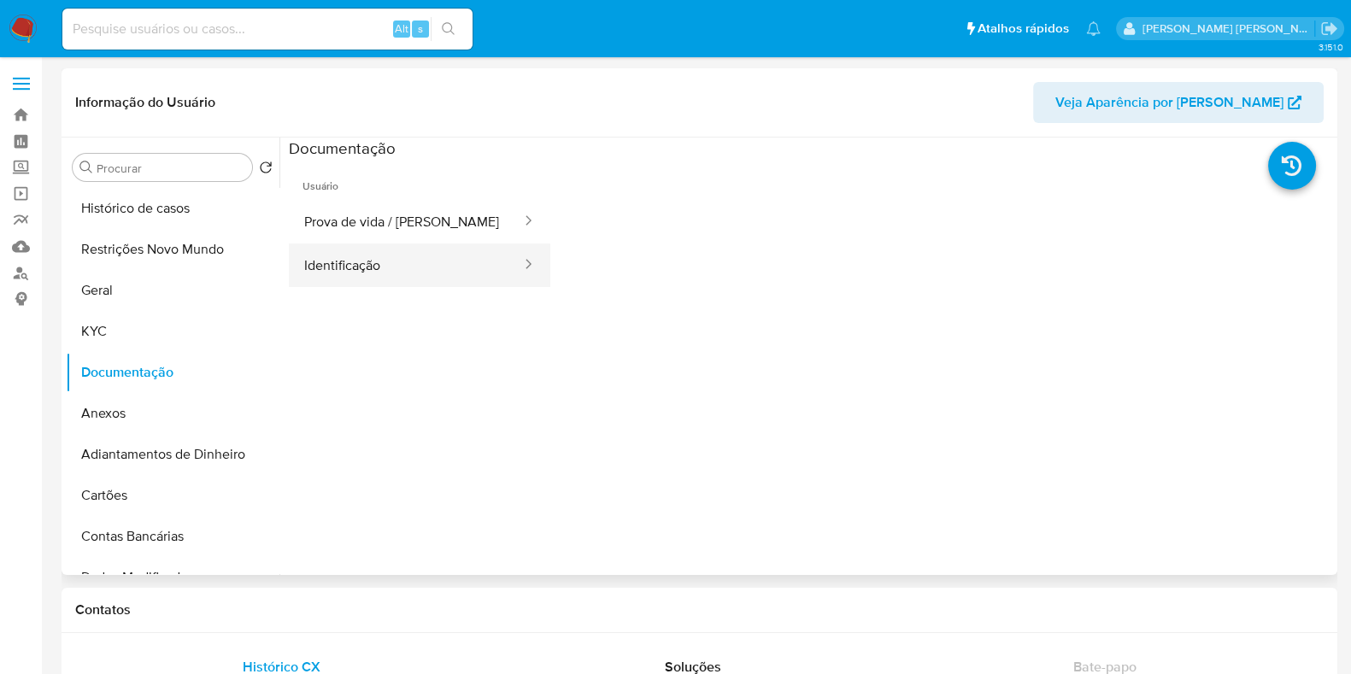
click at [437, 244] on button "Identificação" at bounding box center [406, 266] width 234 height 44
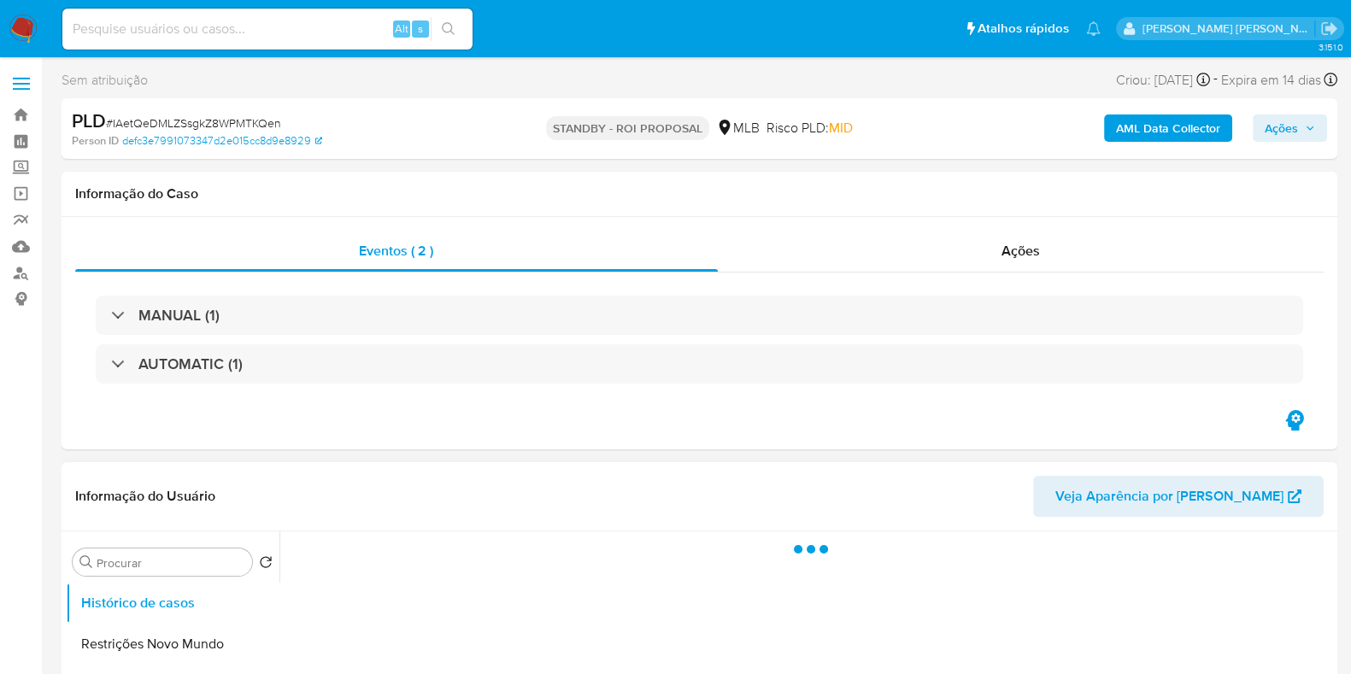
scroll to position [213, 0]
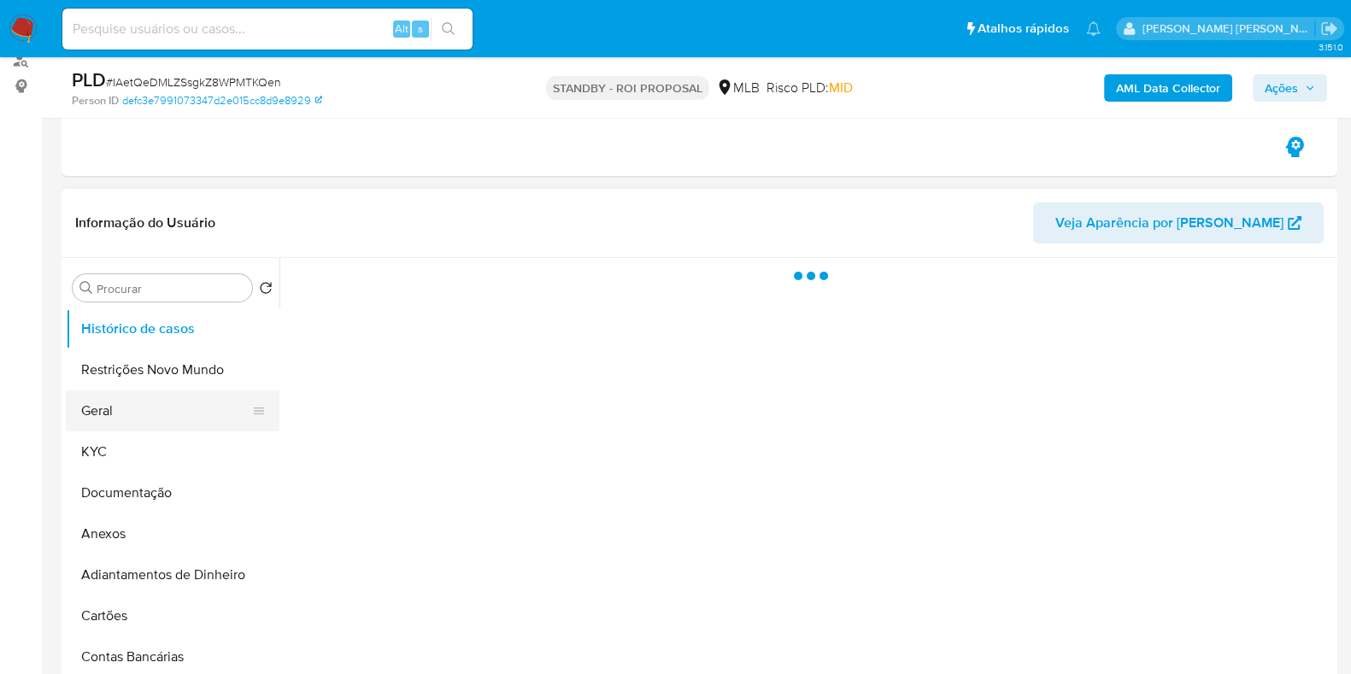
click at [130, 411] on button "Geral" at bounding box center [166, 411] width 200 height 41
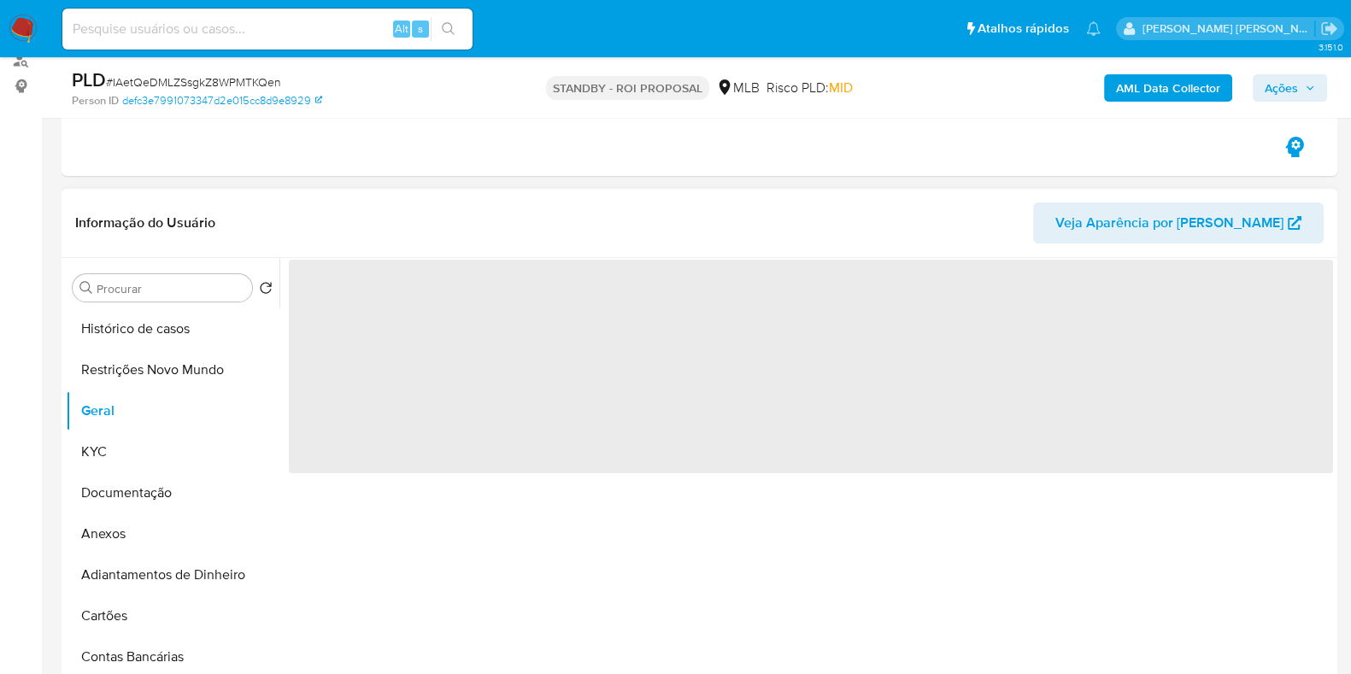
select select "10"
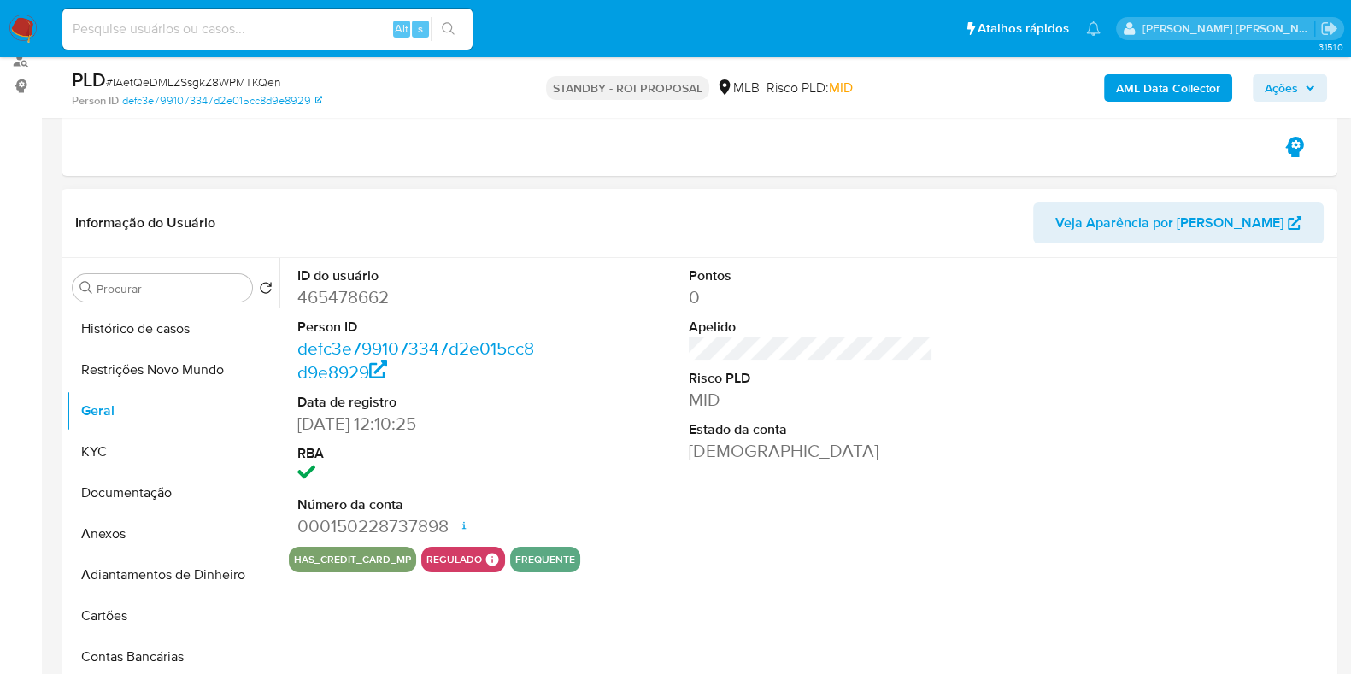
click at [343, 293] on dd "465478662" at bounding box center [419, 297] width 244 height 24
copy dd "465478662"
click at [261, 25] on input at bounding box center [267, 29] width 410 height 22
paste input "211945845"
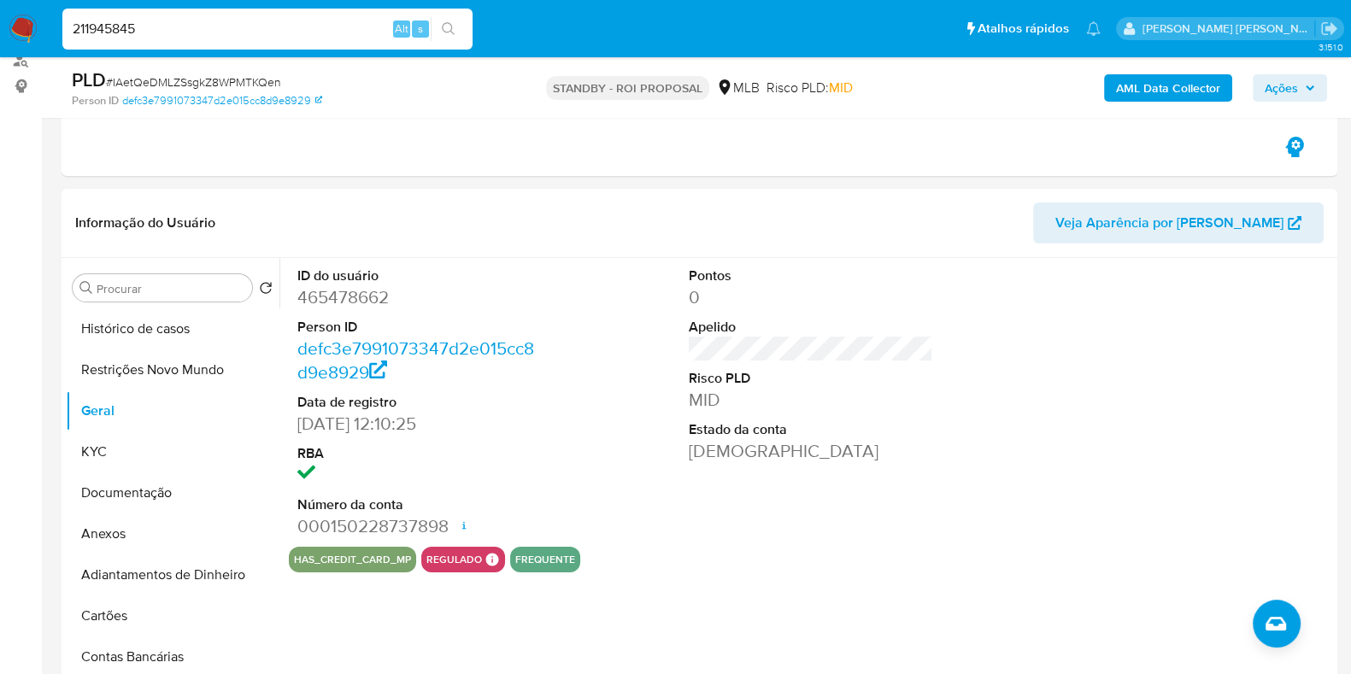
type input "211945845"
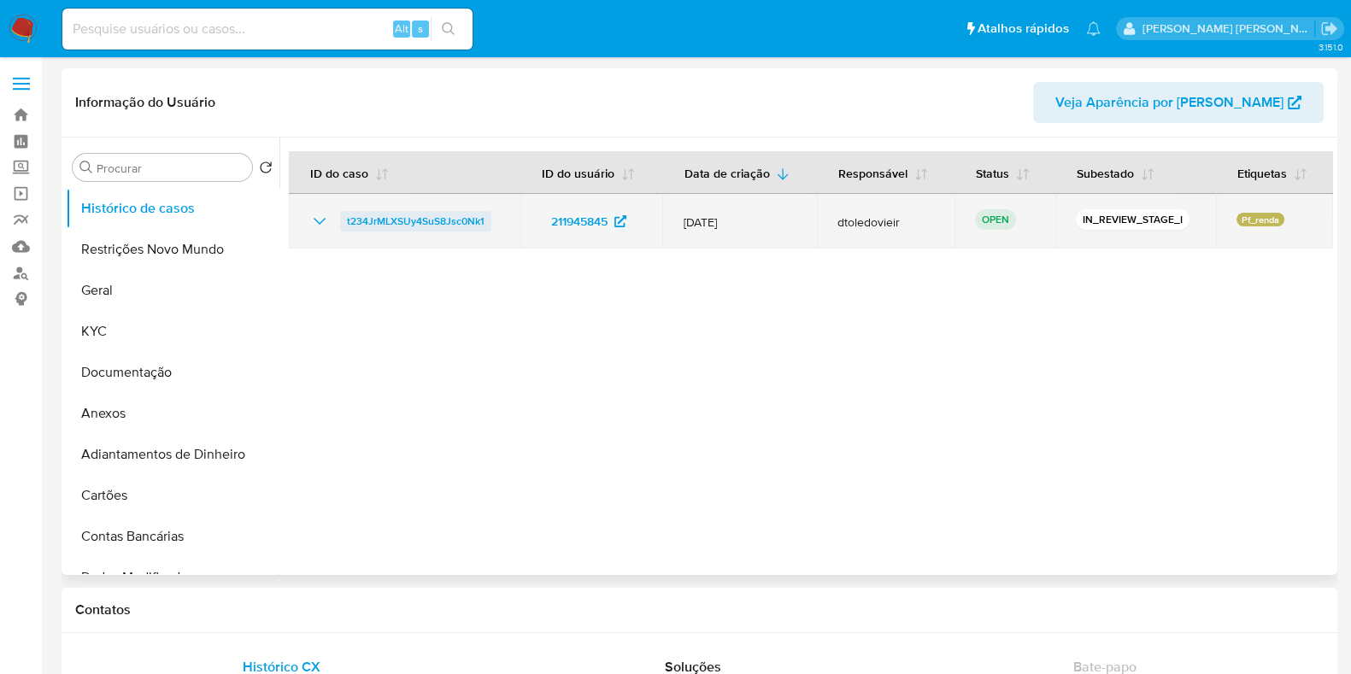
click at [425, 216] on span "t234JrMLXSUy4SuS8Jsc0Nk1" at bounding box center [416, 221] width 138 height 21
select select "10"
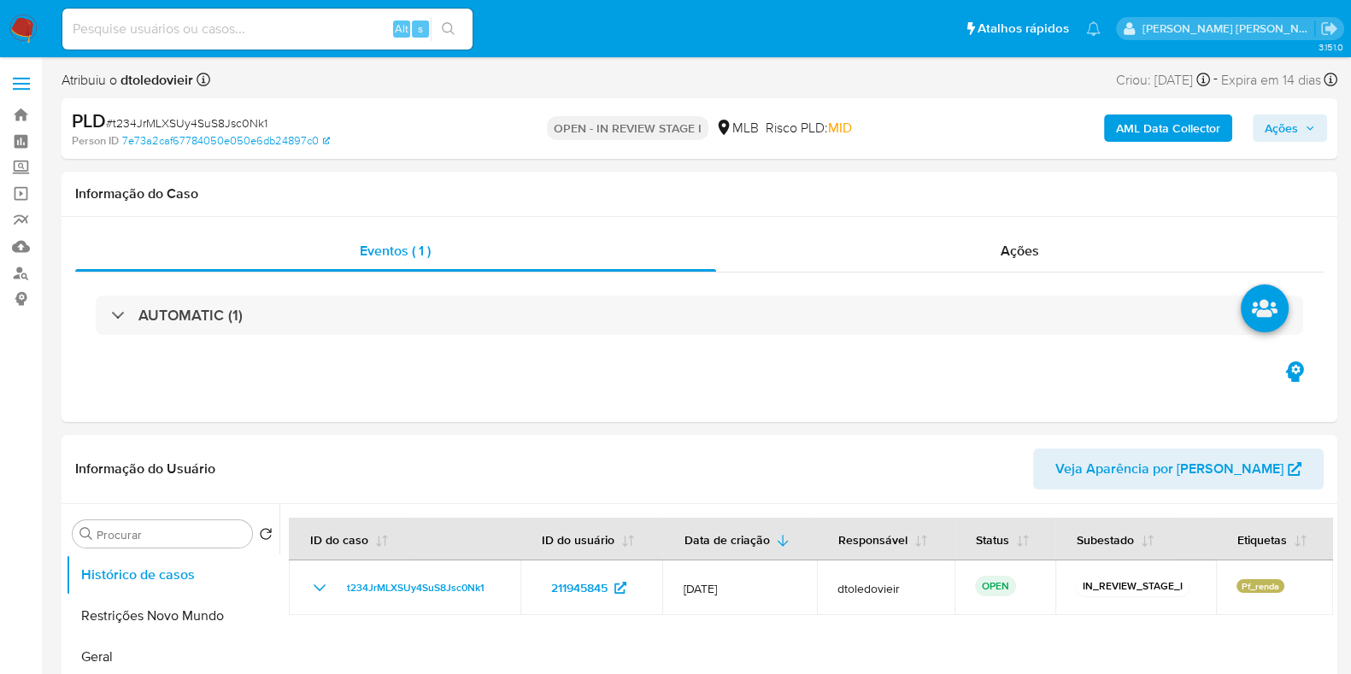
select select "10"
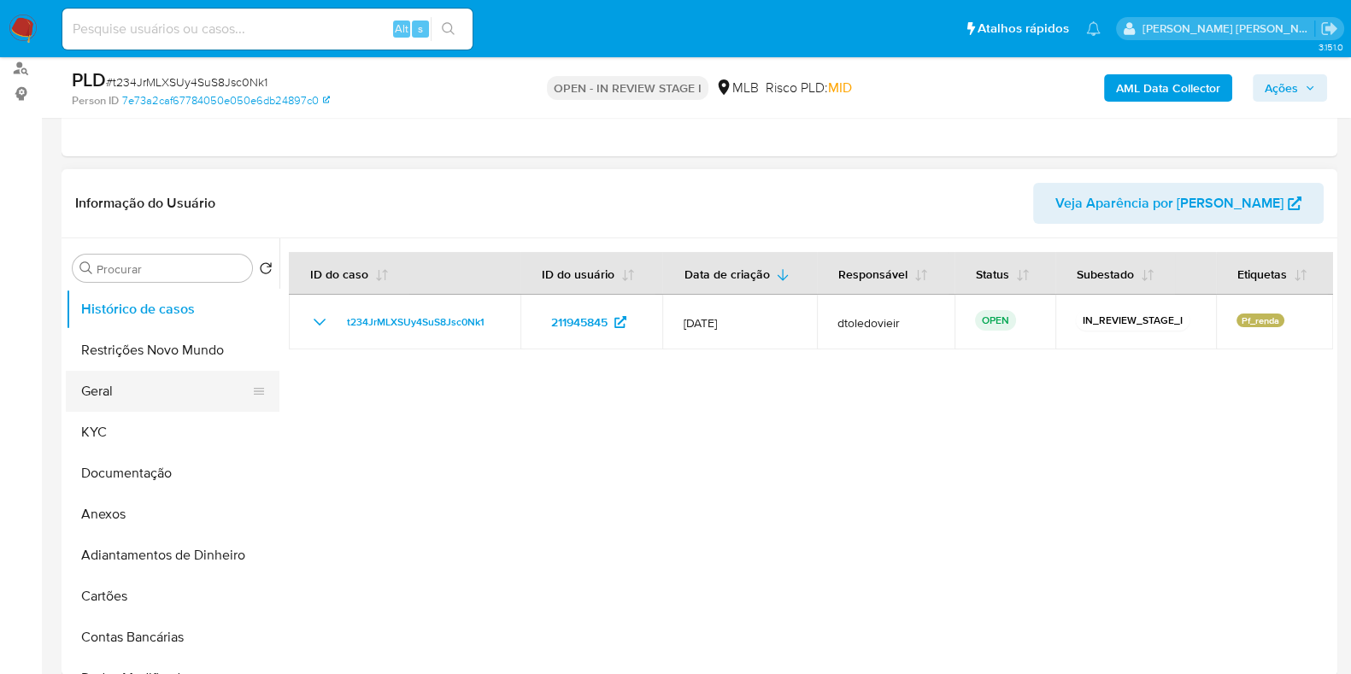
scroll to position [213, 0]
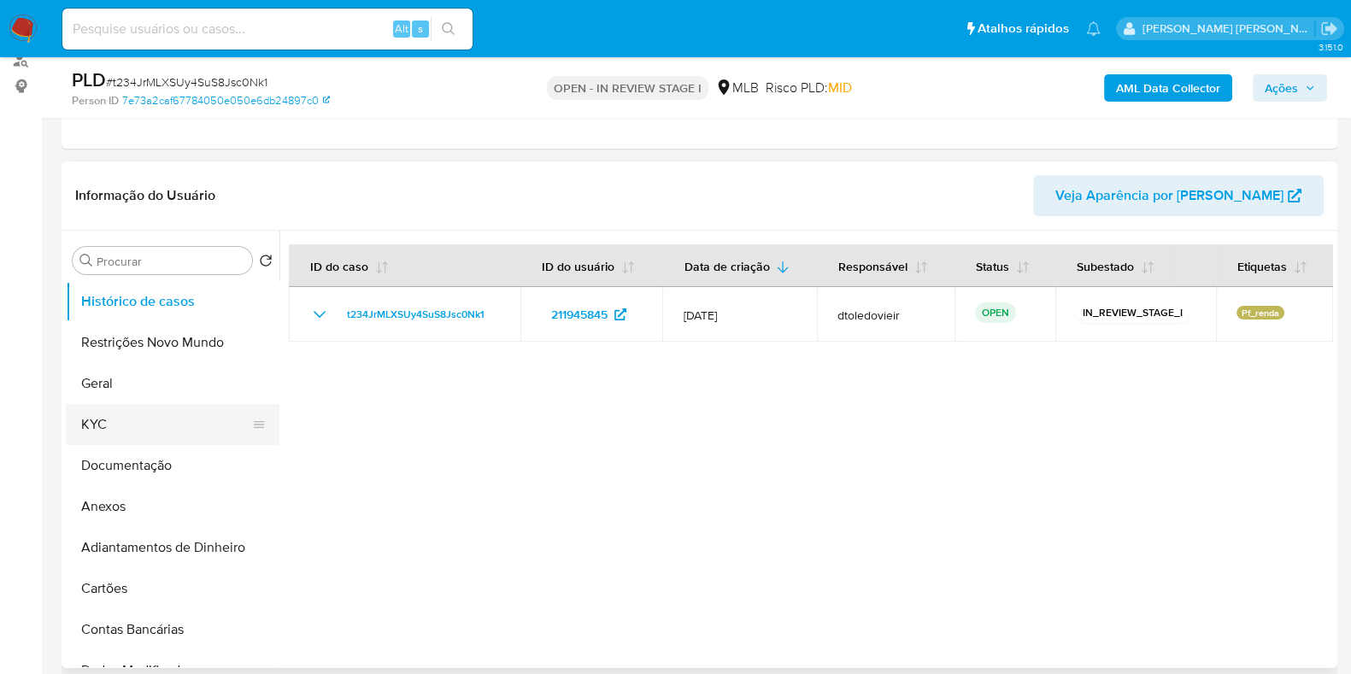
click at [112, 439] on button "KYC" at bounding box center [166, 424] width 200 height 41
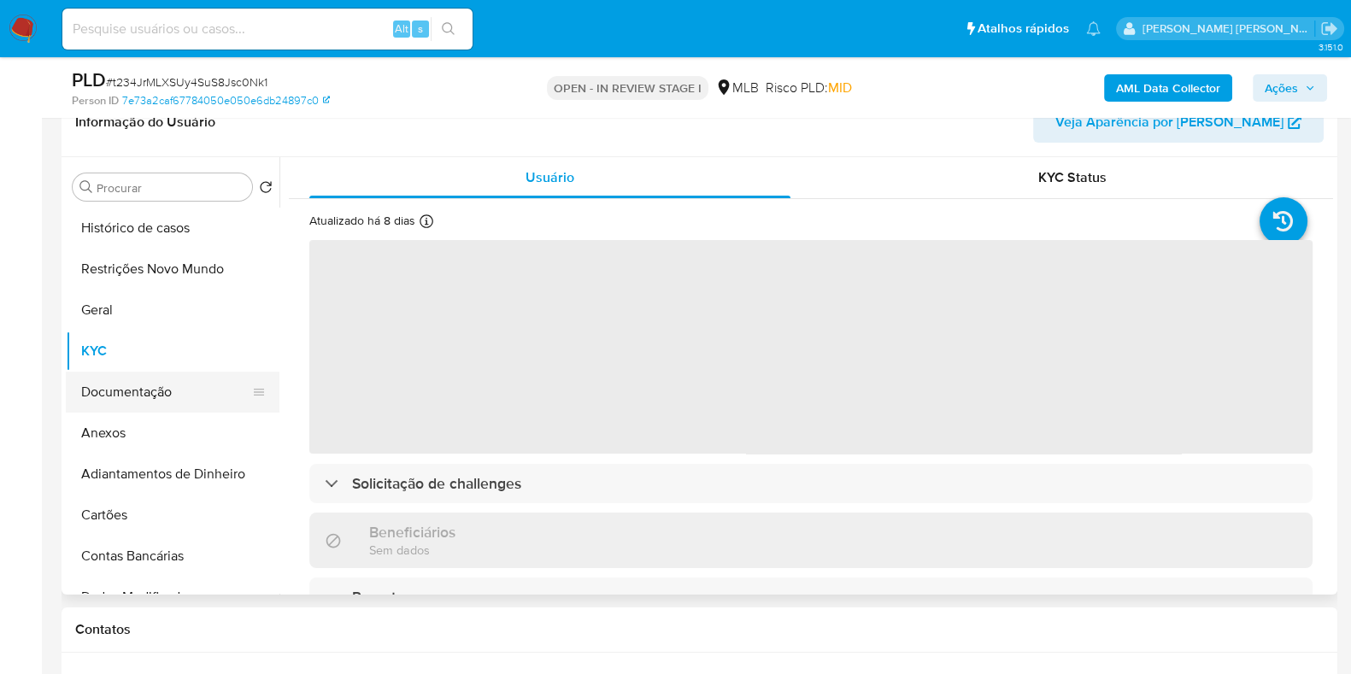
scroll to position [321, 0]
